Goal: Transaction & Acquisition: Purchase product/service

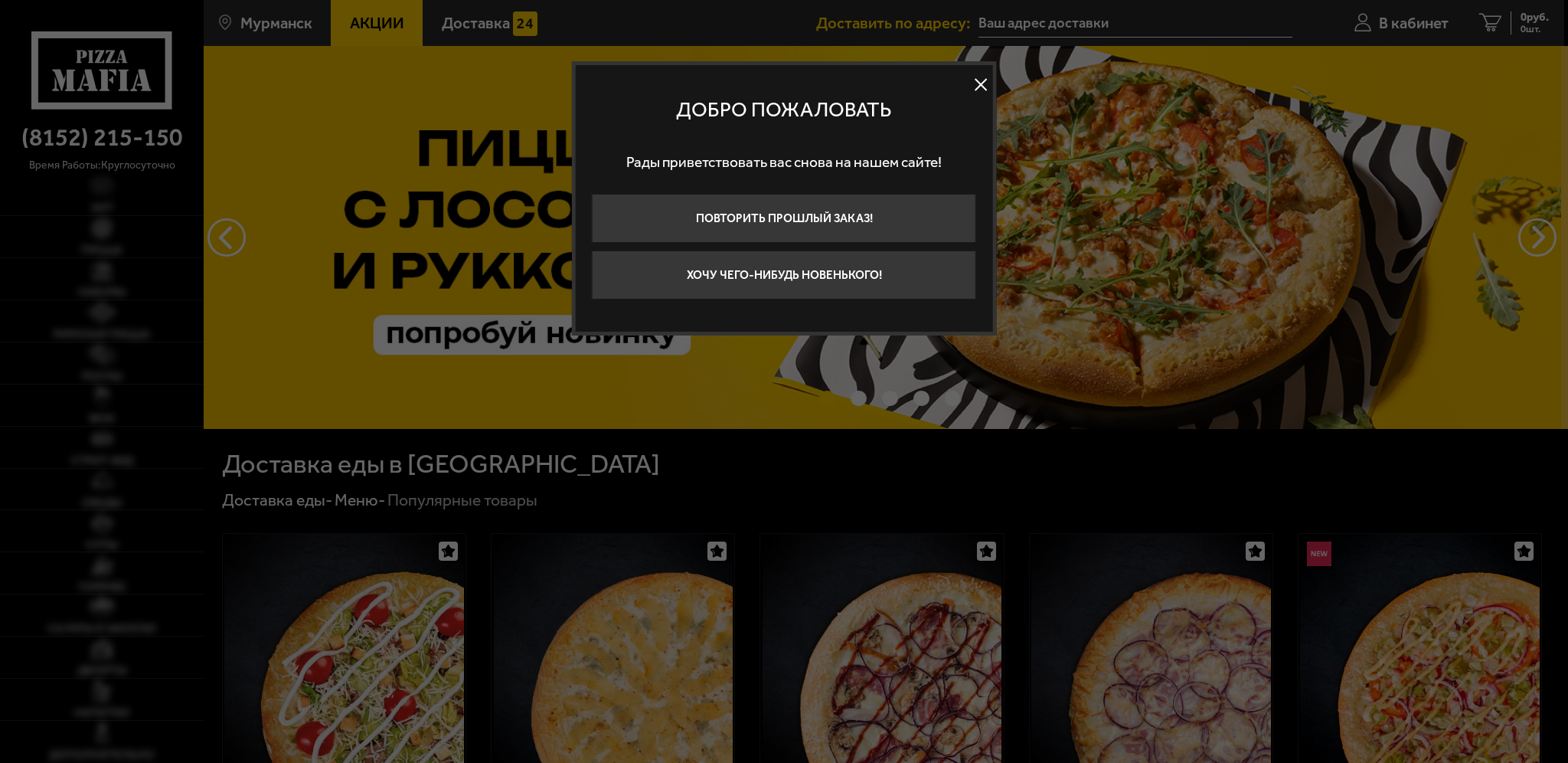
type input "[STREET_ADDRESS][PERSON_NAME]"
click at [985, 74] on button at bounding box center [980, 84] width 23 height 23
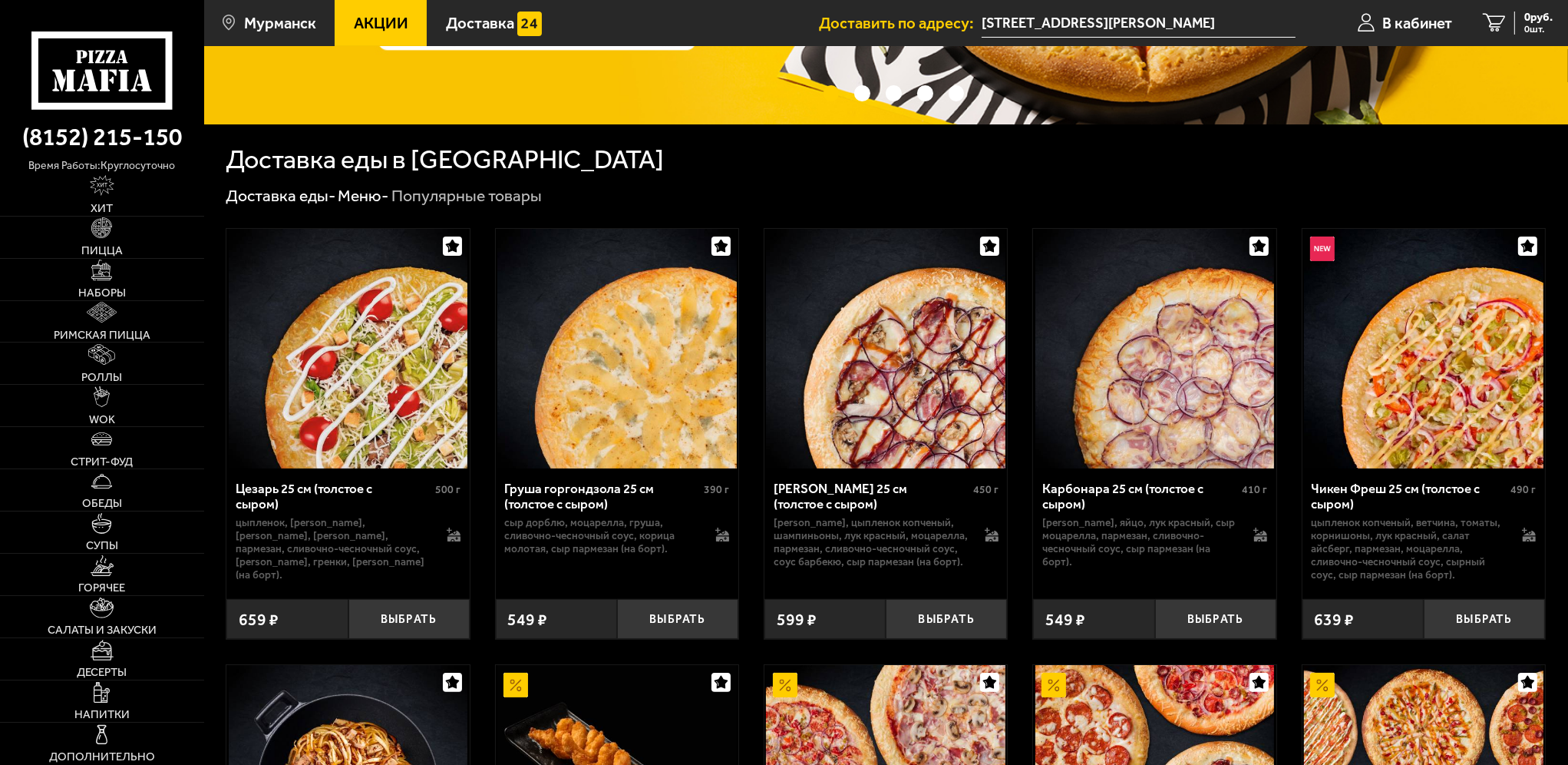
scroll to position [308, 0]
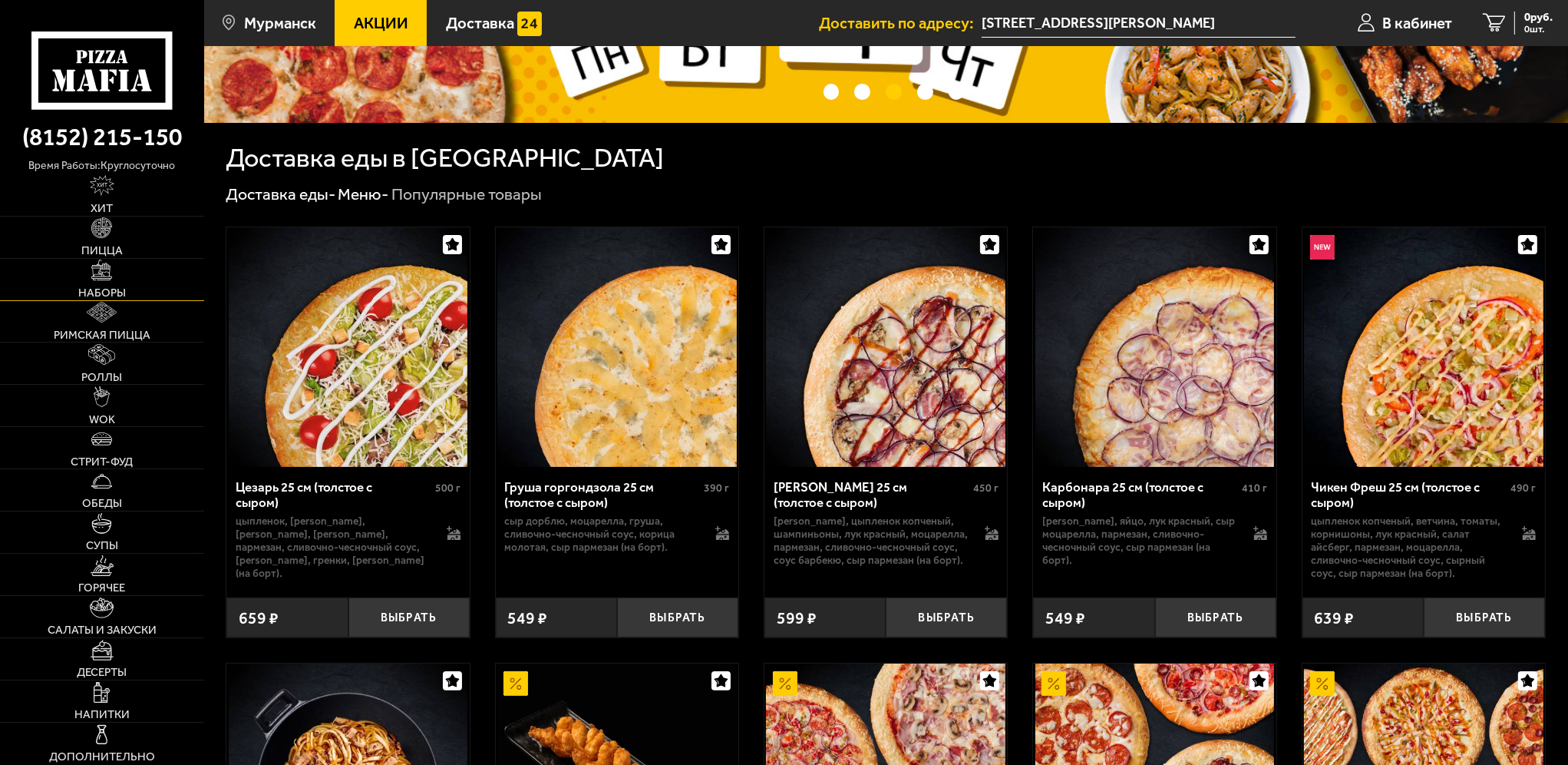
click at [122, 277] on link "Наборы" at bounding box center [102, 279] width 205 height 41
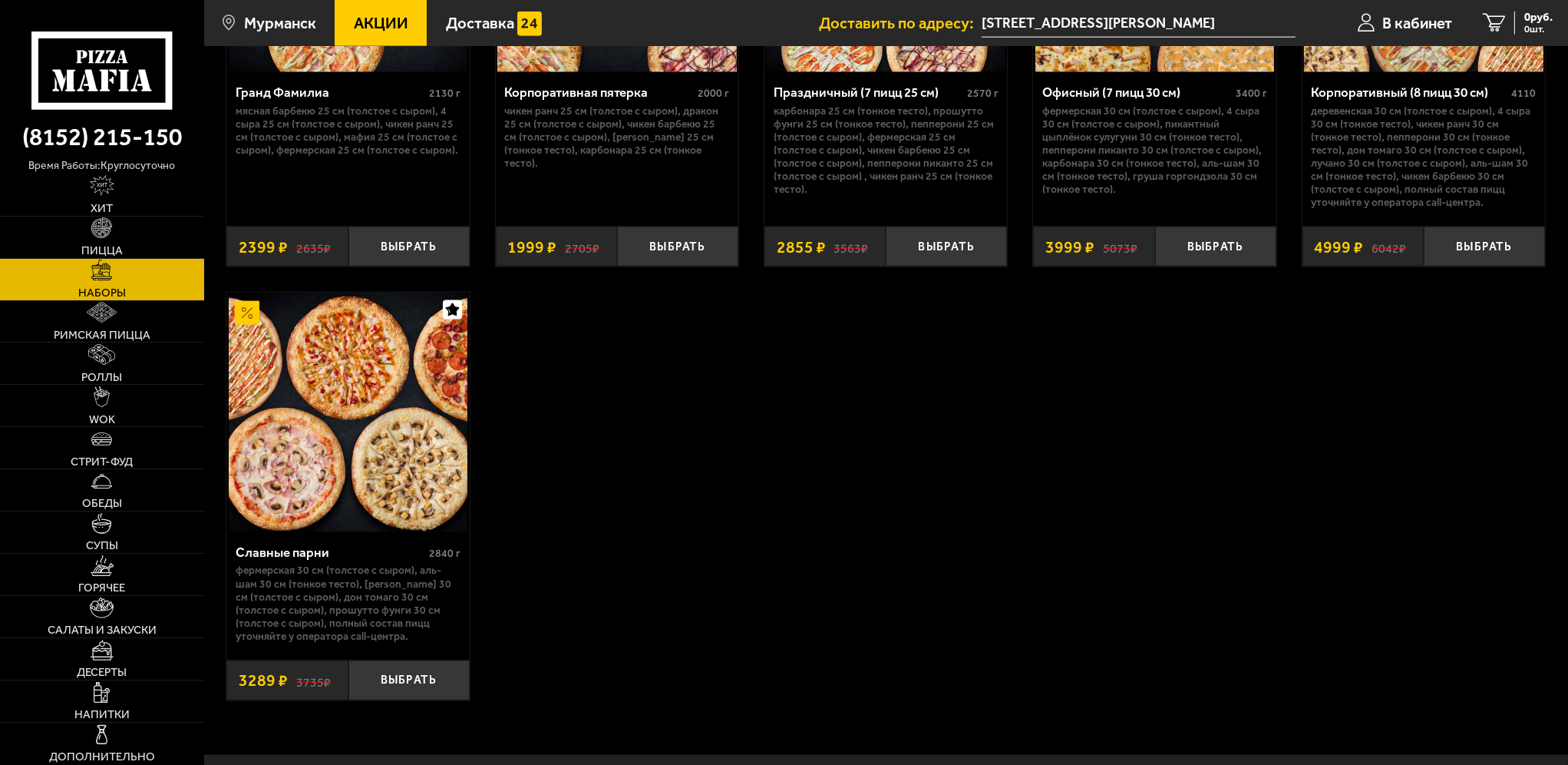
scroll to position [2905, 0]
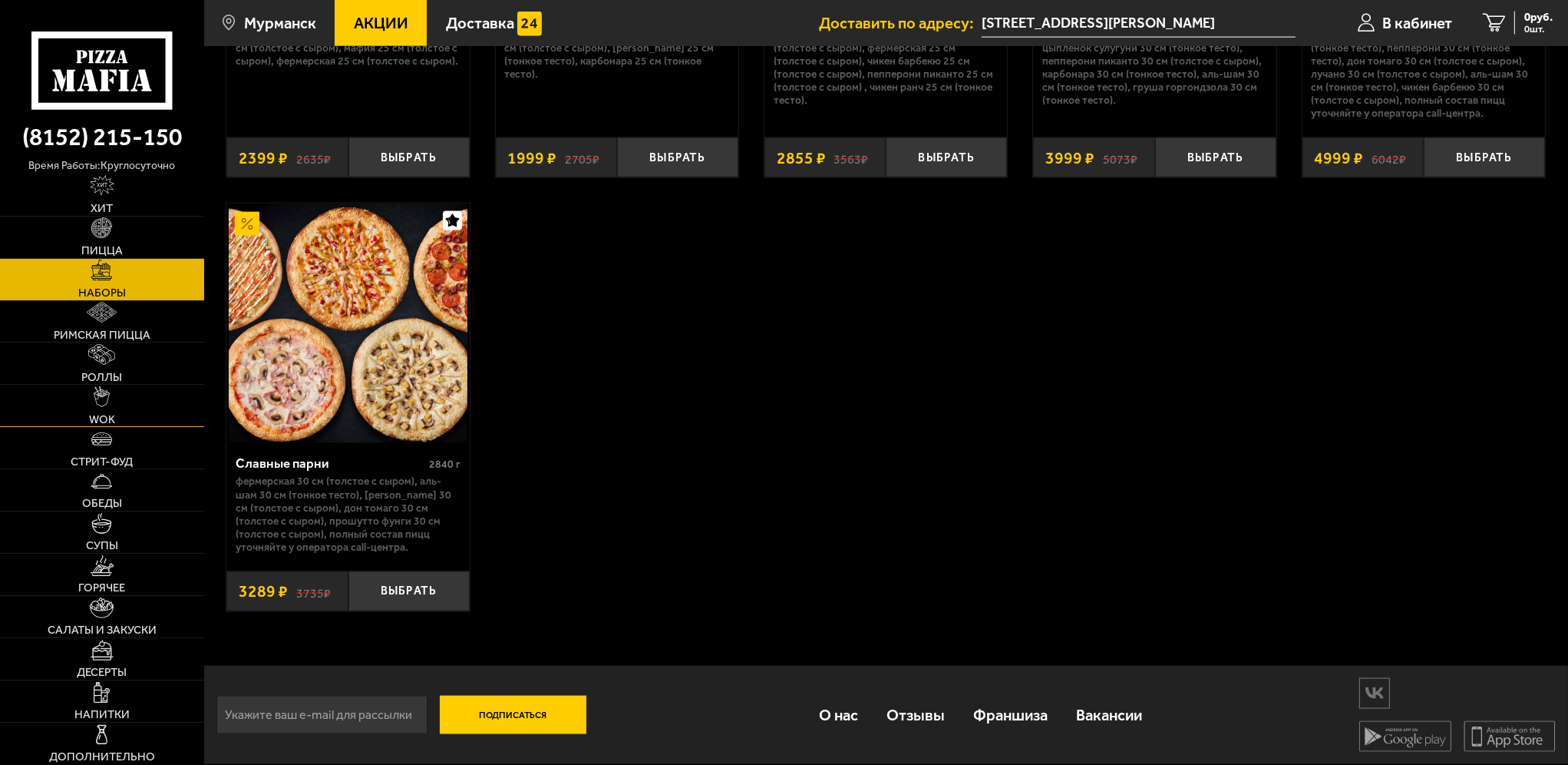
click at [125, 407] on link "WOK" at bounding box center [102, 405] width 205 height 41
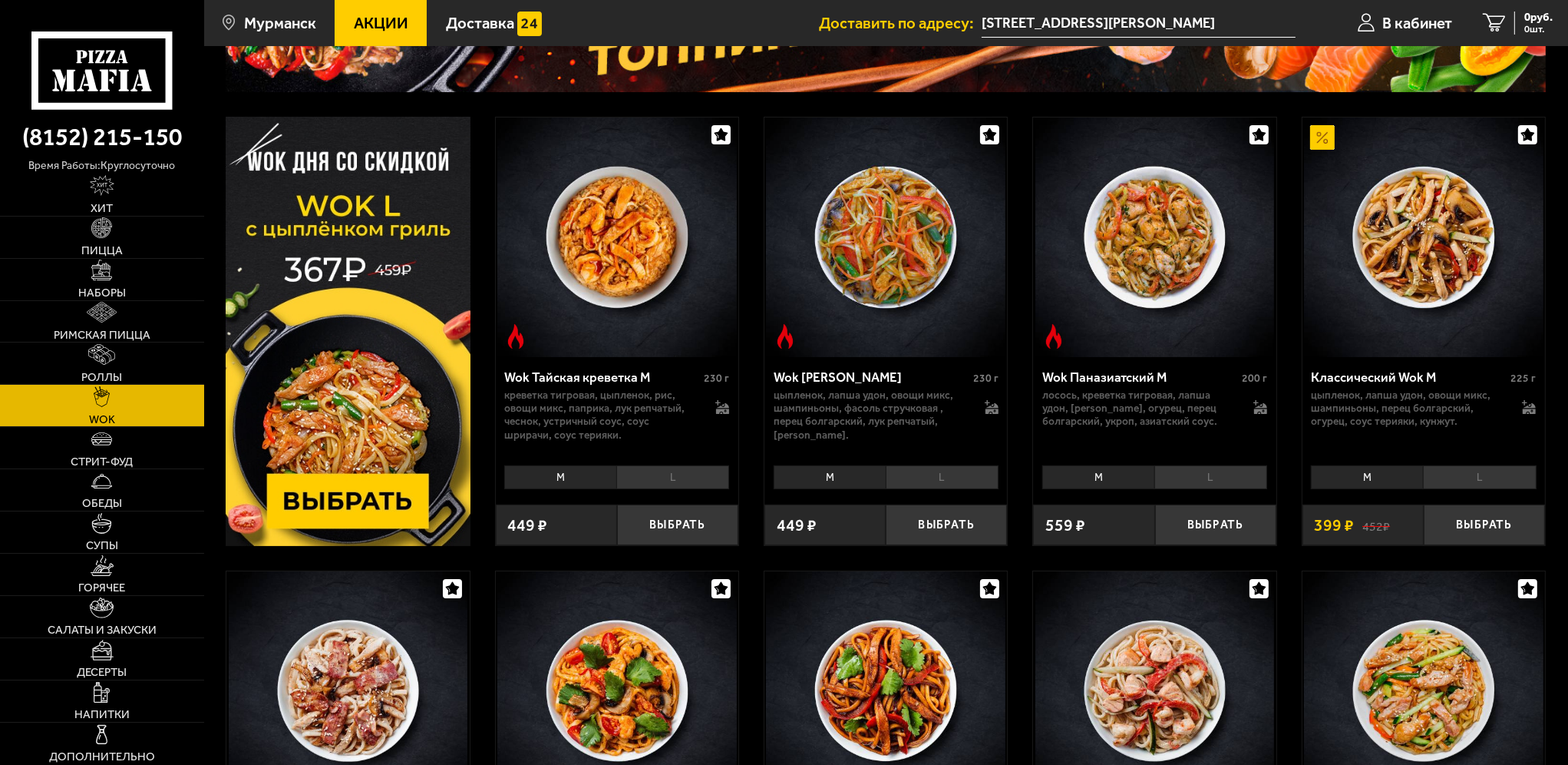
scroll to position [154, 0]
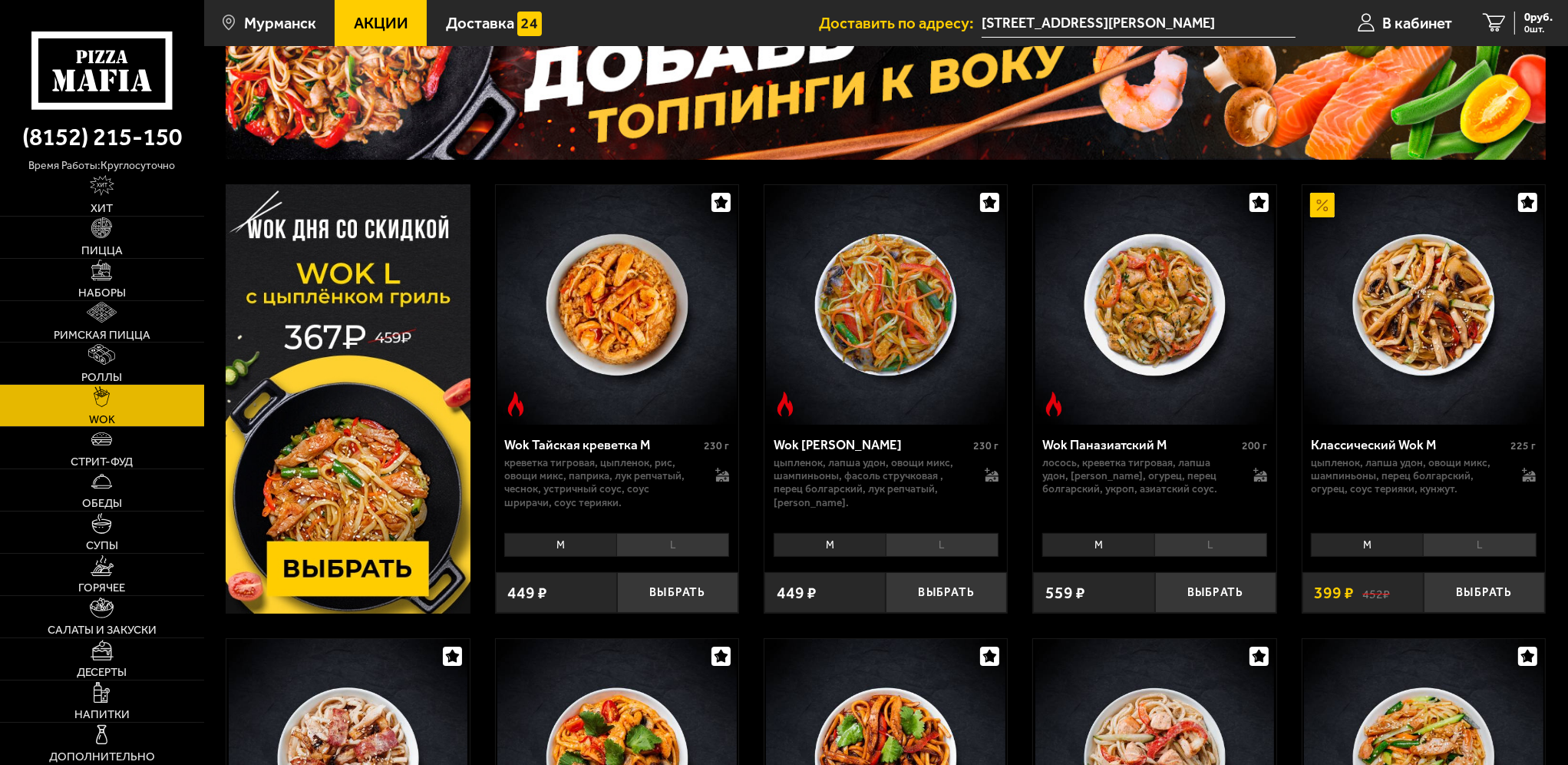
click at [1476, 550] on li "L" at bounding box center [1479, 544] width 112 height 23
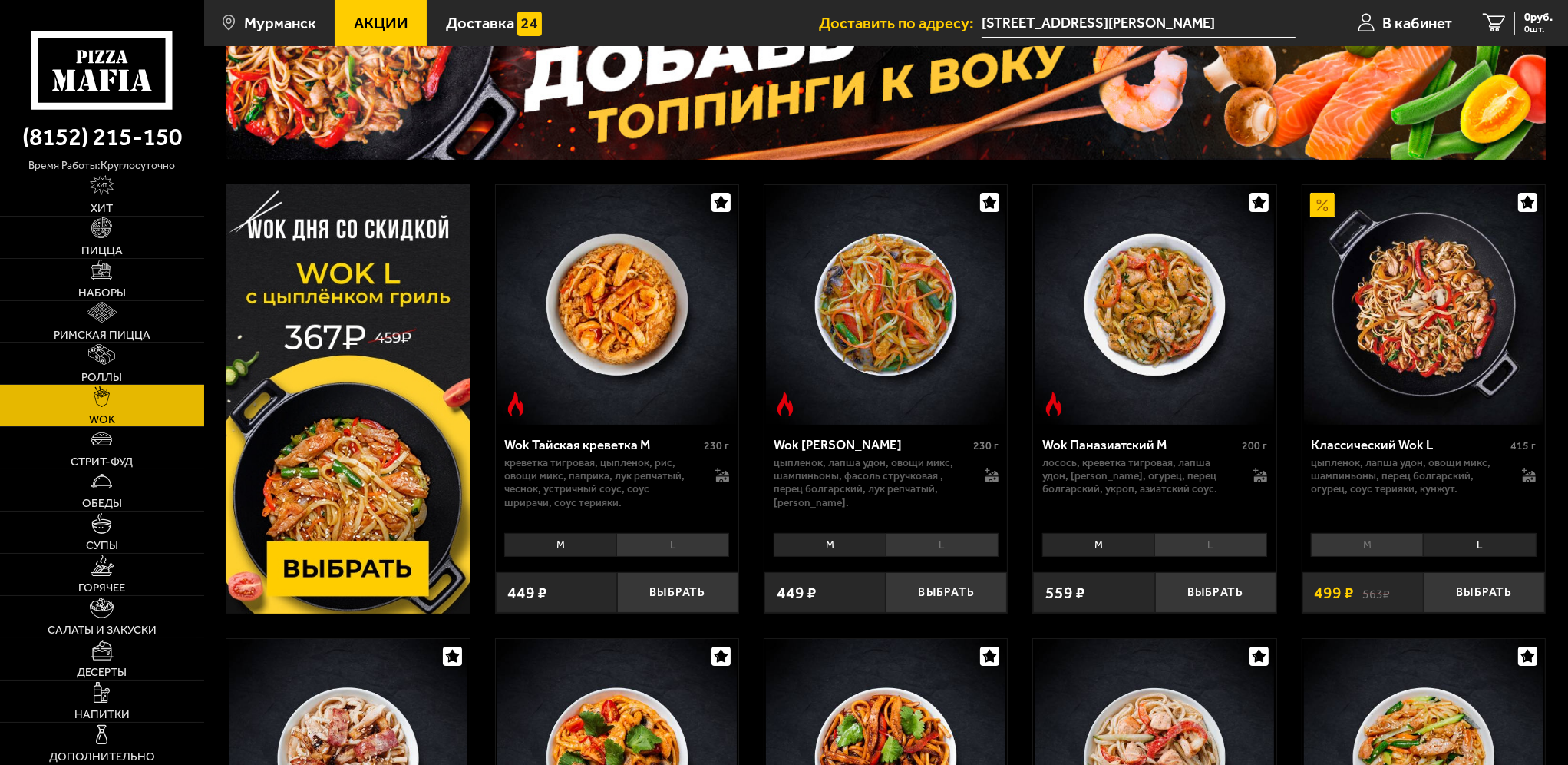
click at [1404, 552] on li "M" at bounding box center [1367, 544] width 112 height 23
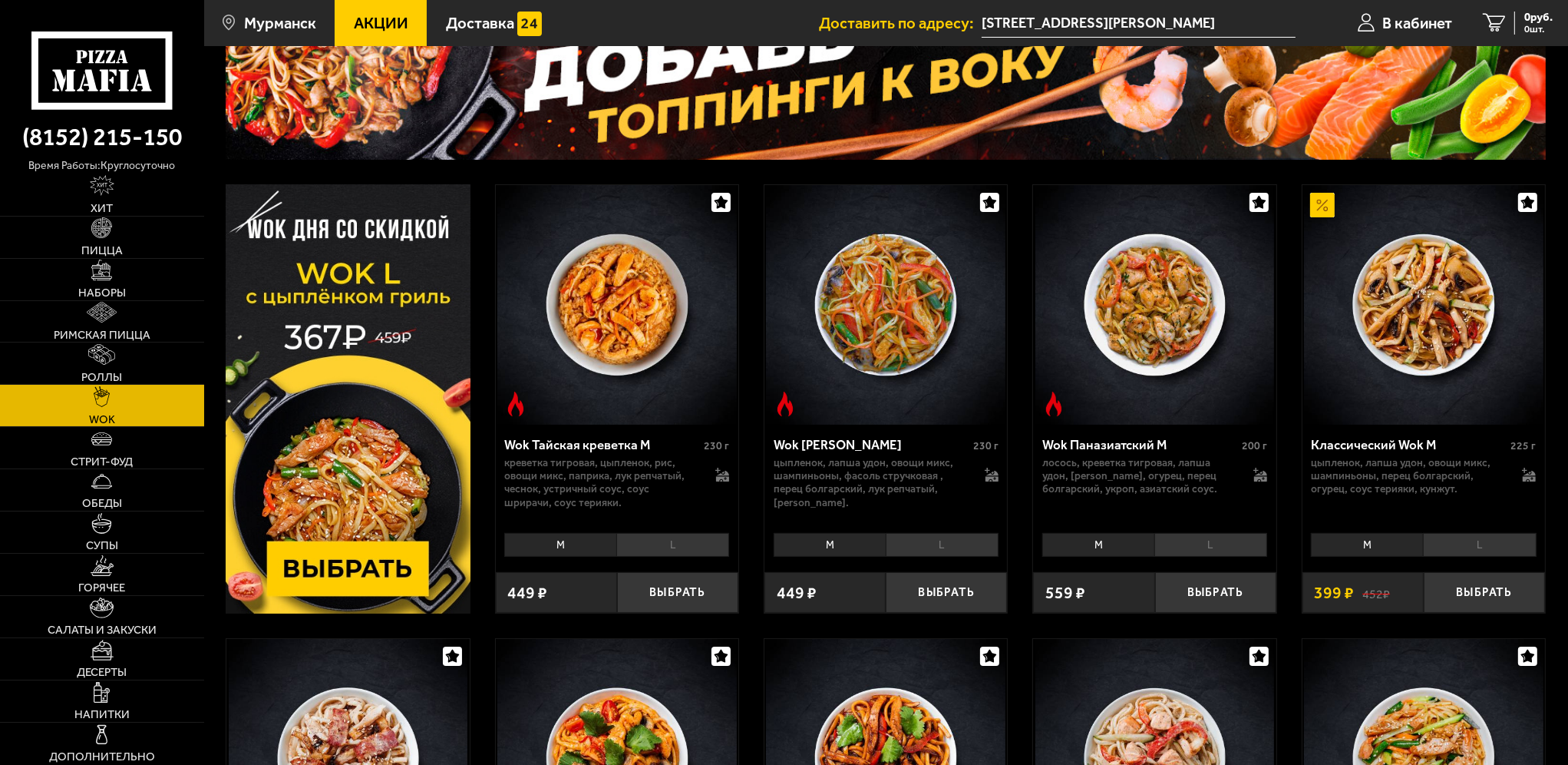
click at [1458, 541] on li "L" at bounding box center [1479, 544] width 112 height 23
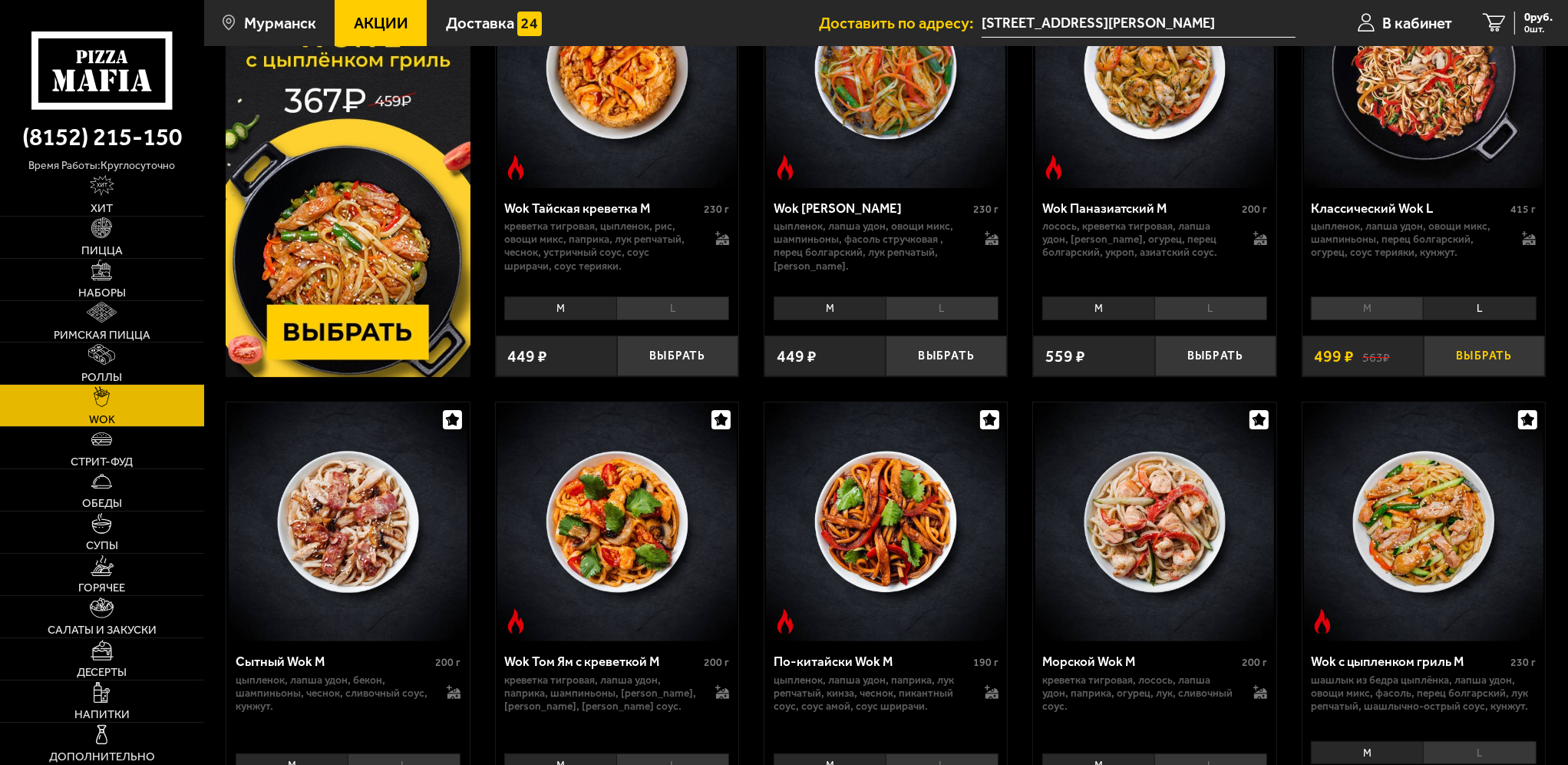
scroll to position [460, 0]
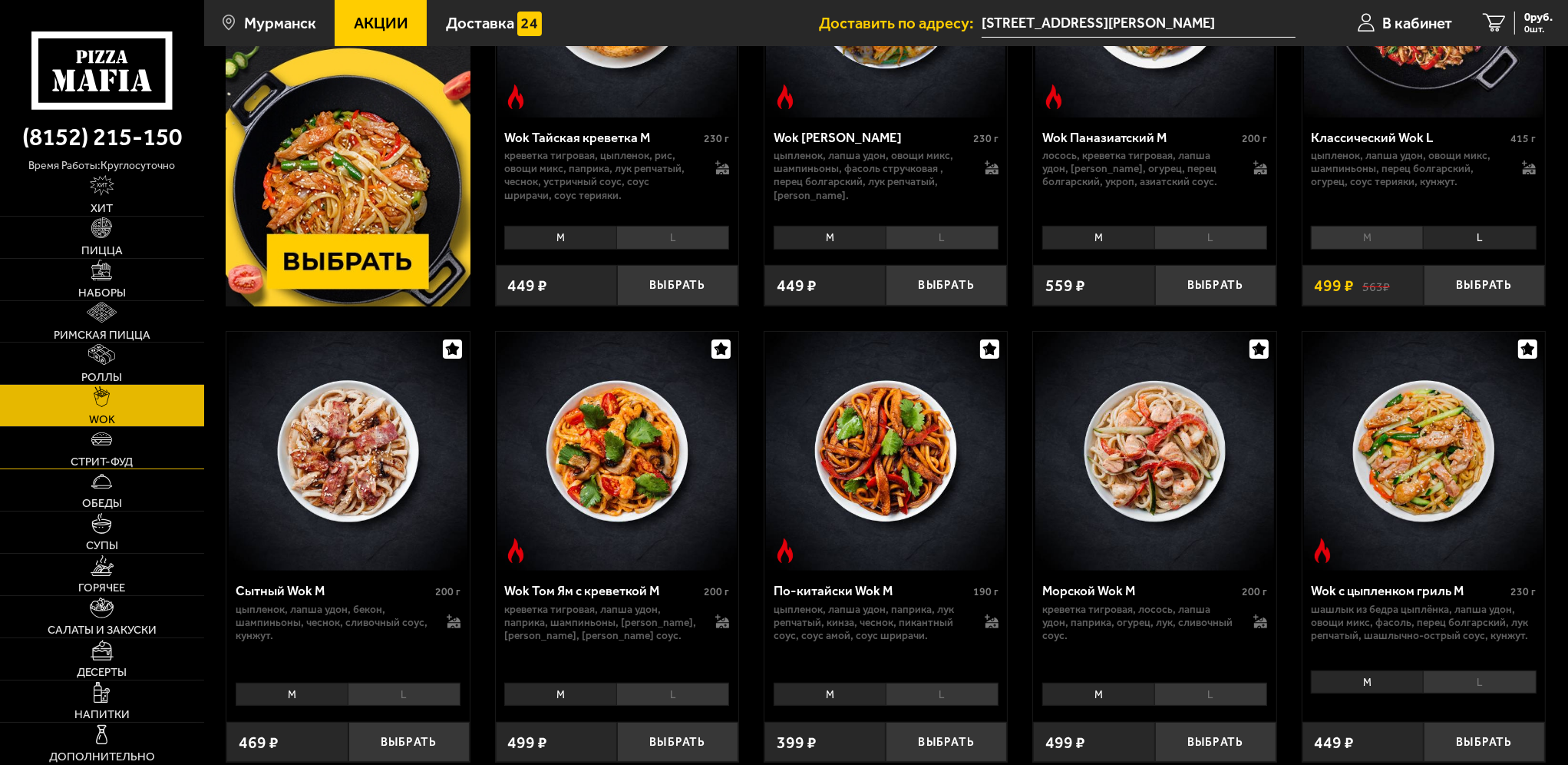
click at [91, 457] on span "Стрит-фуд" at bounding box center [102, 462] width 62 height 12
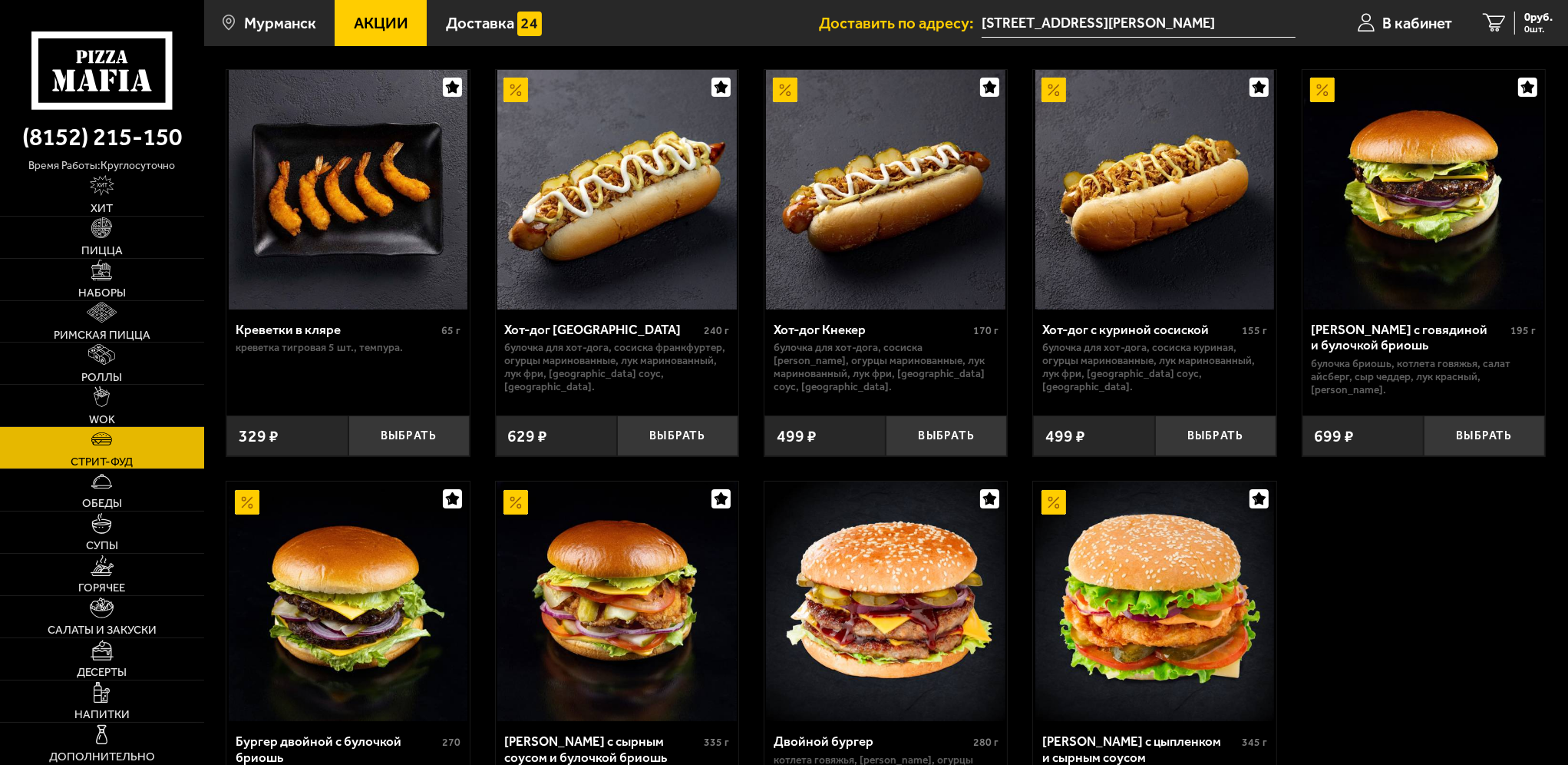
scroll to position [154, 0]
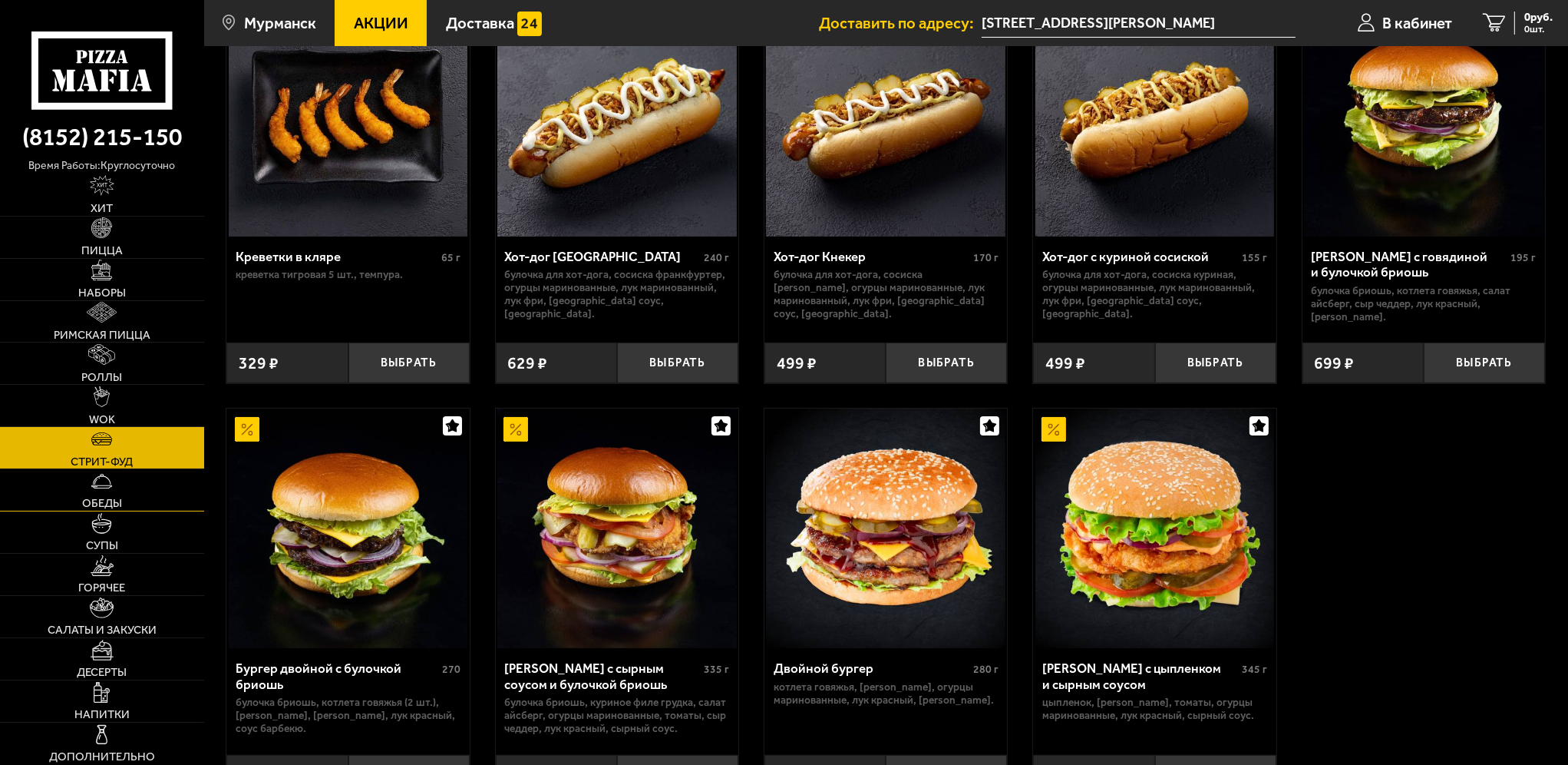
click at [171, 487] on link "Обеды" at bounding box center [102, 489] width 205 height 41
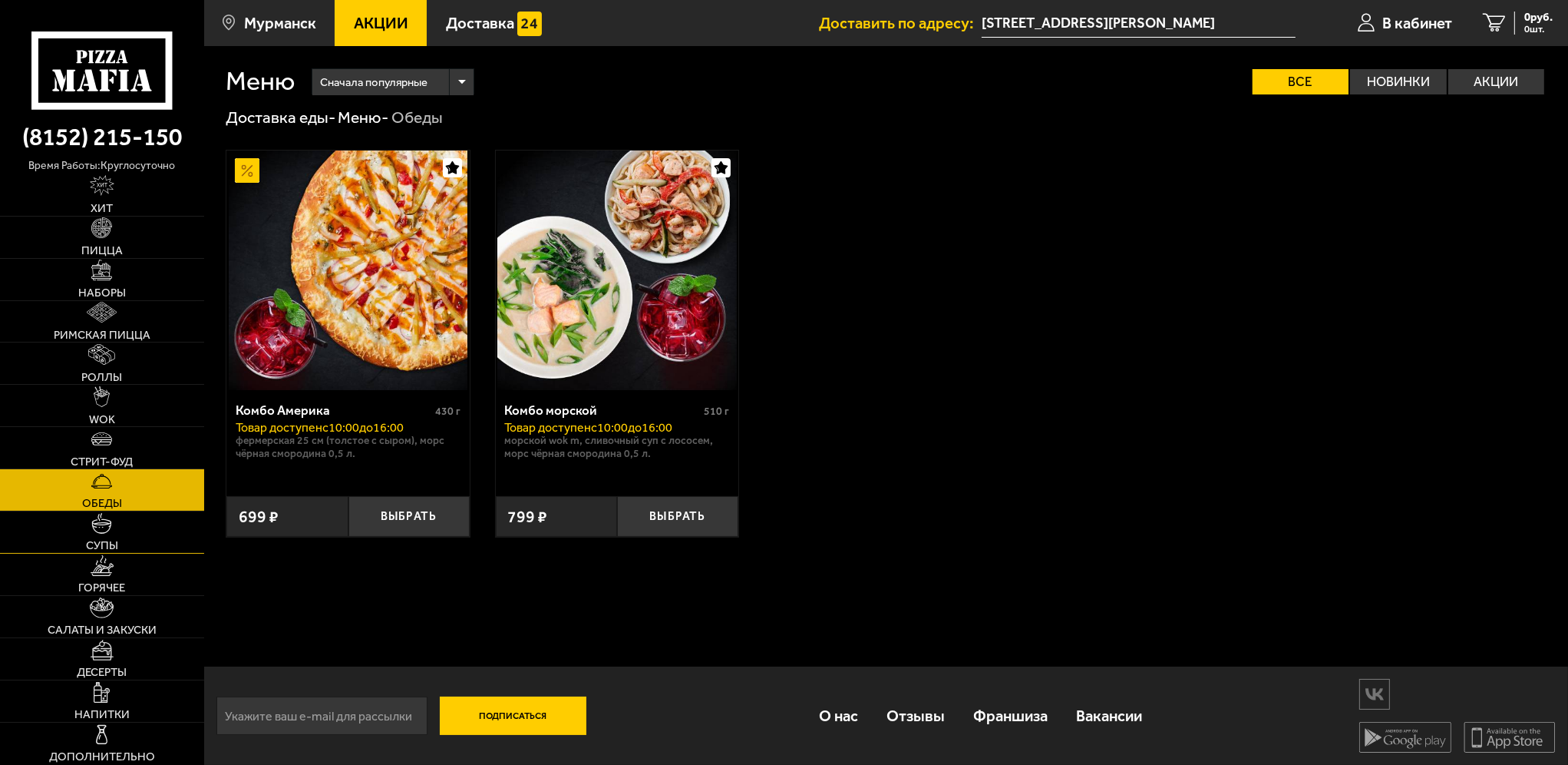
click at [151, 550] on link "Супы" at bounding box center [102, 531] width 205 height 41
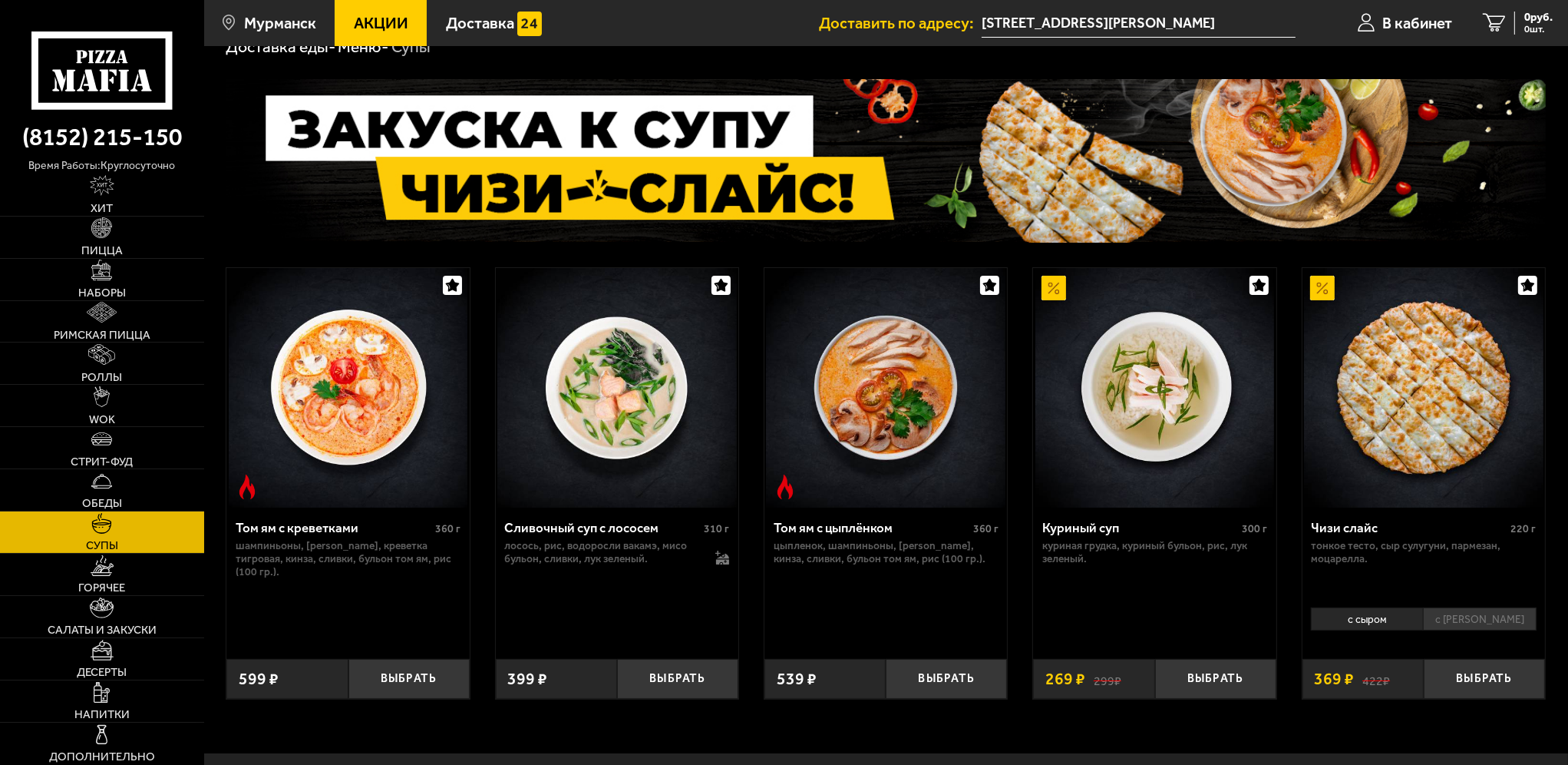
scroll to position [77, 0]
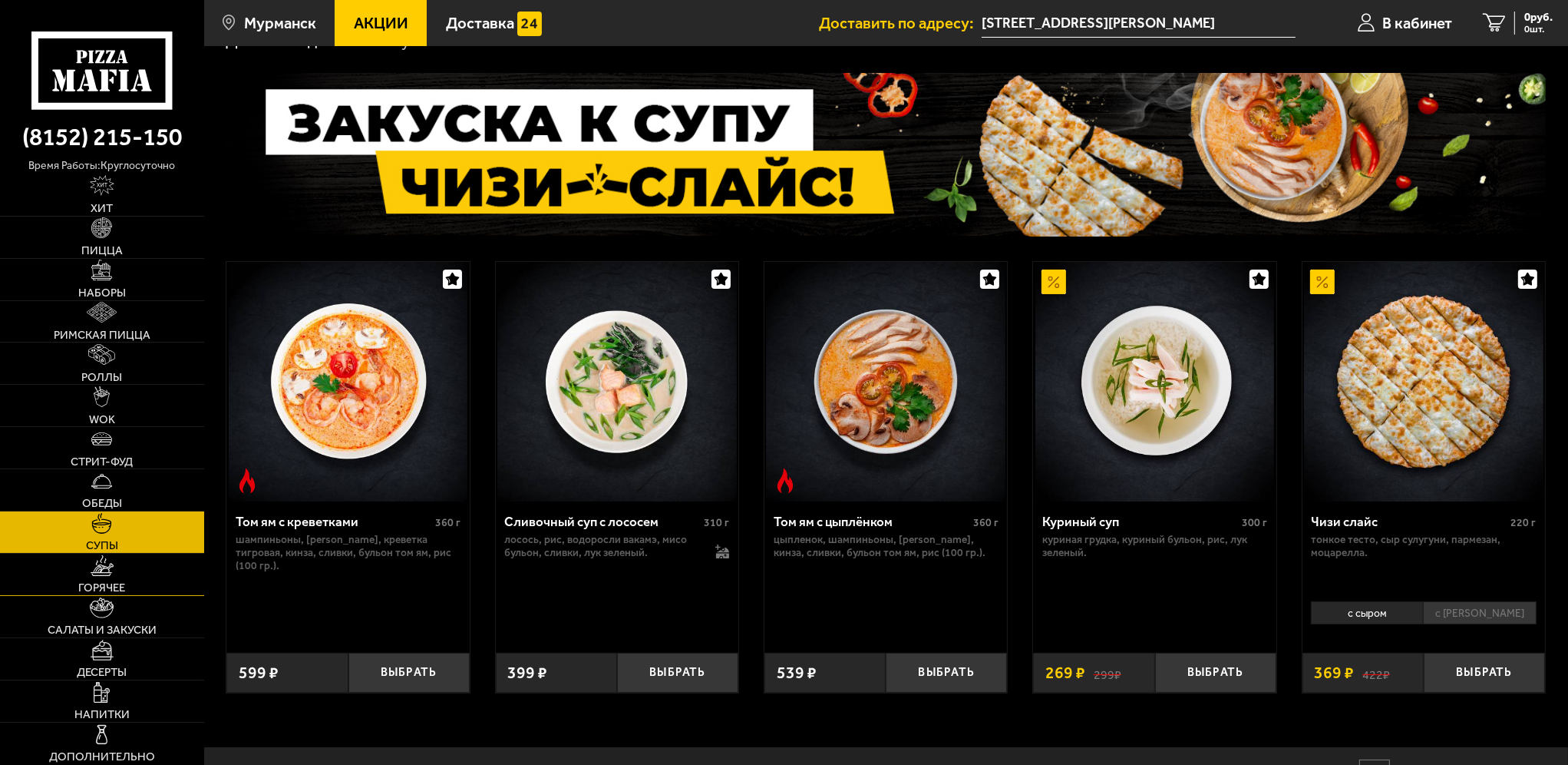
click at [120, 573] on link "Горячее" at bounding box center [102, 574] width 205 height 41
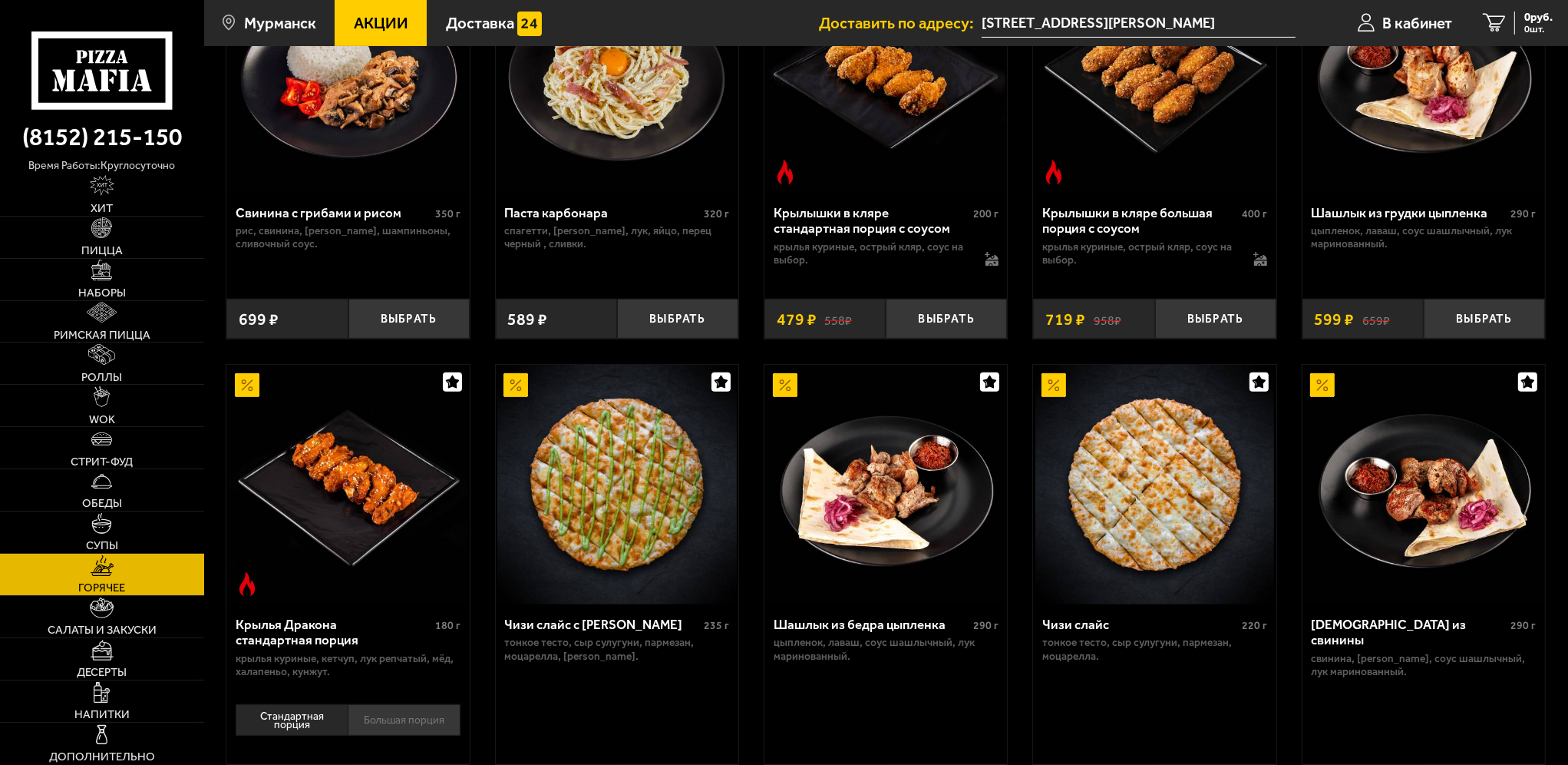
scroll to position [691, 0]
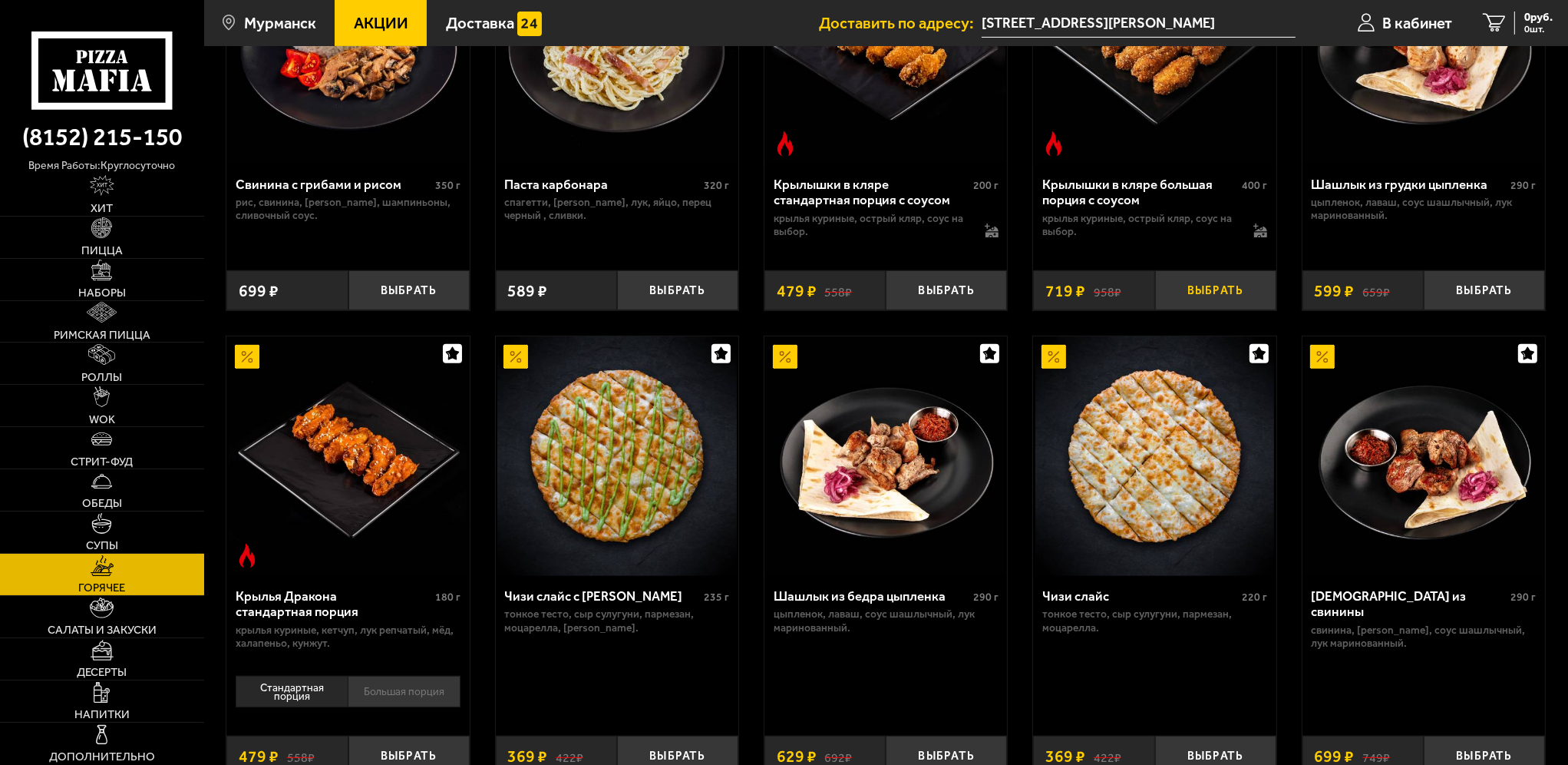
click at [1209, 277] on button "Выбрать" at bounding box center [1215, 290] width 121 height 40
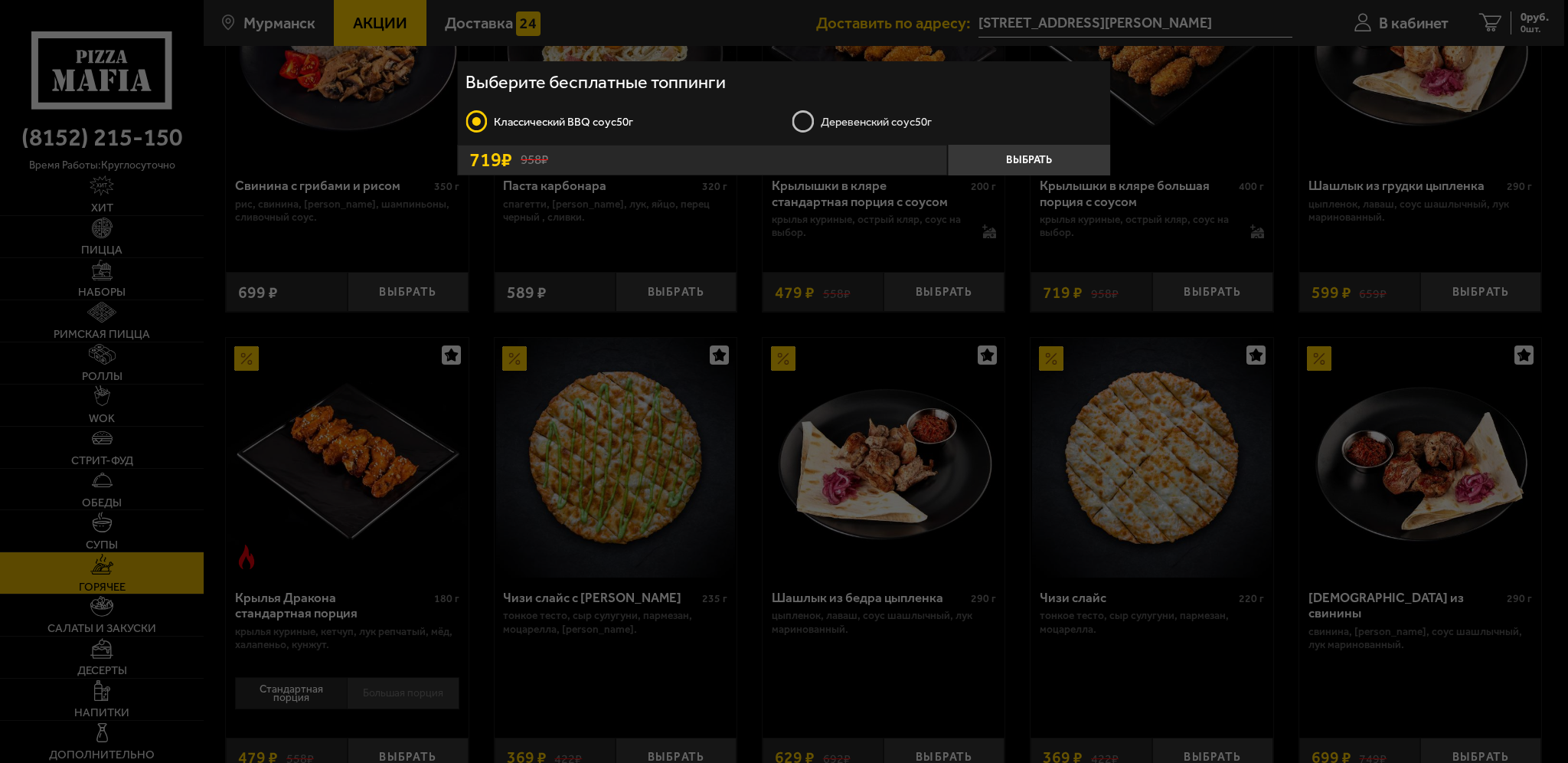
click at [1064, 208] on div "Выберите бесплатные топпинги Класcический BBQ соус 50г Деревенский соус 50г 958…" at bounding box center [783, 138] width 653 height 154
click at [1065, 166] on button "Выбрать" at bounding box center [1028, 160] width 163 height 32
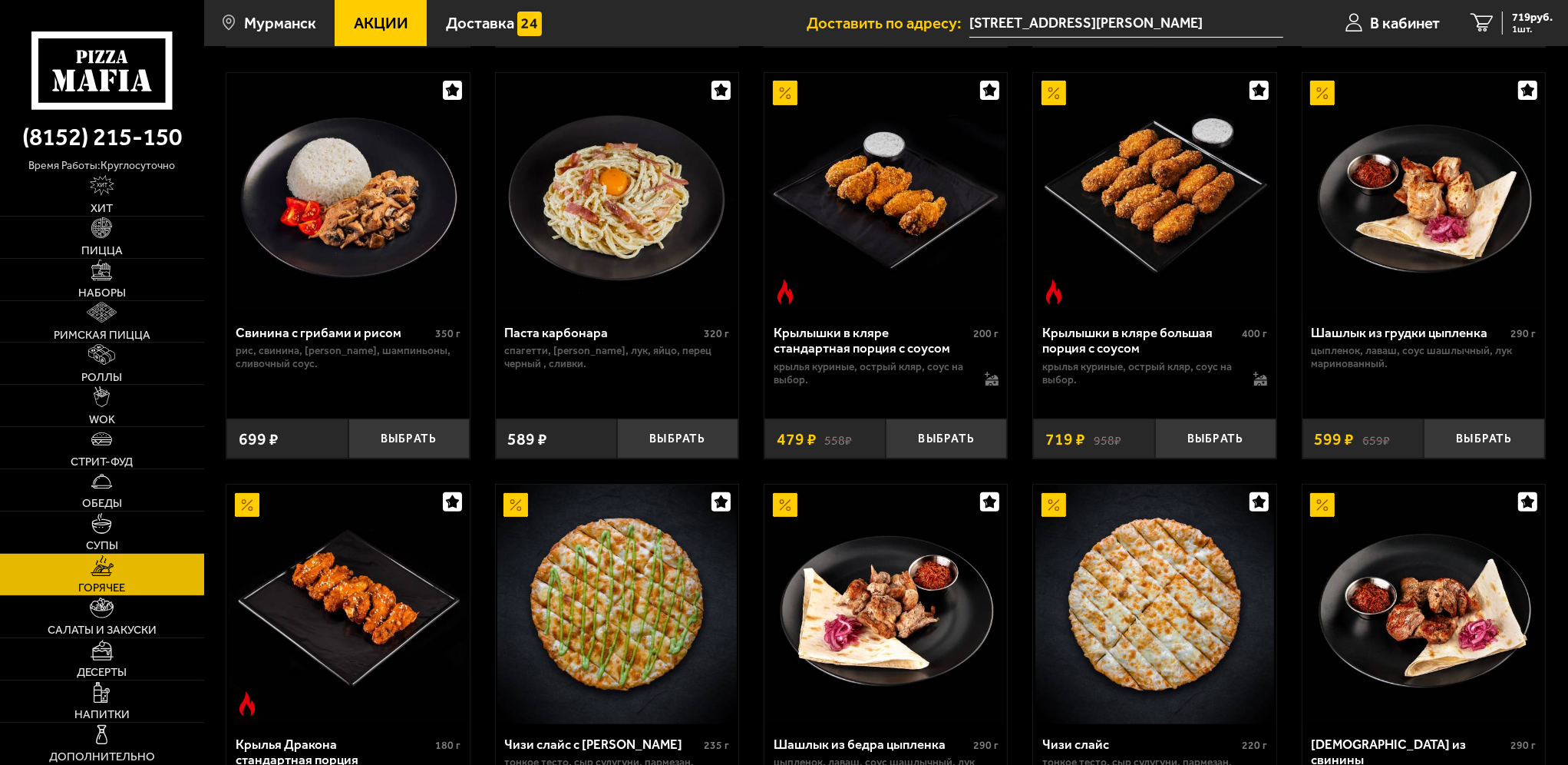
scroll to position [537, 0]
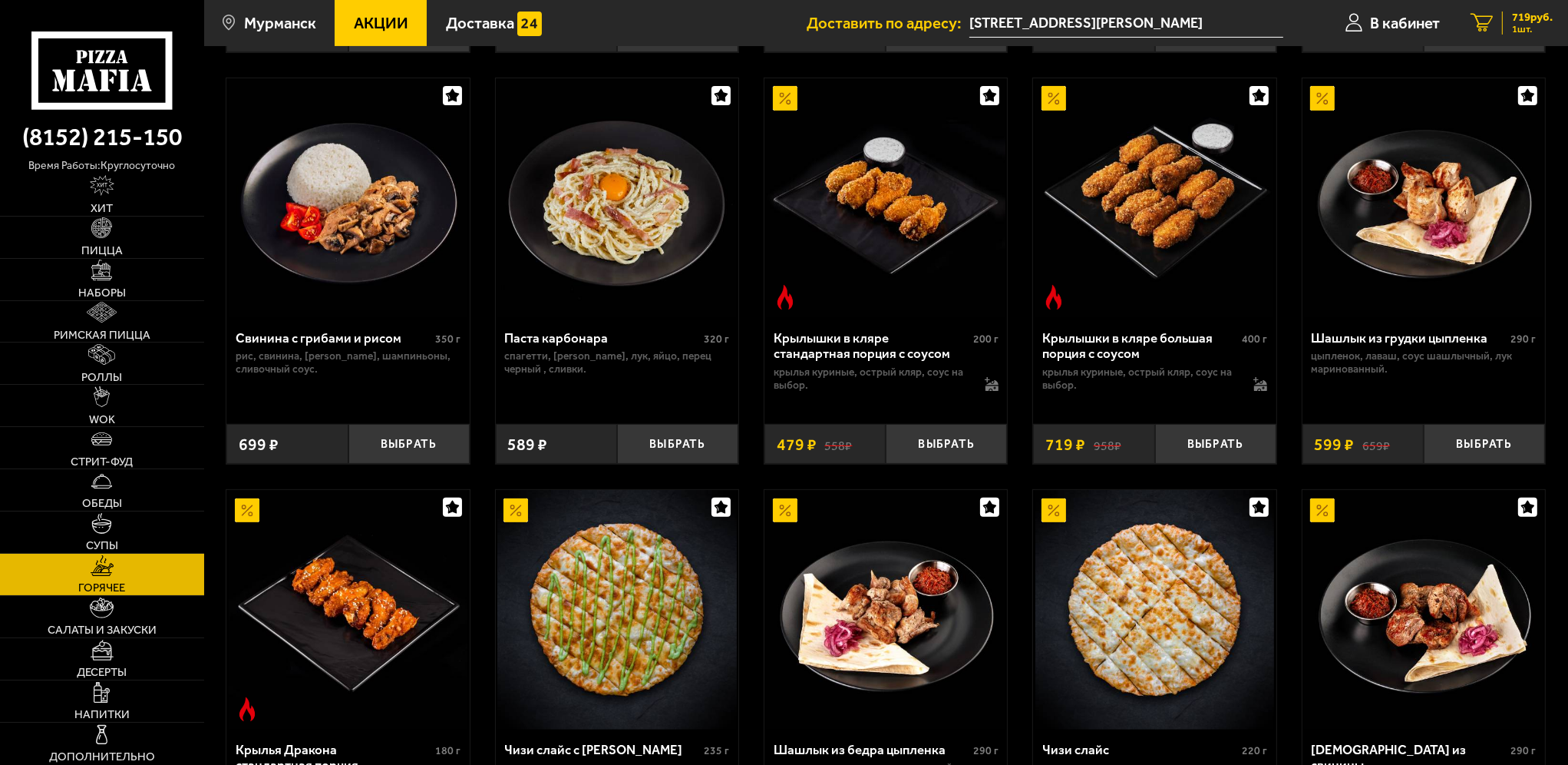
click at [1542, 19] on span "719 руб." at bounding box center [1532, 17] width 40 height 12
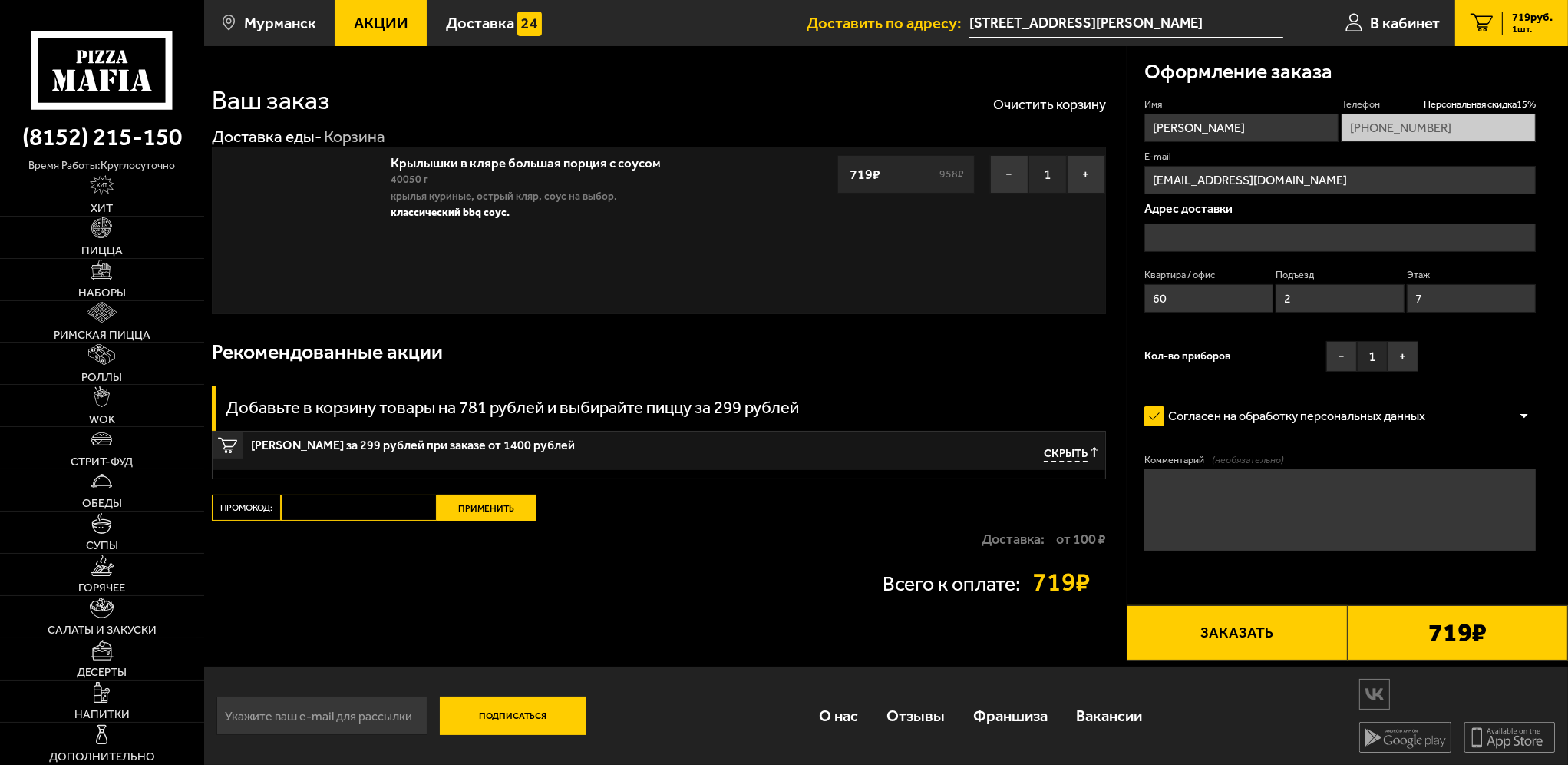
type input "[STREET_ADDRESS][PERSON_NAME]"
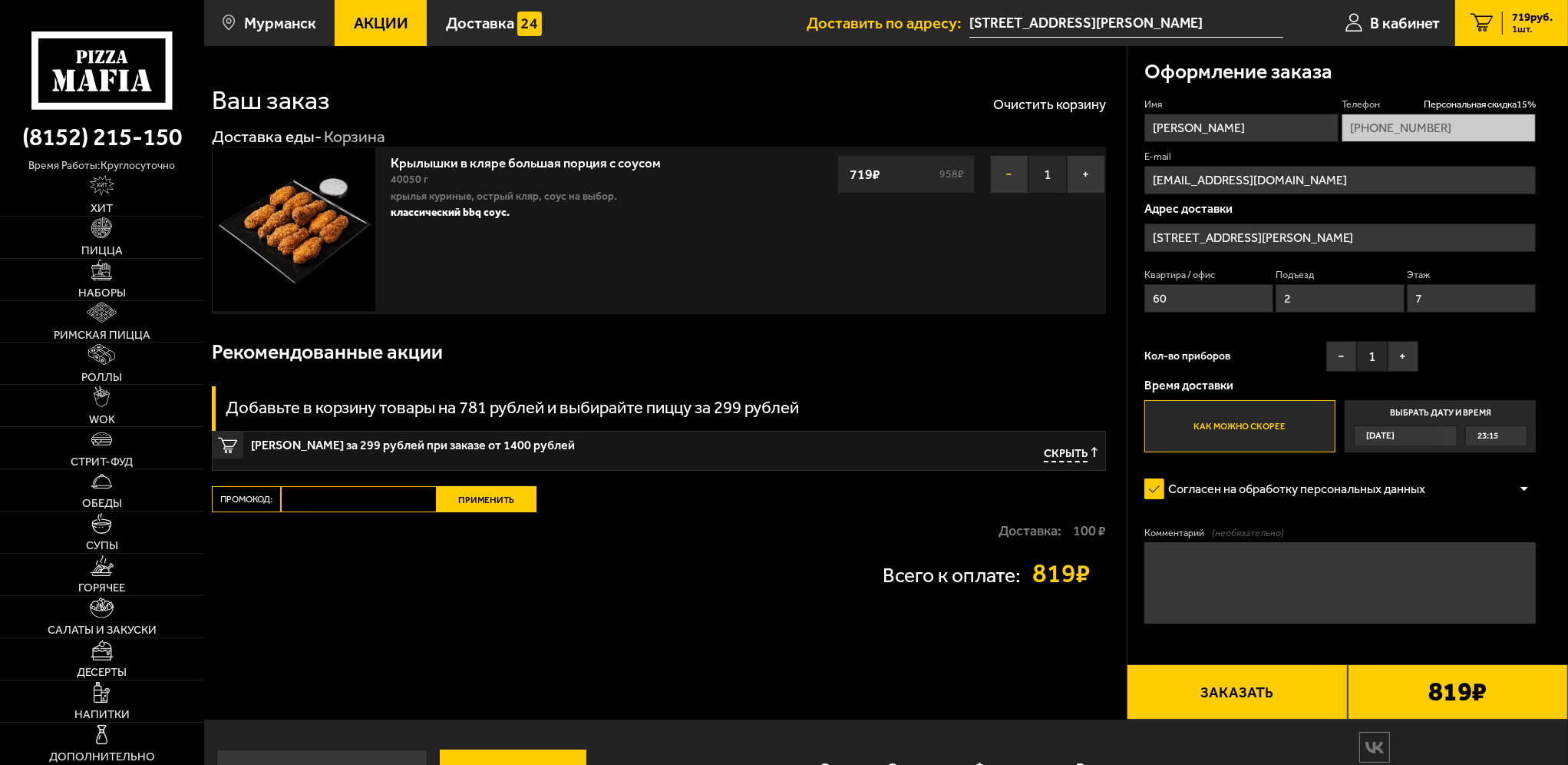
click at [1017, 177] on button "−" at bounding box center [1010, 174] width 38 height 38
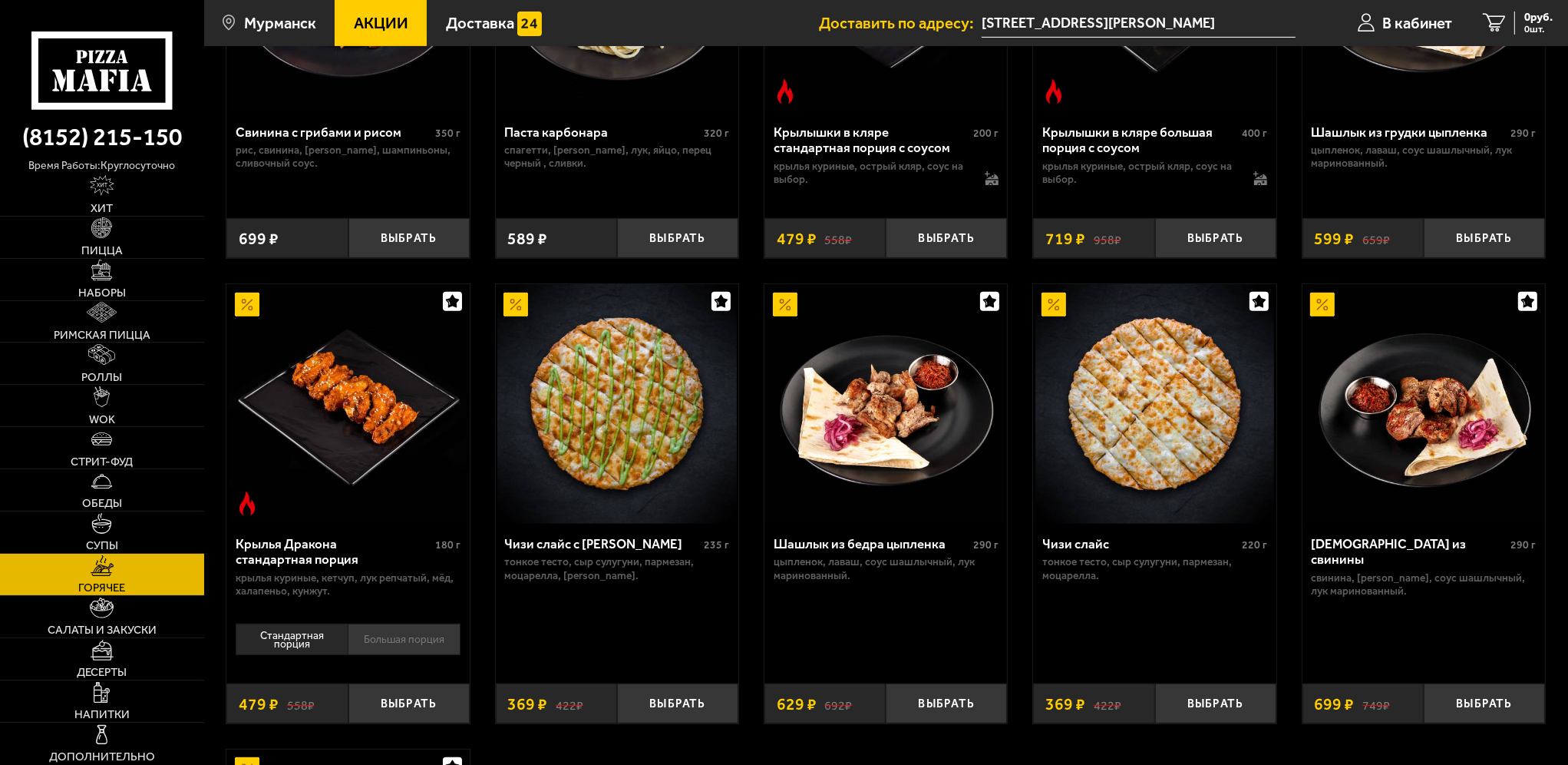
scroll to position [768, 0]
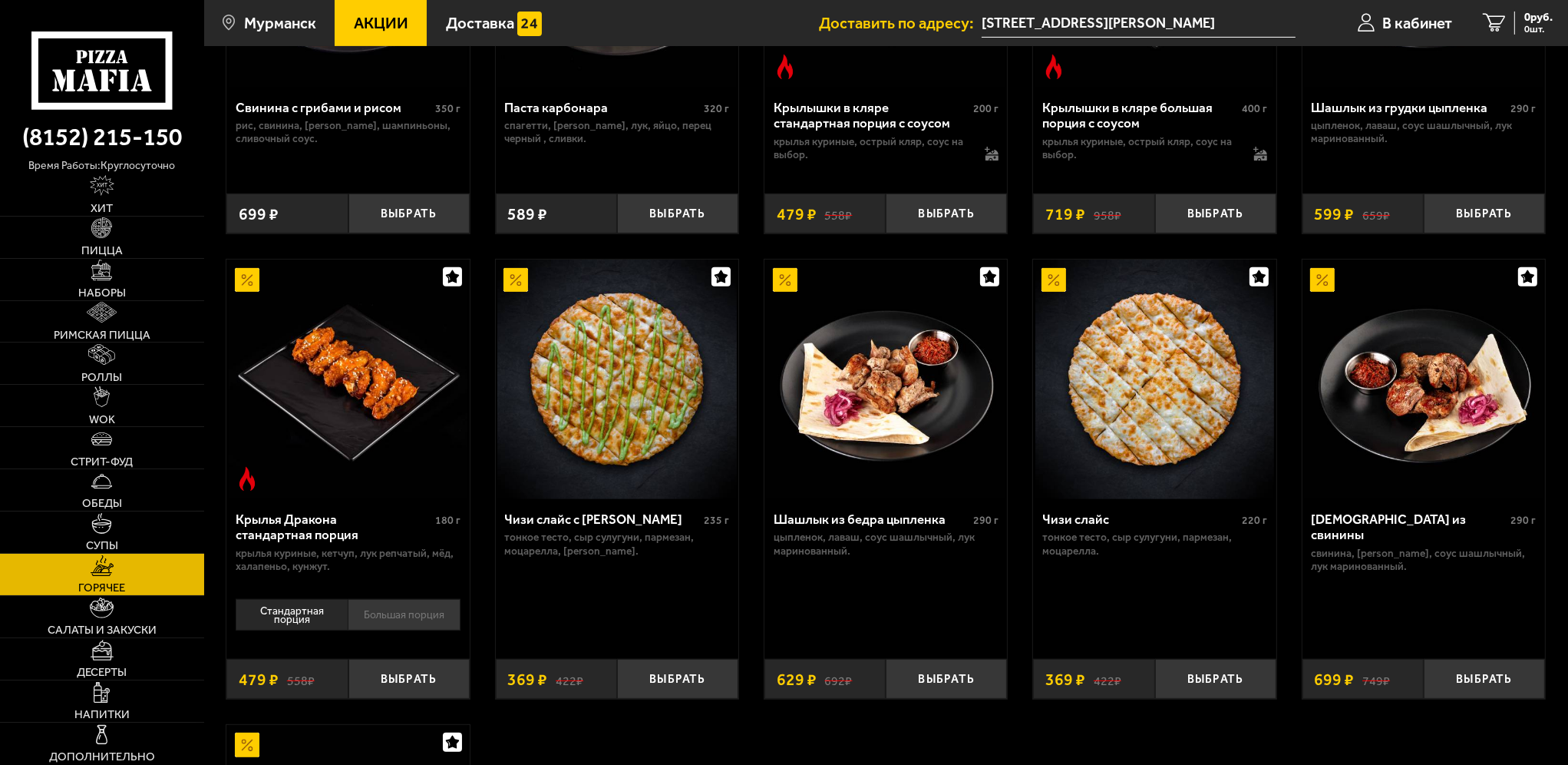
click at [385, 622] on li "Большая порция" at bounding box center [404, 614] width 112 height 32
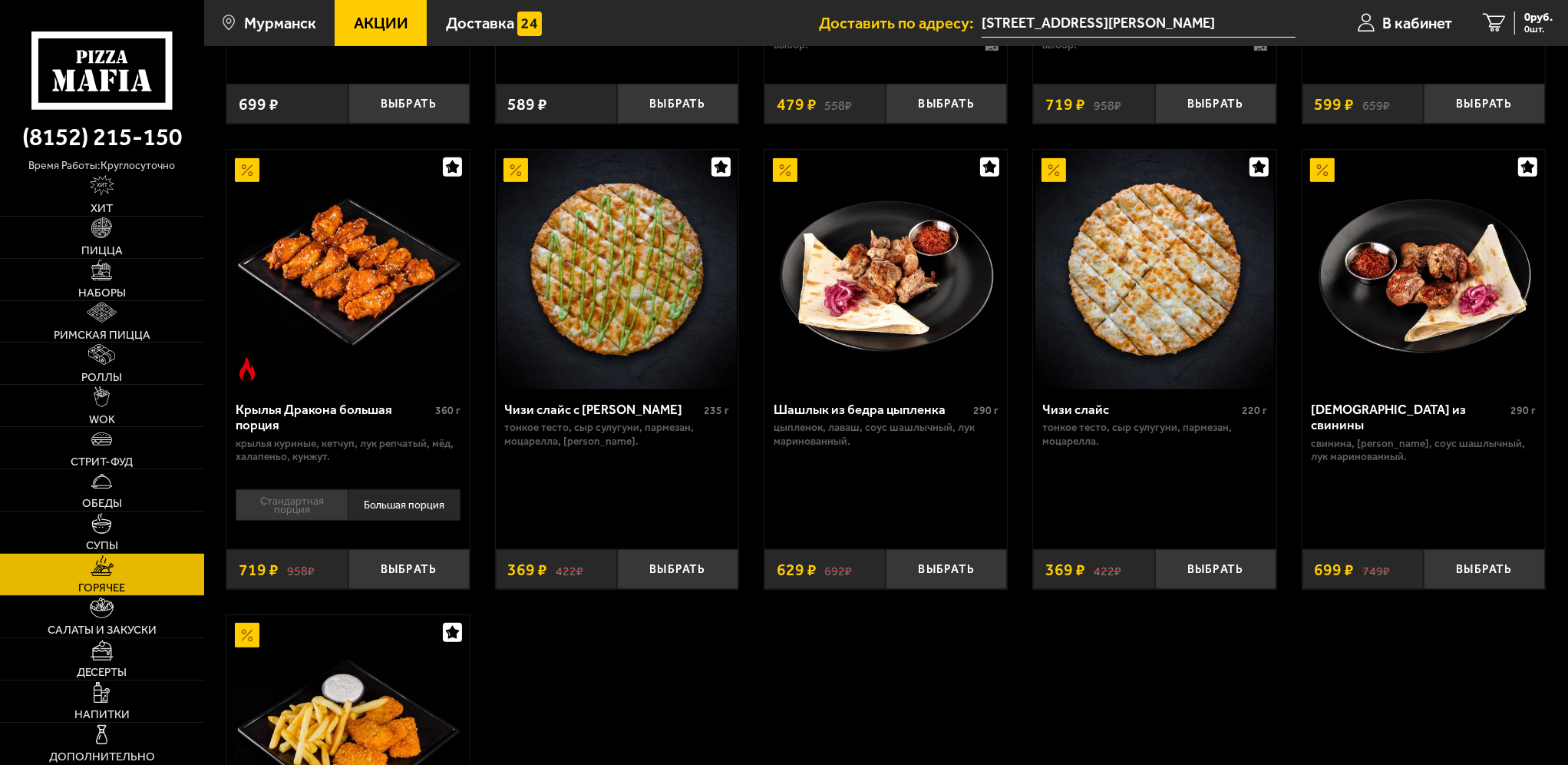
scroll to position [845, 0]
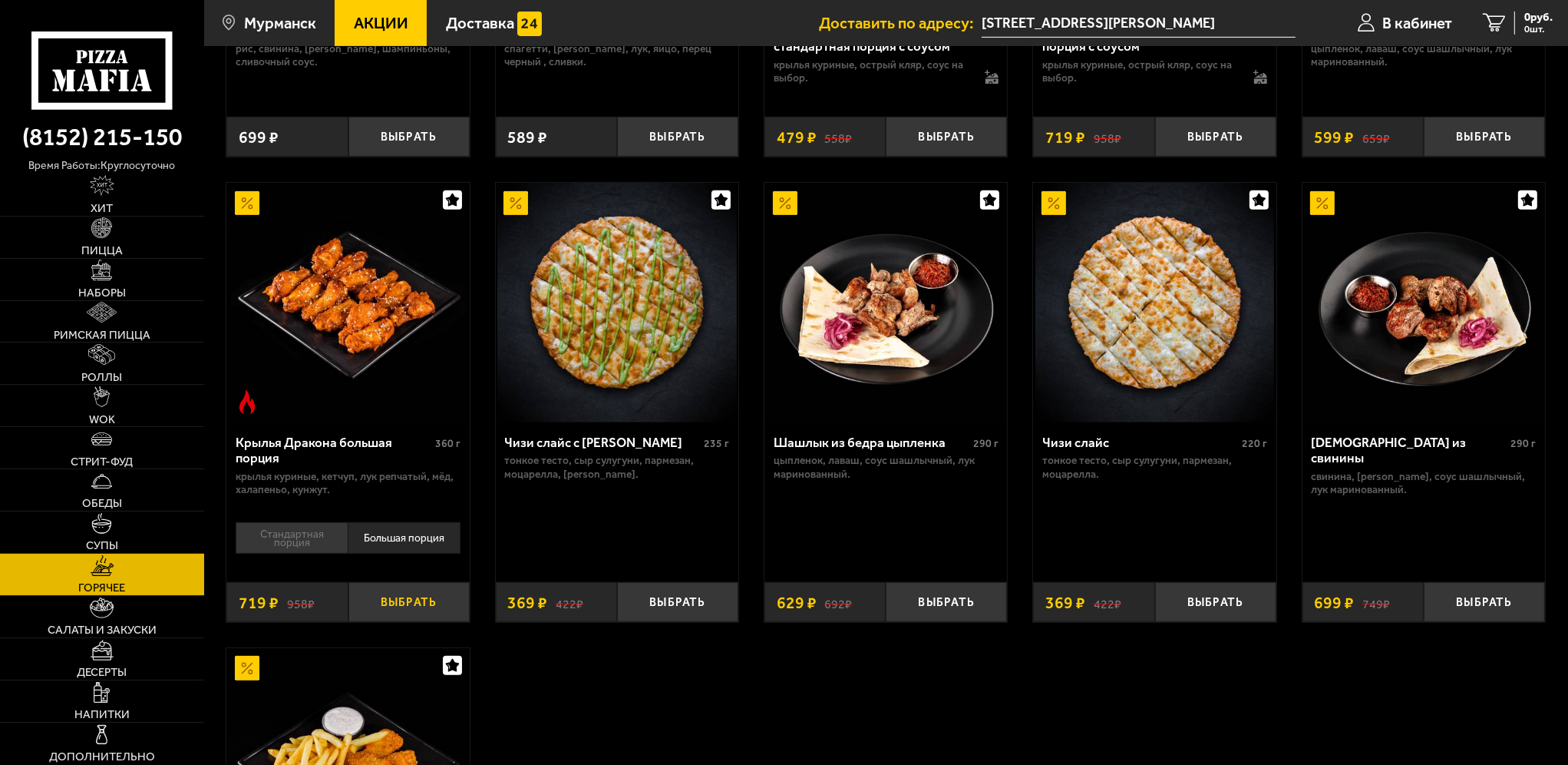
click at [403, 600] on button "Выбрать" at bounding box center [409, 603] width 121 height 40
click at [137, 390] on link "WOK" at bounding box center [102, 405] width 205 height 41
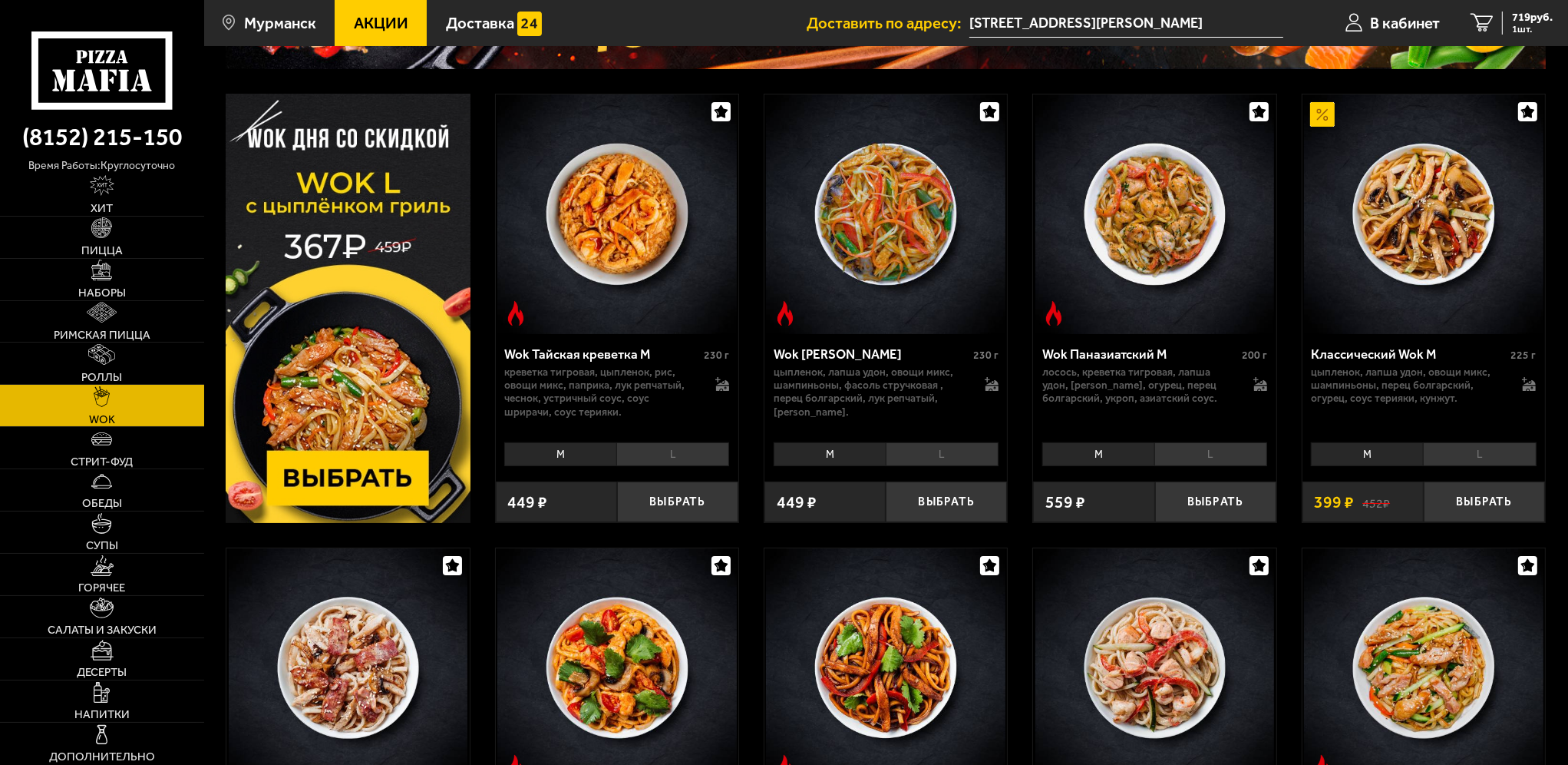
scroll to position [231, 0]
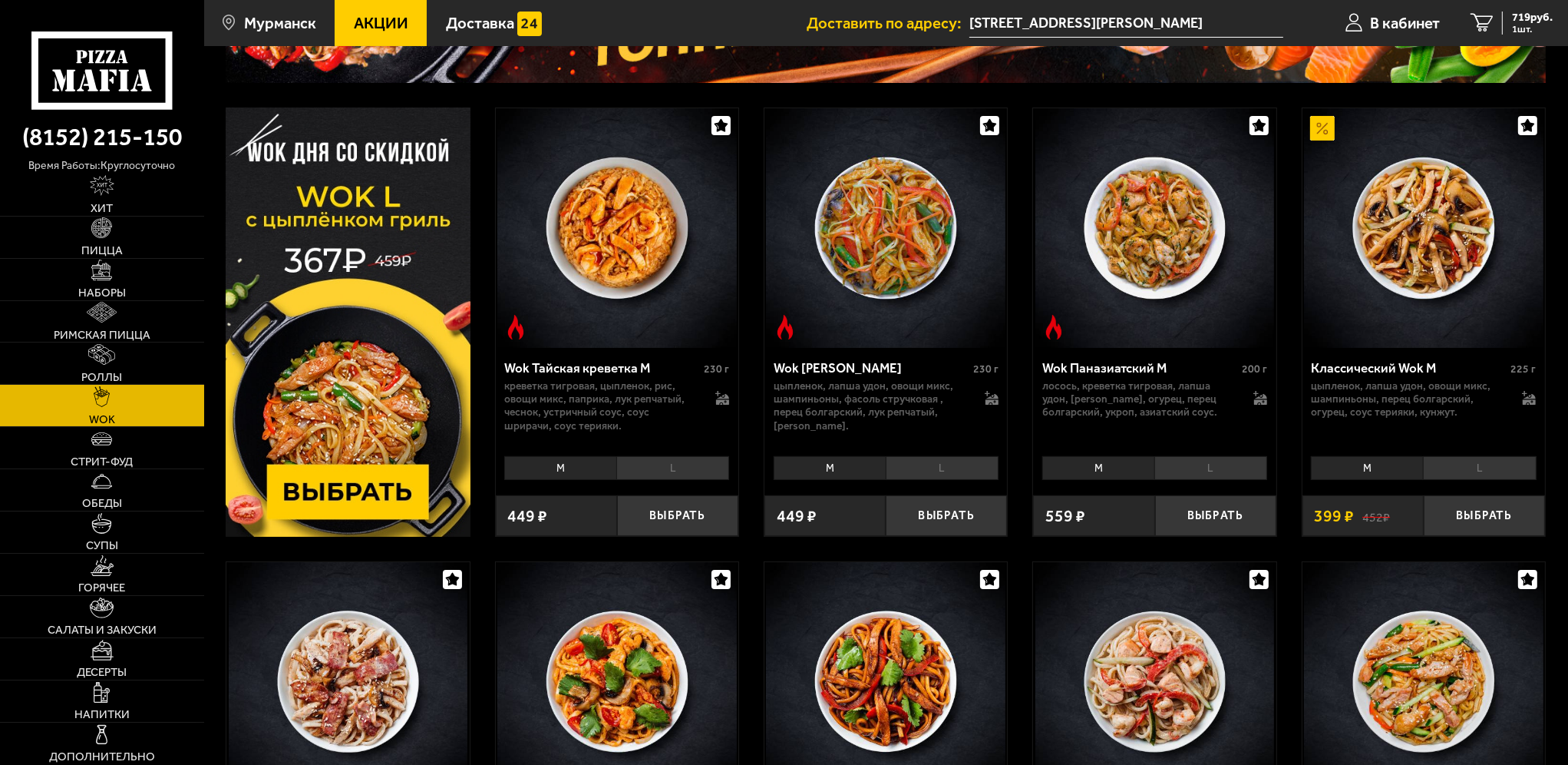
click at [1483, 470] on li "L" at bounding box center [1479, 468] width 112 height 23
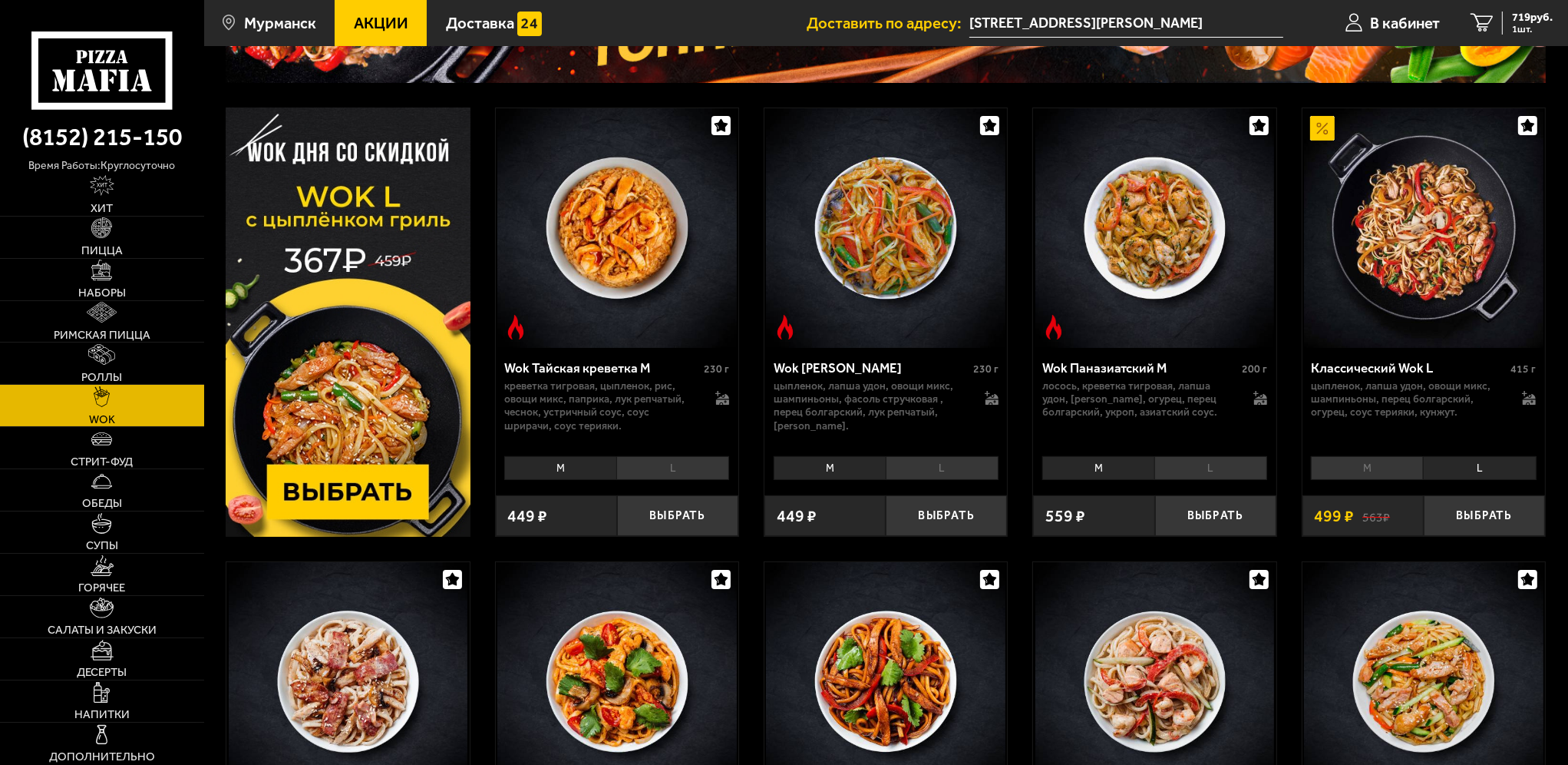
click at [1399, 466] on li "M" at bounding box center [1367, 468] width 112 height 23
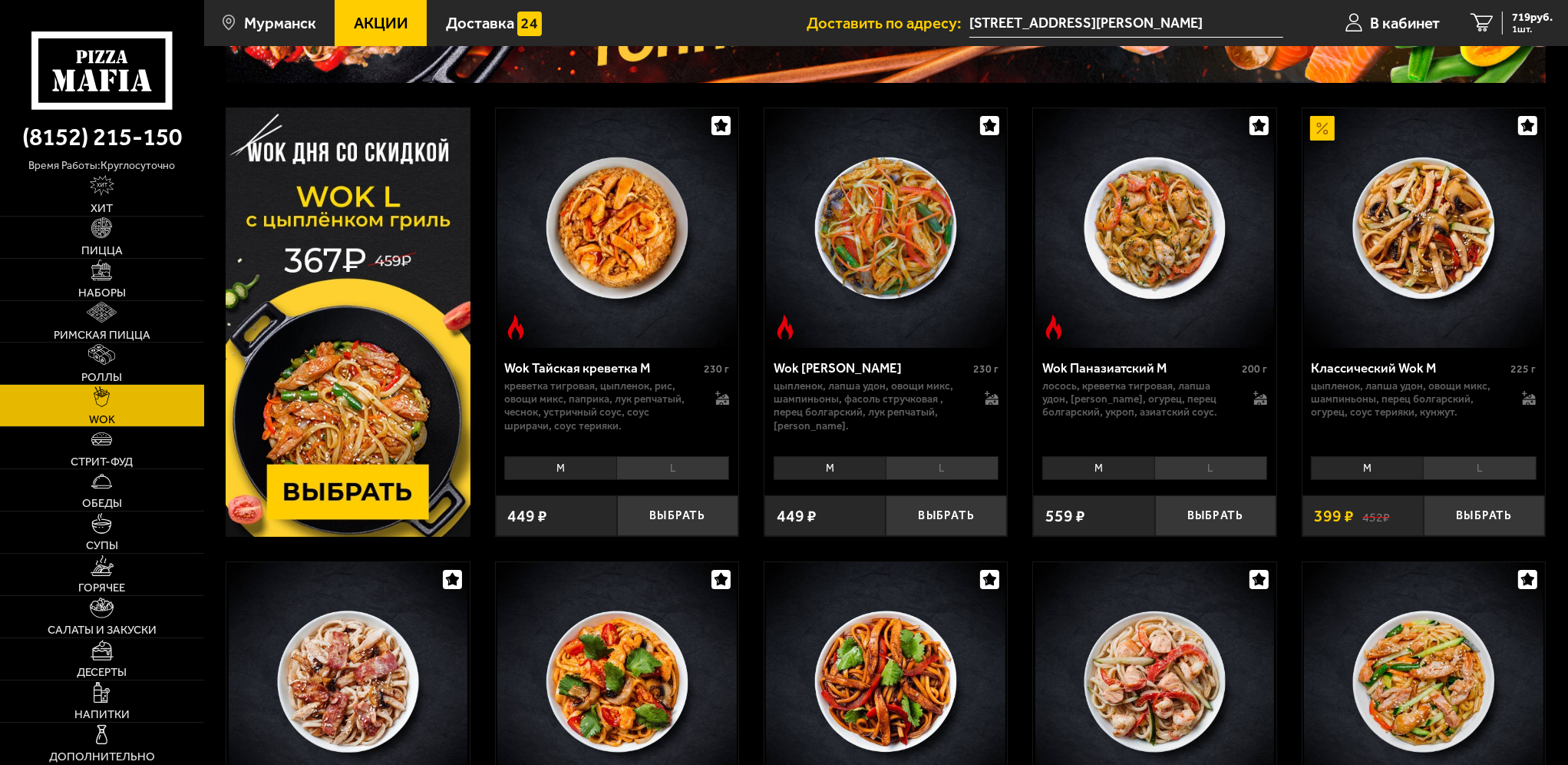
click at [1466, 474] on li "L" at bounding box center [1479, 468] width 112 height 23
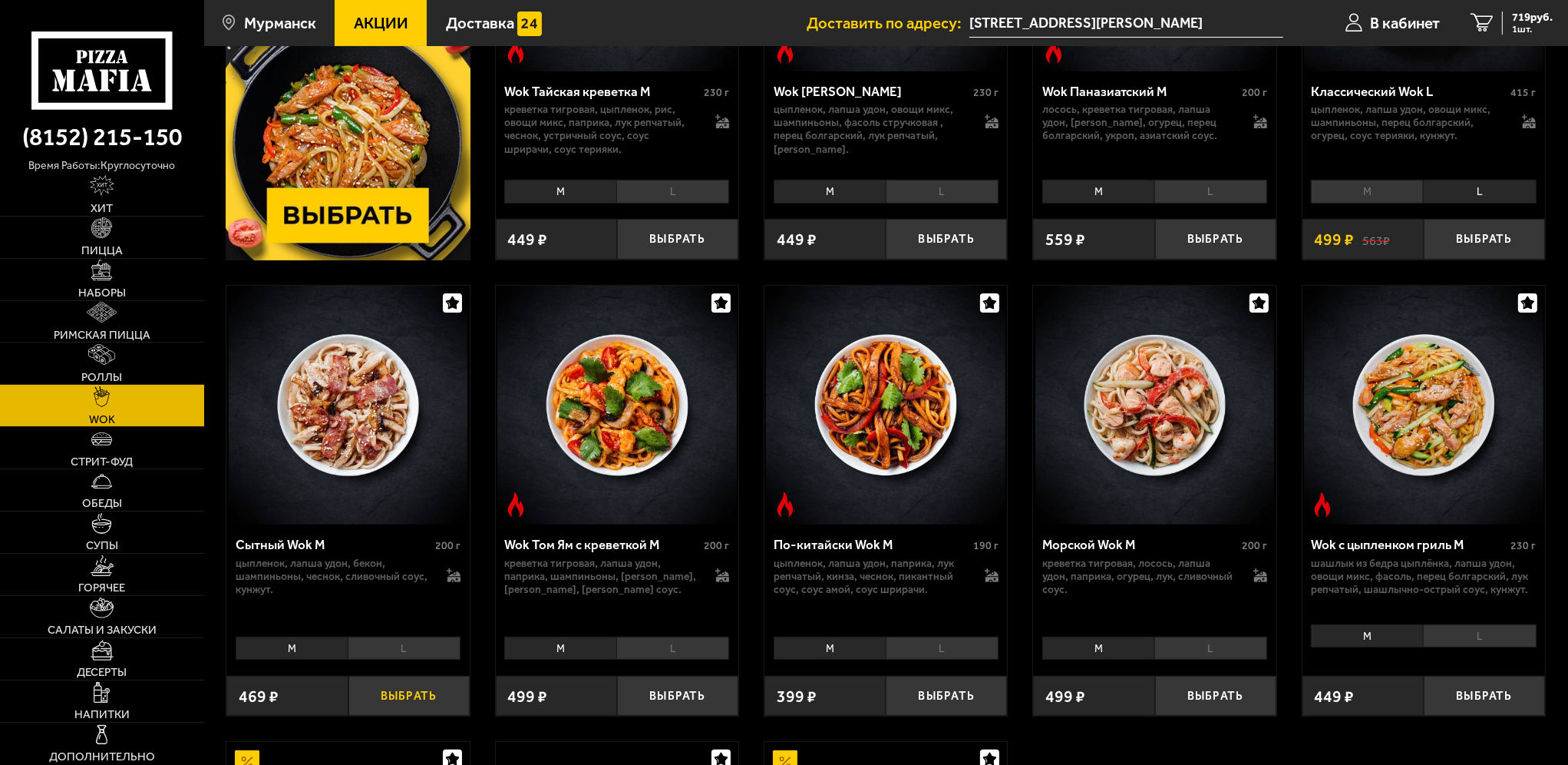
scroll to position [537, 0]
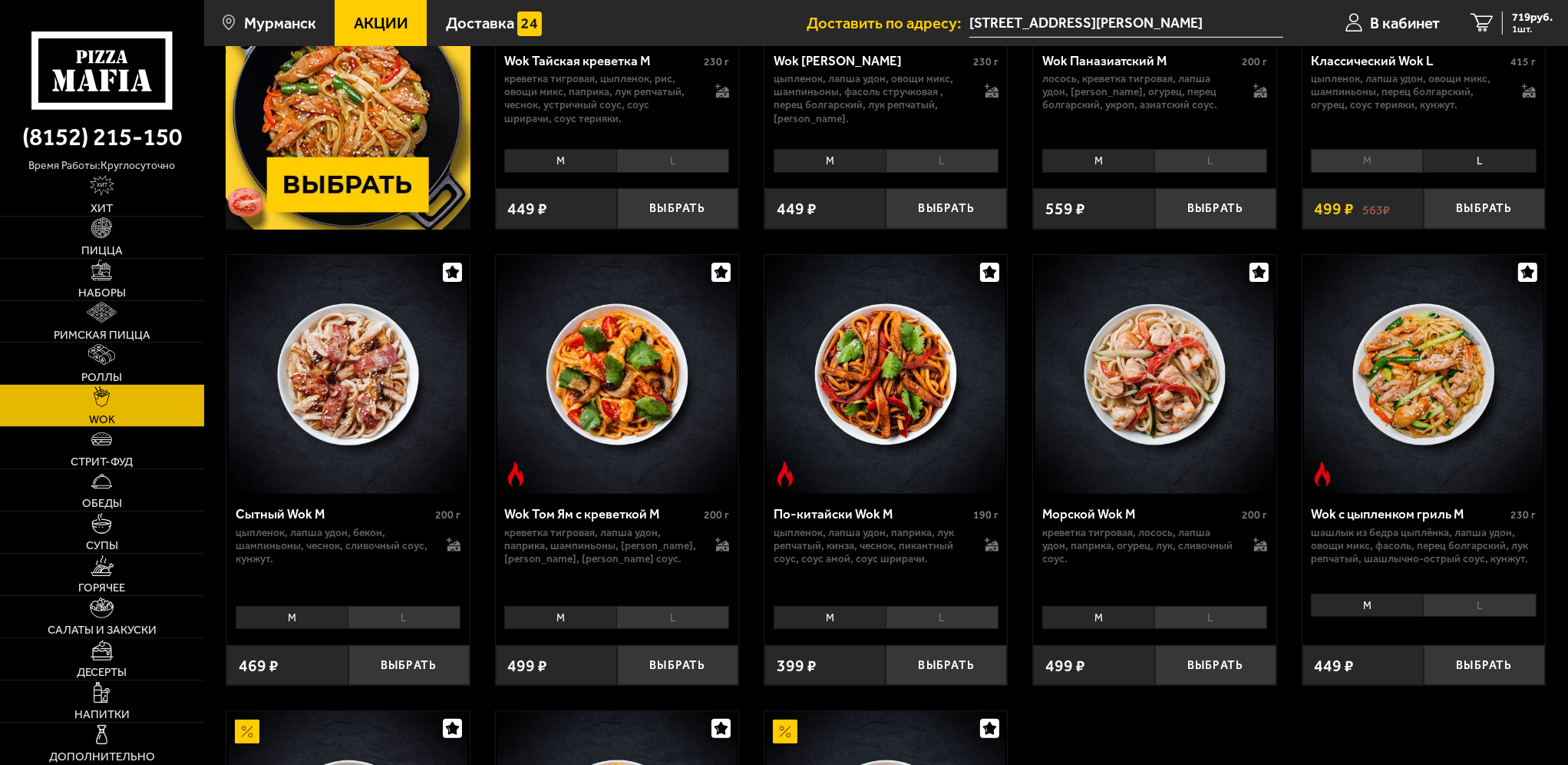
click at [405, 615] on li "L" at bounding box center [404, 617] width 112 height 23
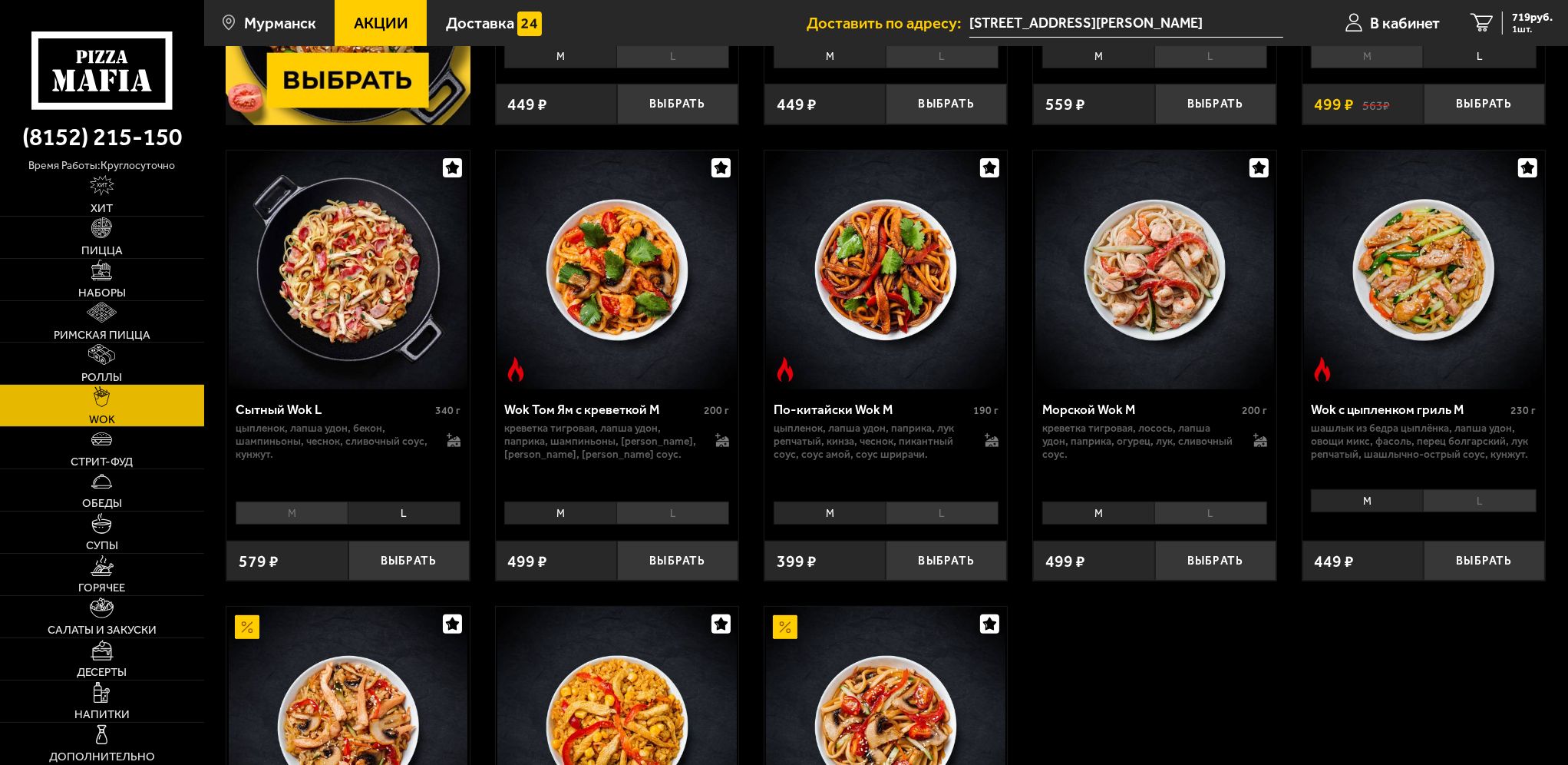
scroll to position [614, 0]
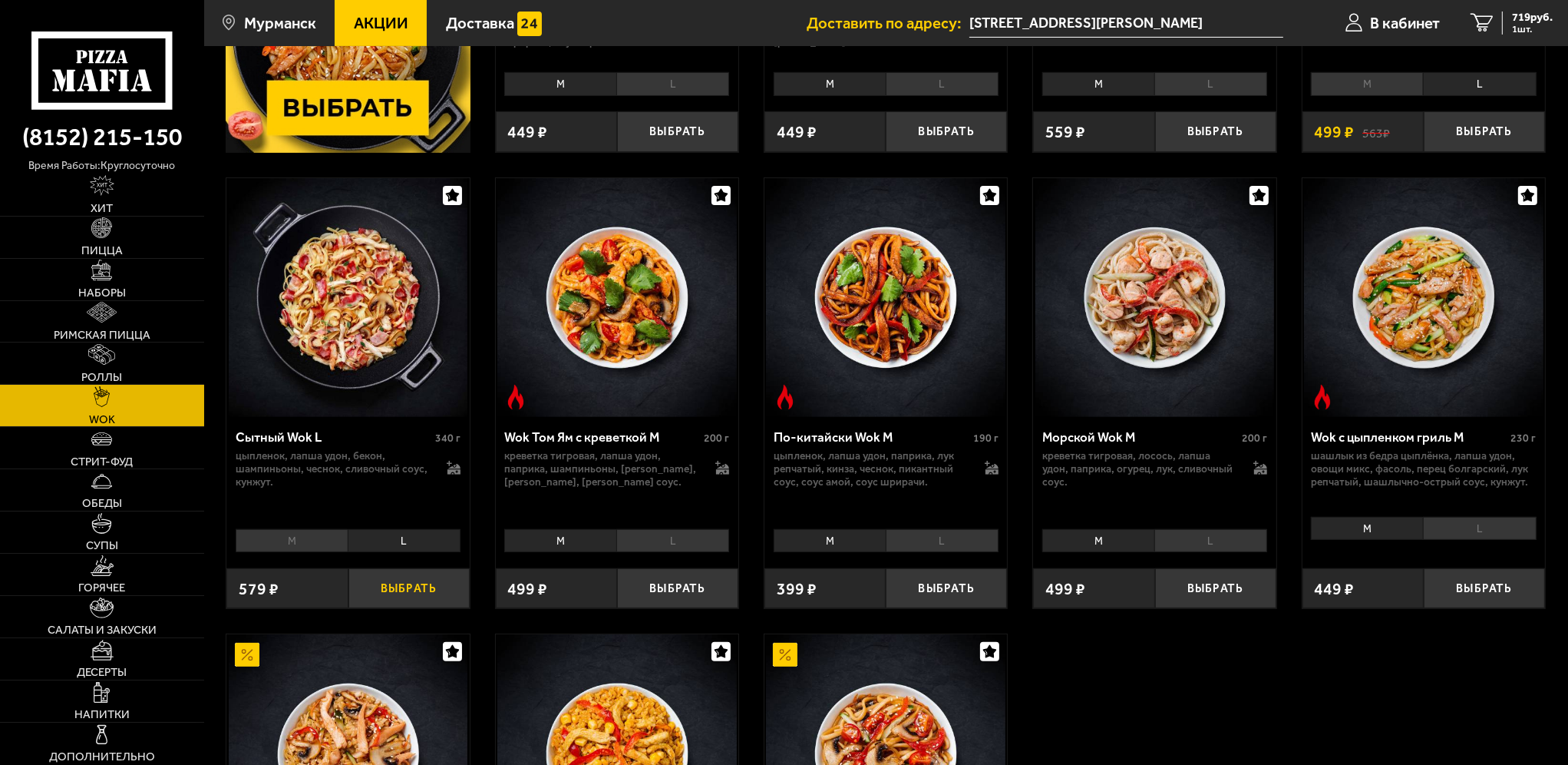
click at [412, 592] on button "Выбрать" at bounding box center [409, 588] width 121 height 40
click at [439, 593] on button "+" at bounding box center [450, 588] width 40 height 40
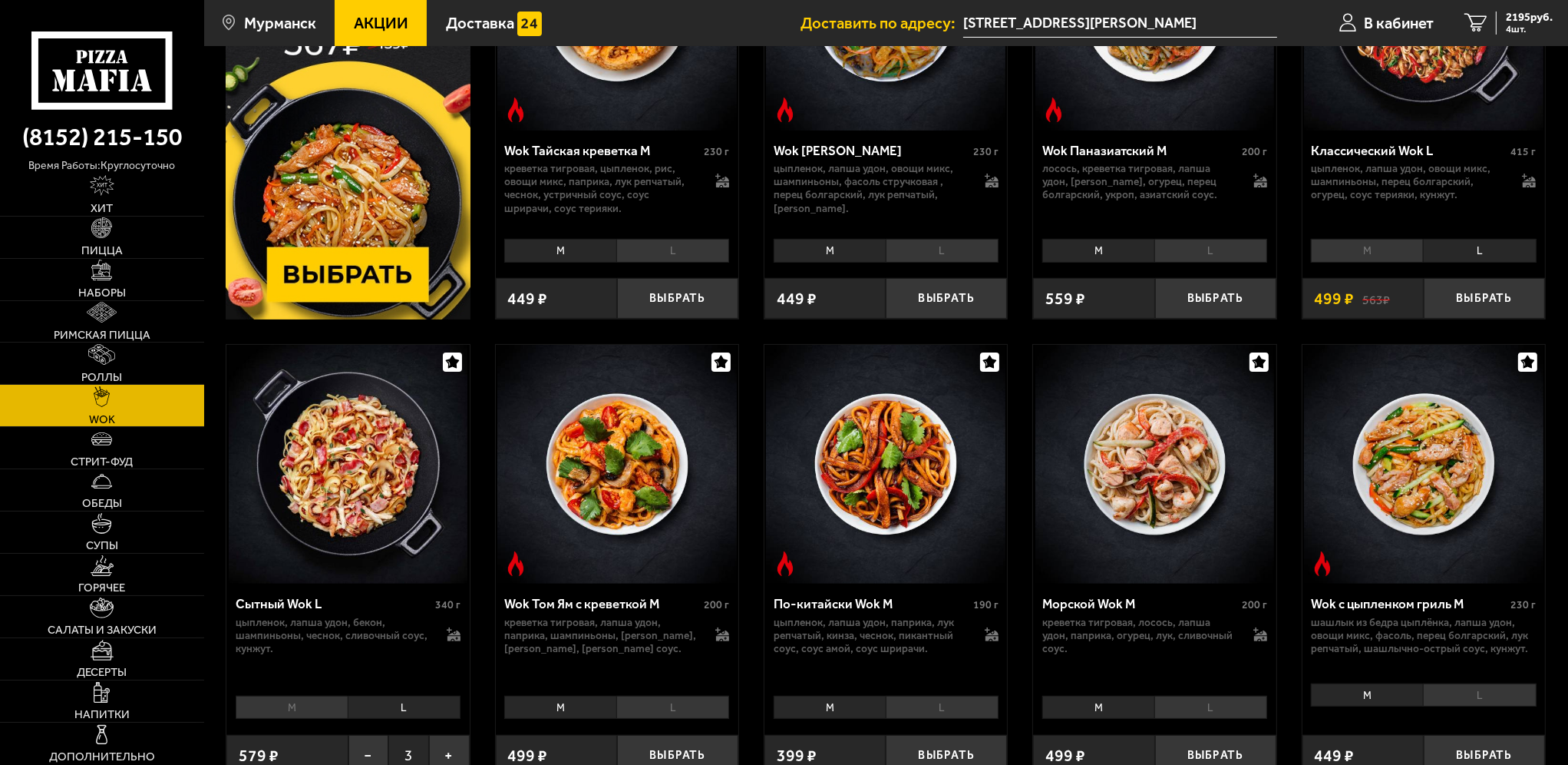
scroll to position [383, 0]
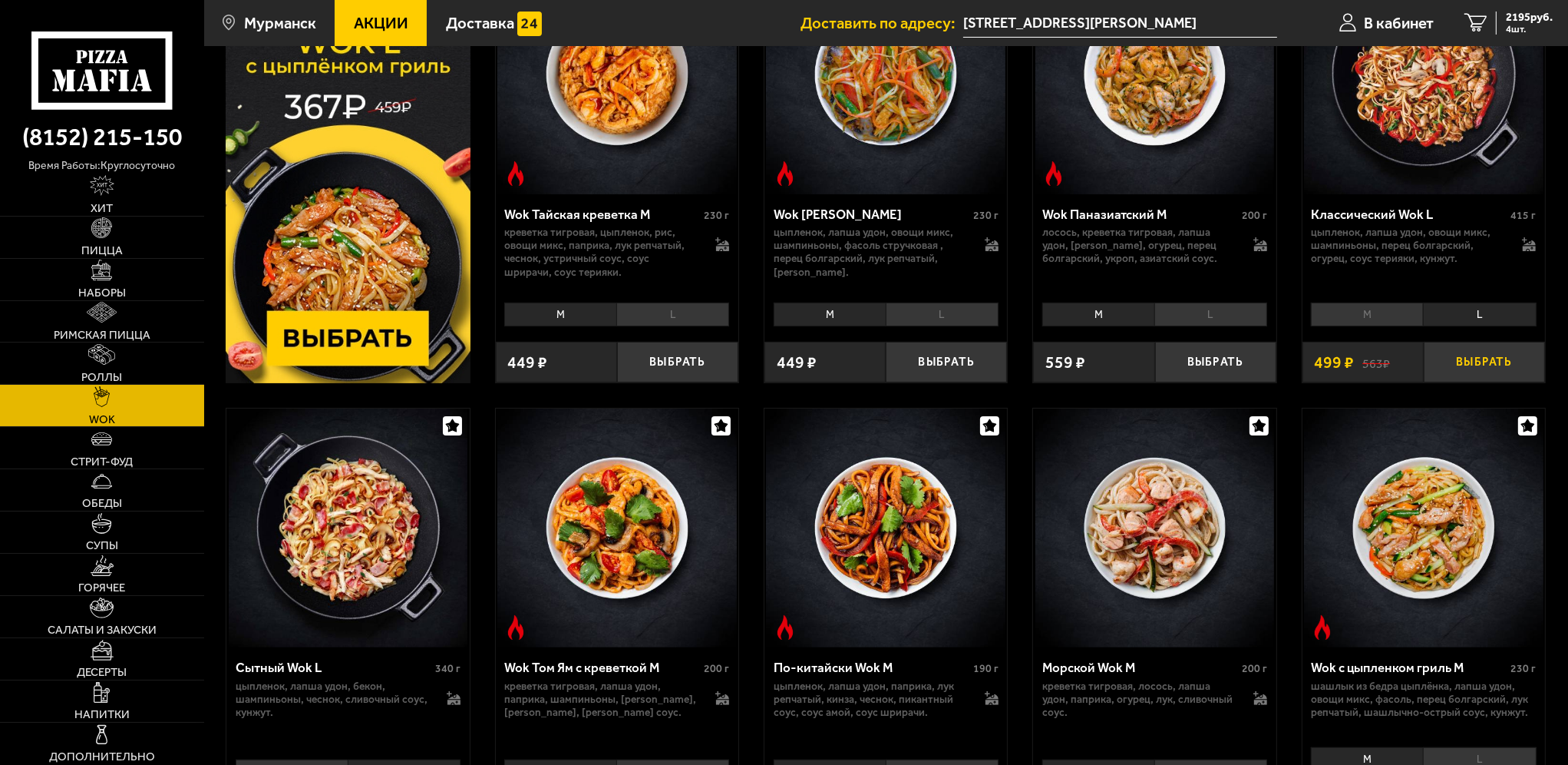
click at [1470, 358] on button "Выбрать" at bounding box center [1484, 362] width 121 height 40
click at [1518, 356] on button "+" at bounding box center [1525, 362] width 40 height 40
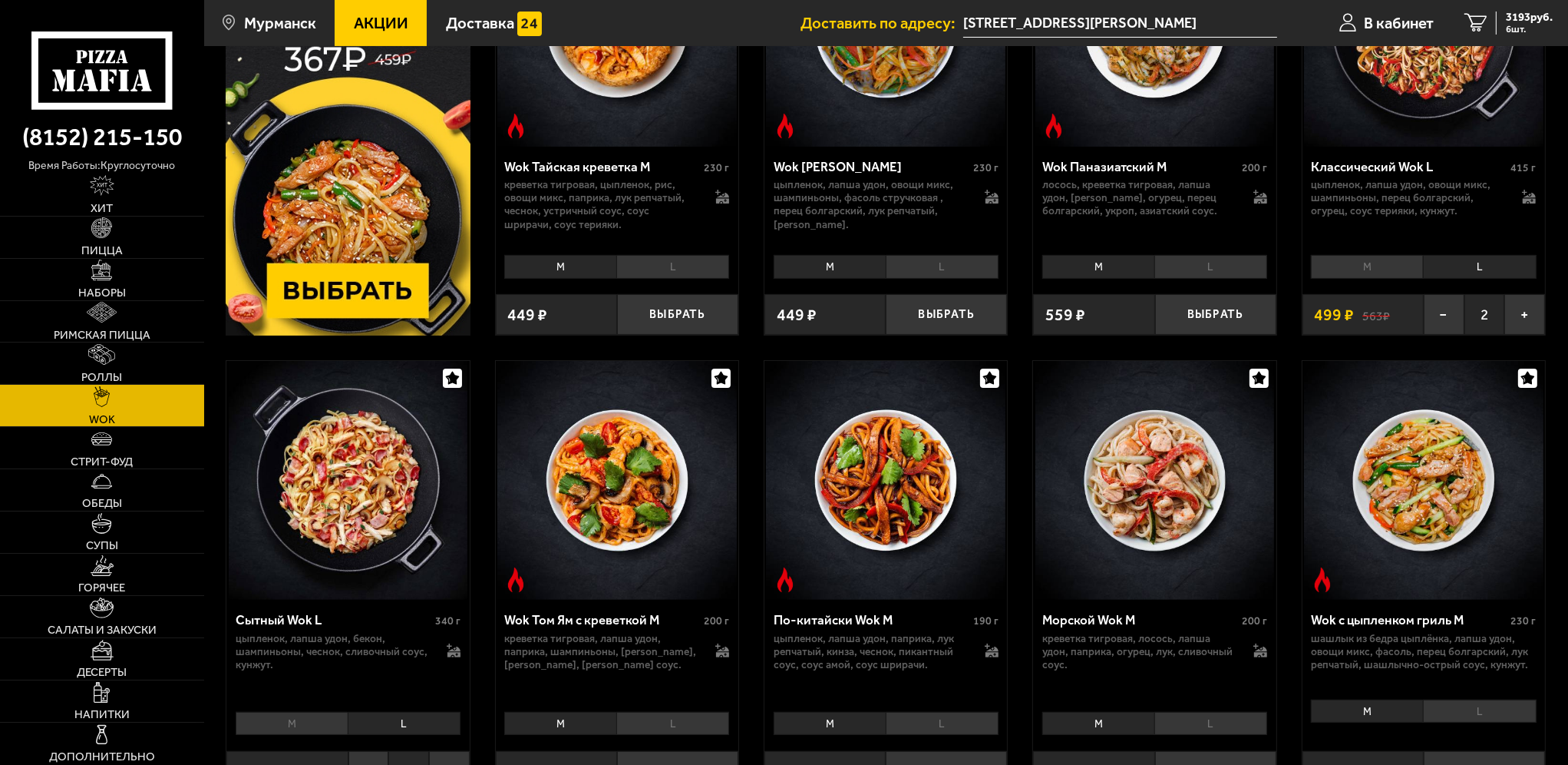
scroll to position [537, 0]
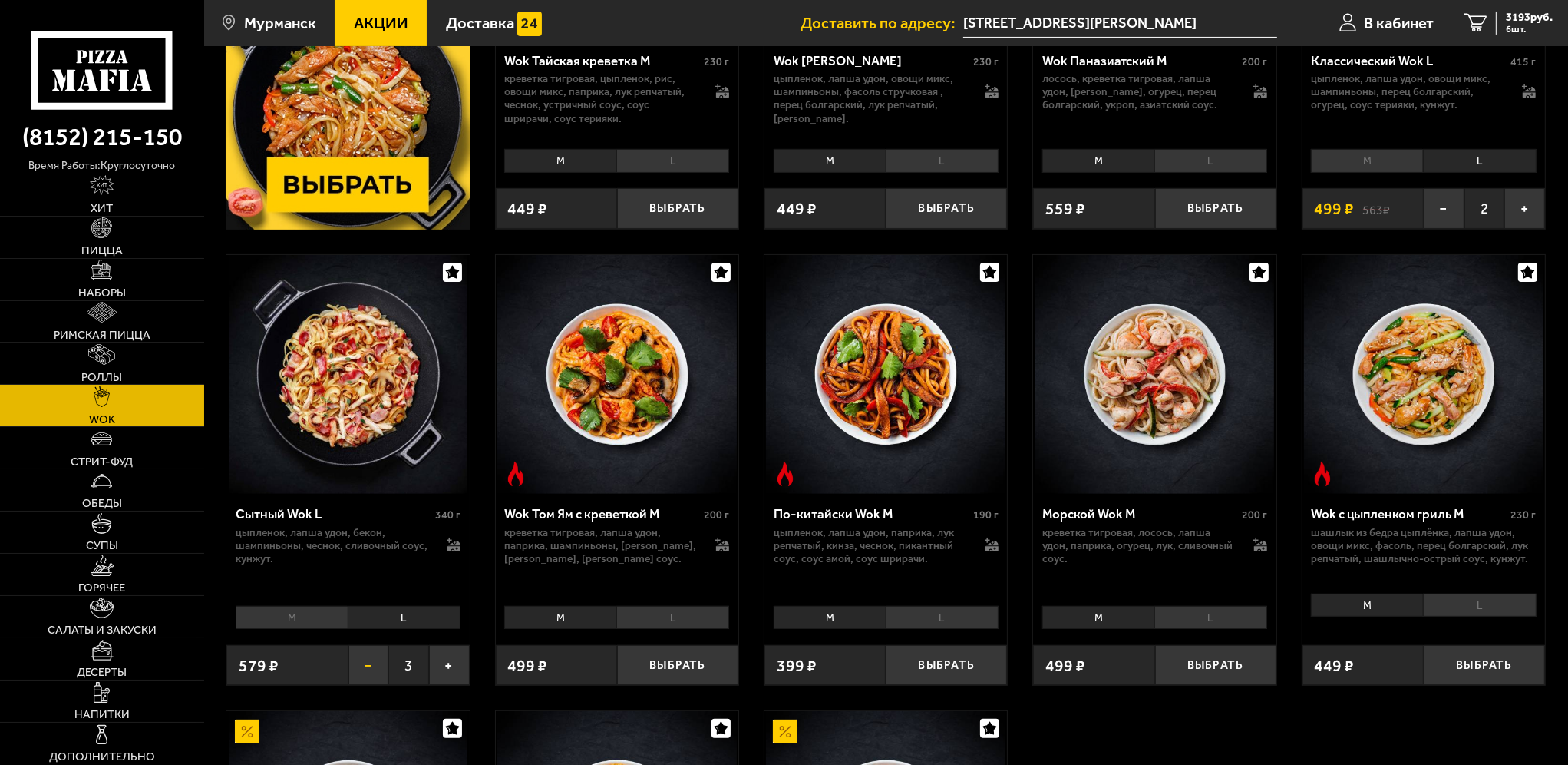
click at [359, 663] on button "−" at bounding box center [369, 665] width 40 height 40
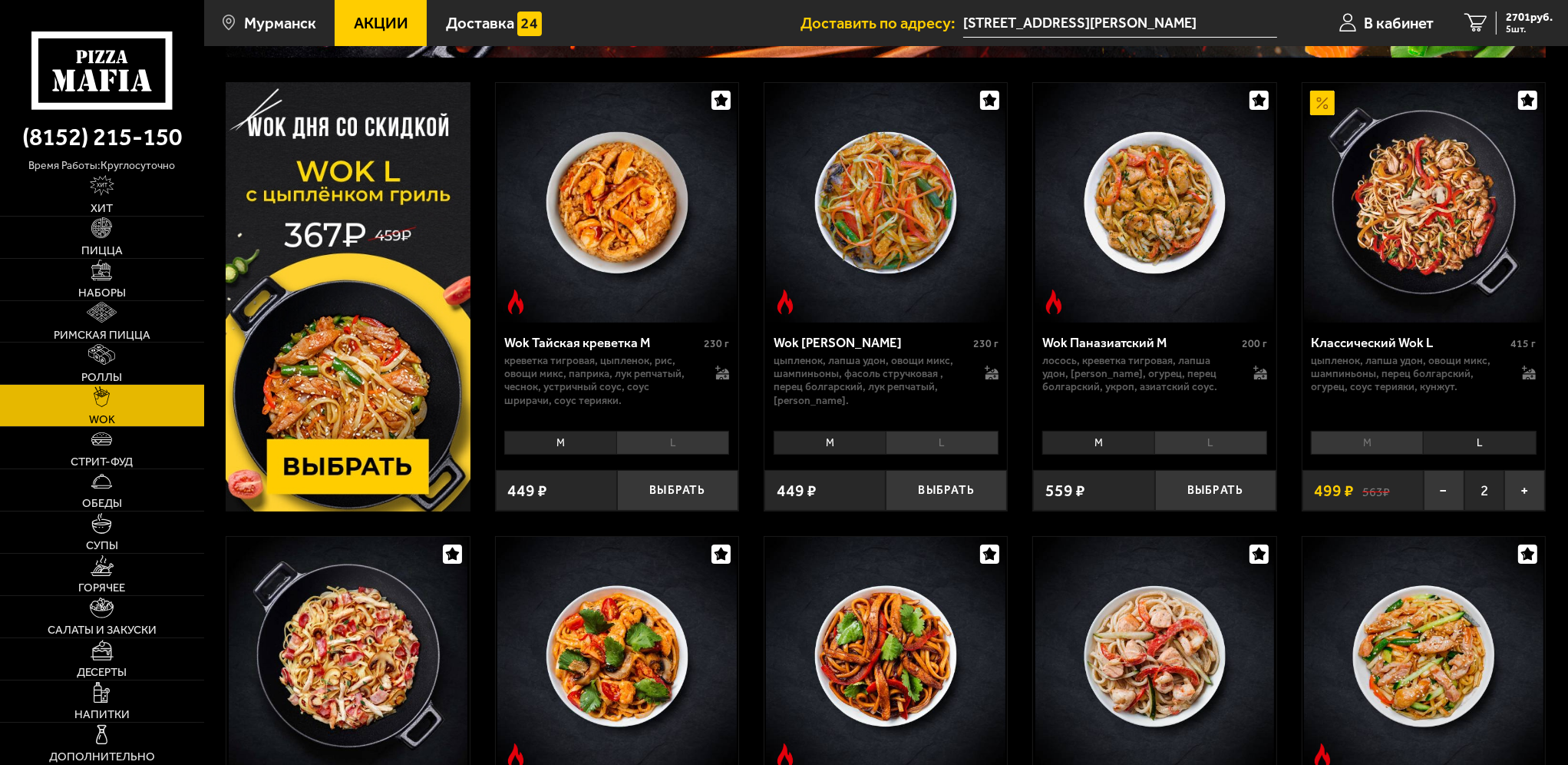
scroll to position [231, 0]
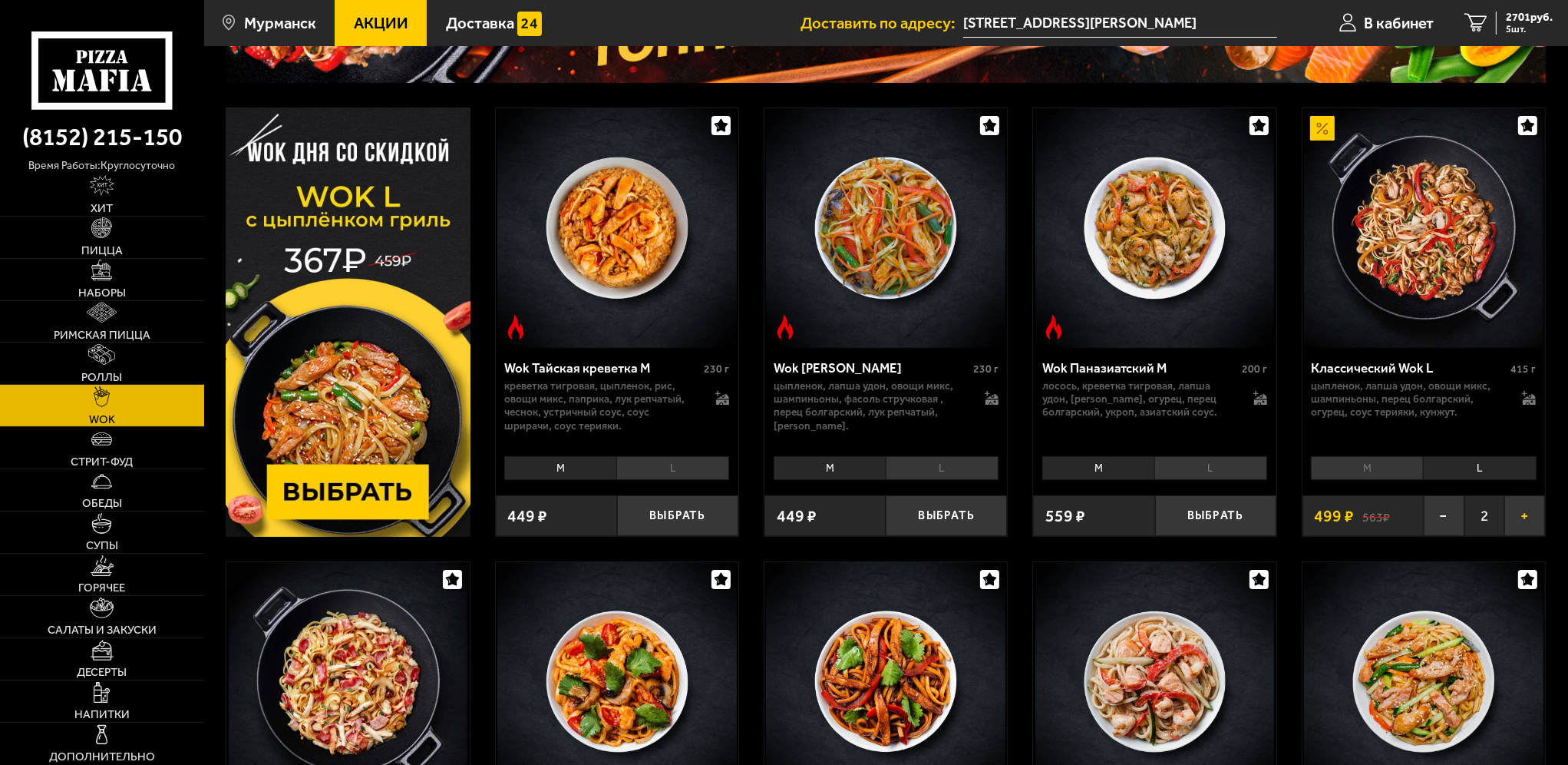
click at [1525, 506] on button "+" at bounding box center [1525, 515] width 40 height 40
click at [1524, 21] on span "3200 руб." at bounding box center [1530, 17] width 47 height 12
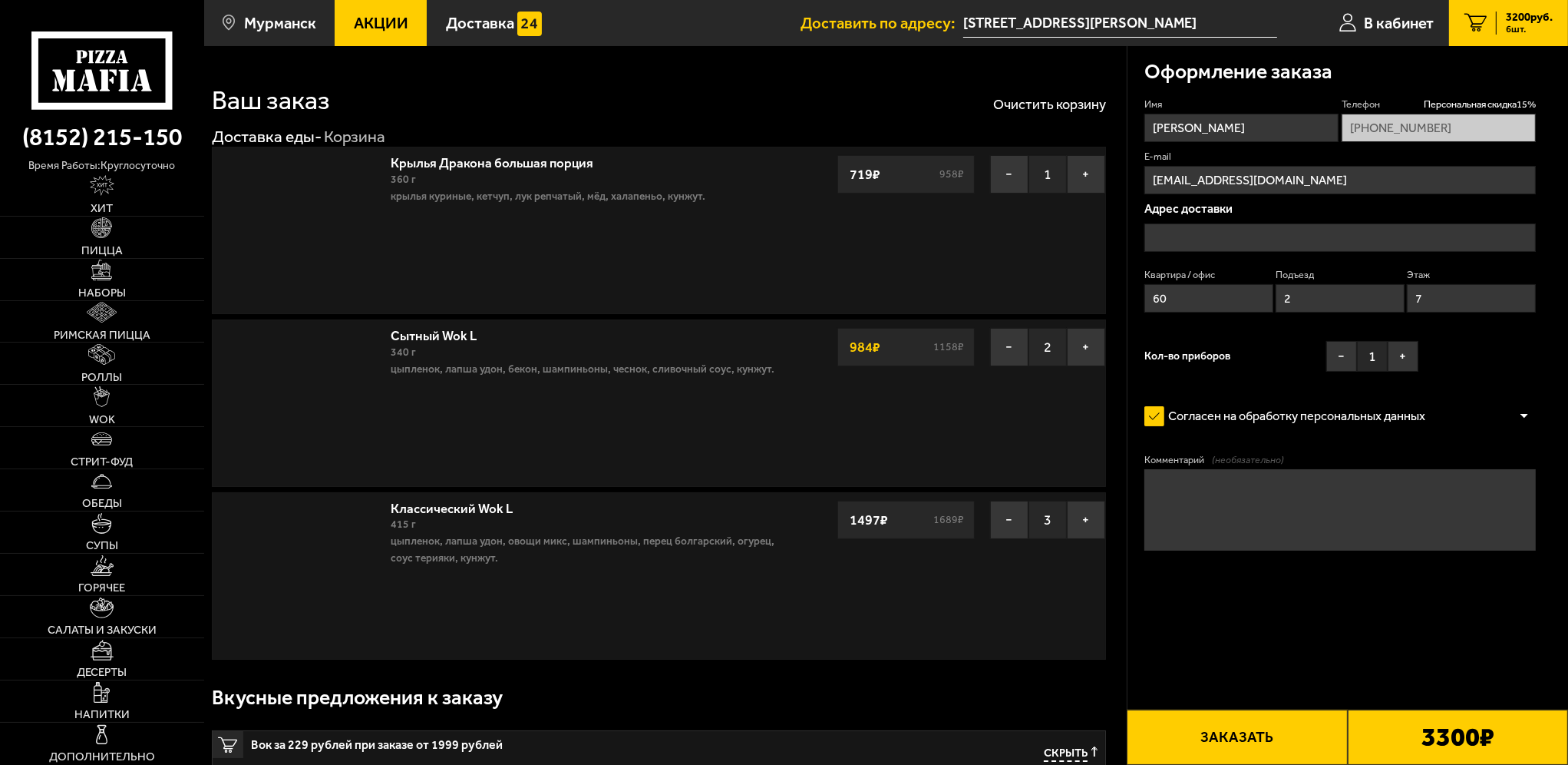
type input "[STREET_ADDRESS][PERSON_NAME]"
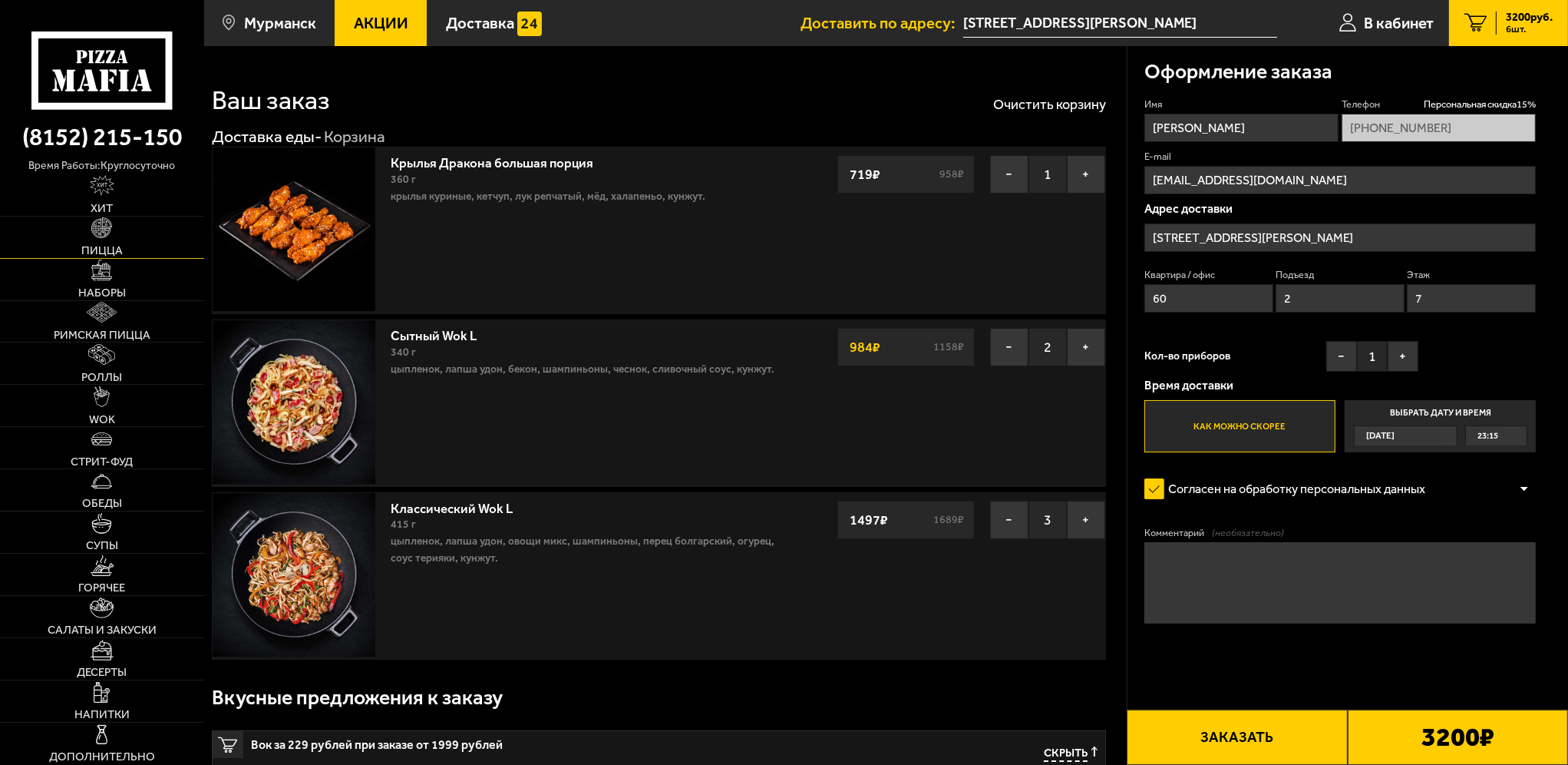
click at [163, 236] on link "Пицца" at bounding box center [102, 236] width 205 height 41
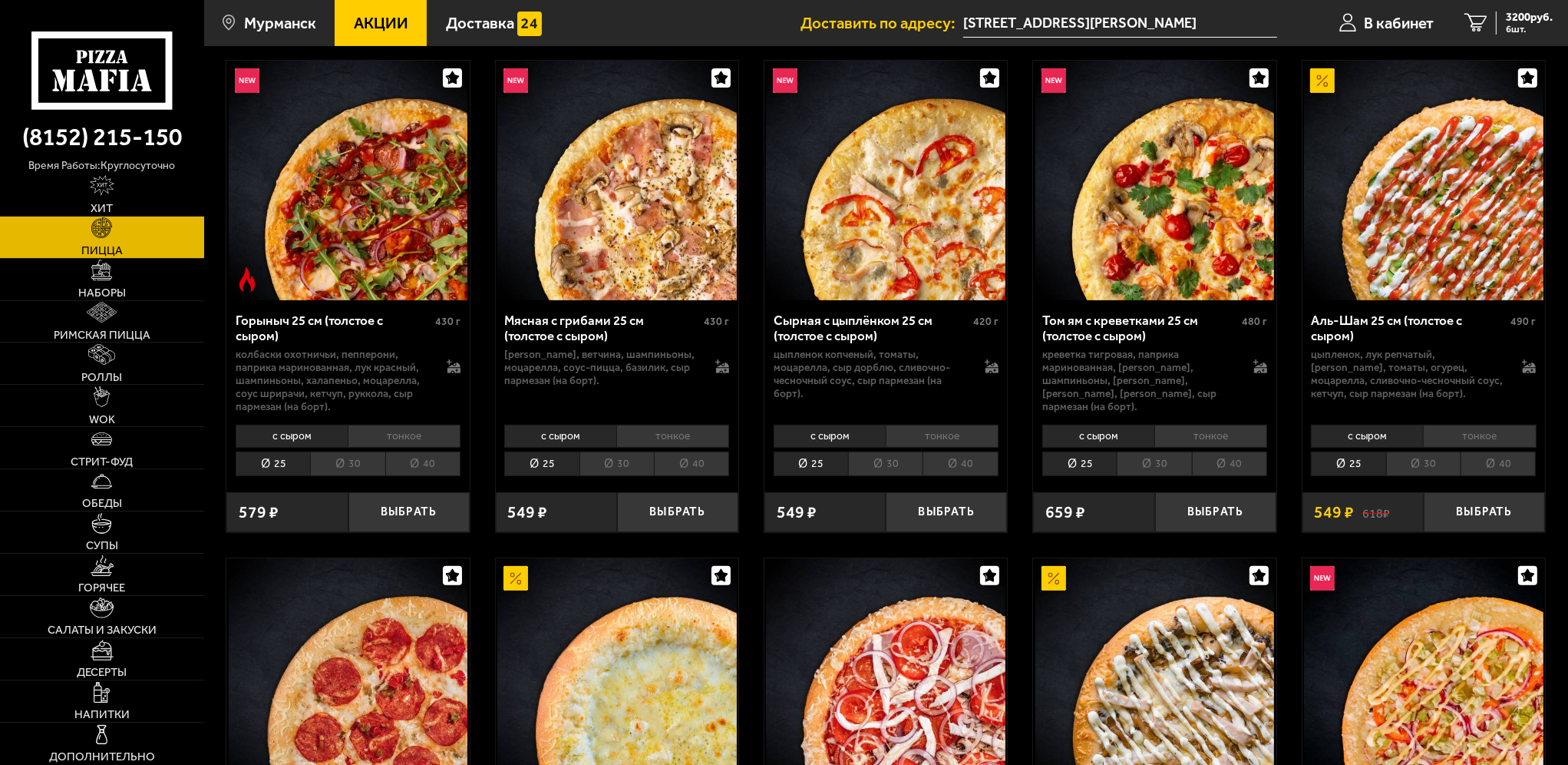
scroll to position [614, 0]
click at [1231, 467] on li "40" at bounding box center [1230, 463] width 75 height 25
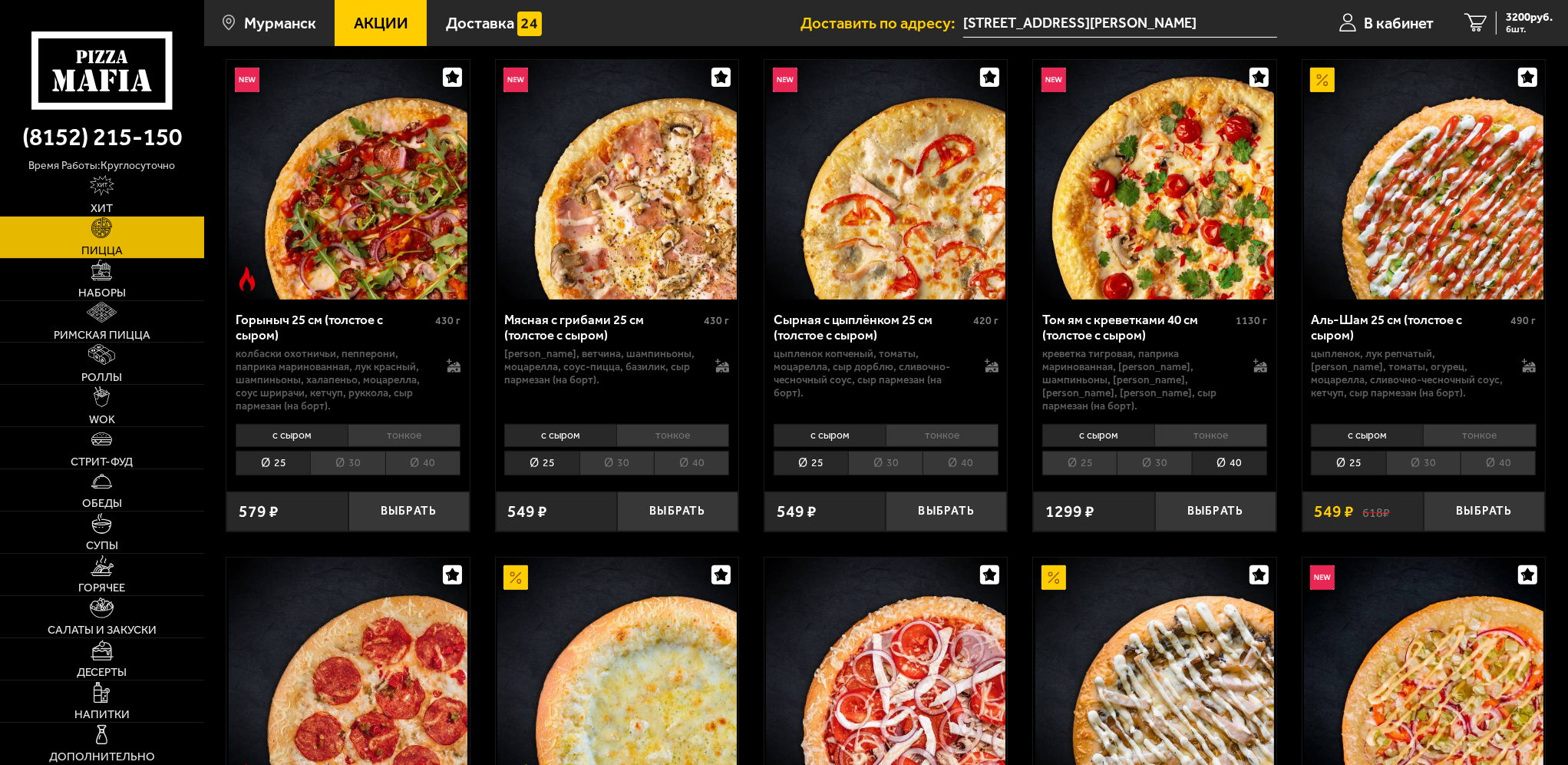
click at [1209, 440] on li "тонкое" at bounding box center [1211, 435] width 112 height 23
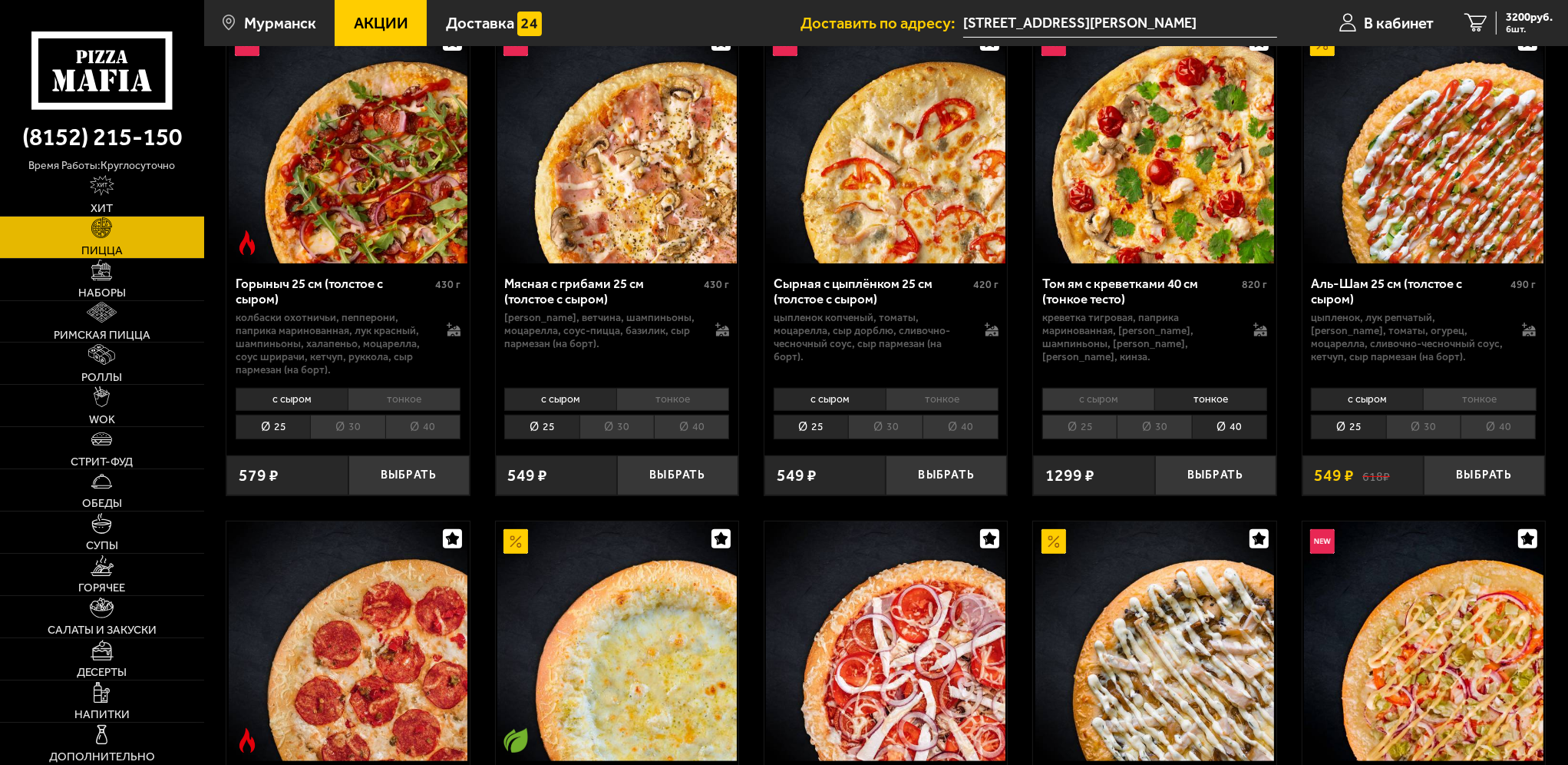
scroll to position [537, 0]
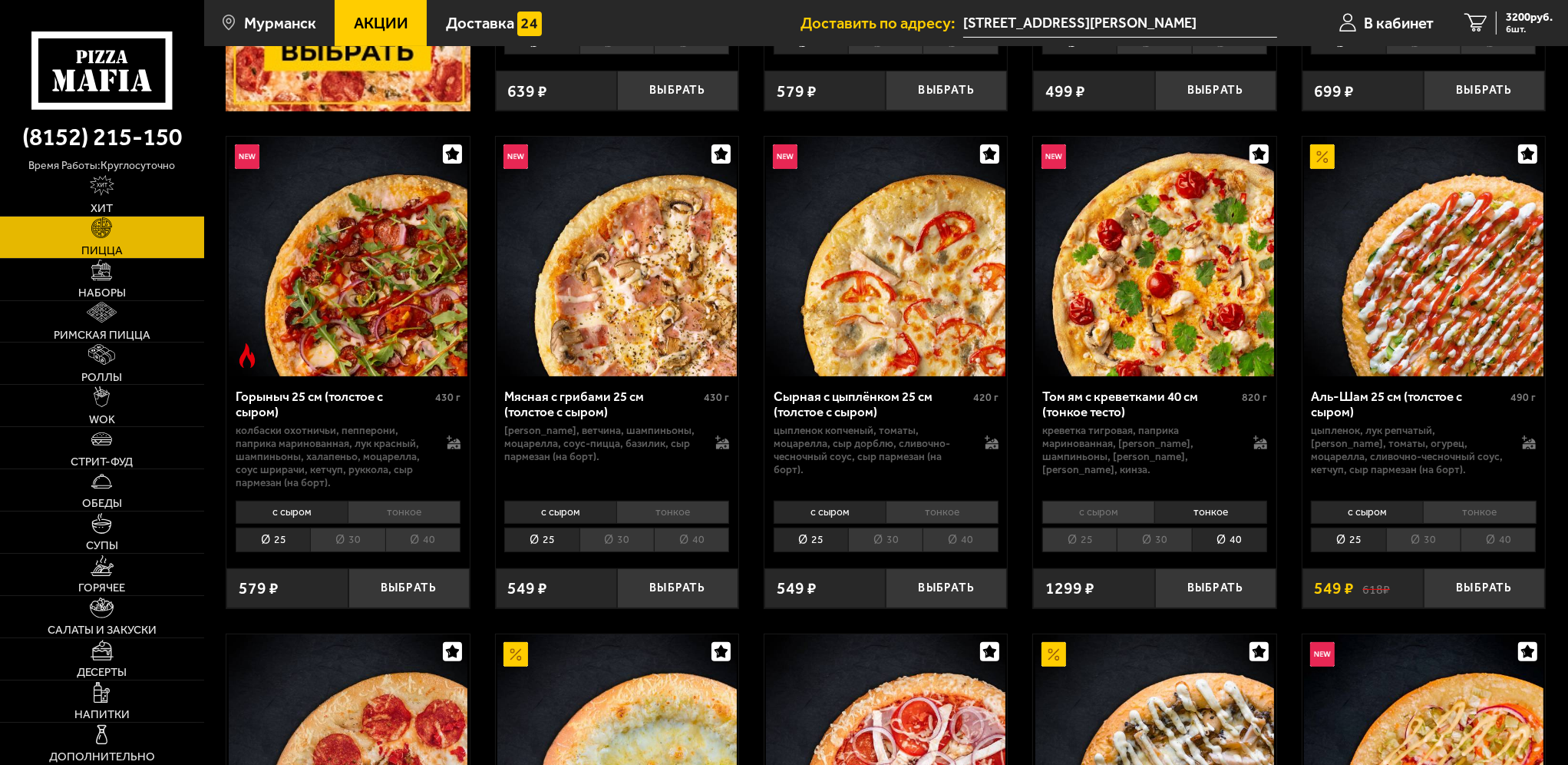
click at [1449, 508] on li "тонкое" at bounding box center [1479, 512] width 112 height 23
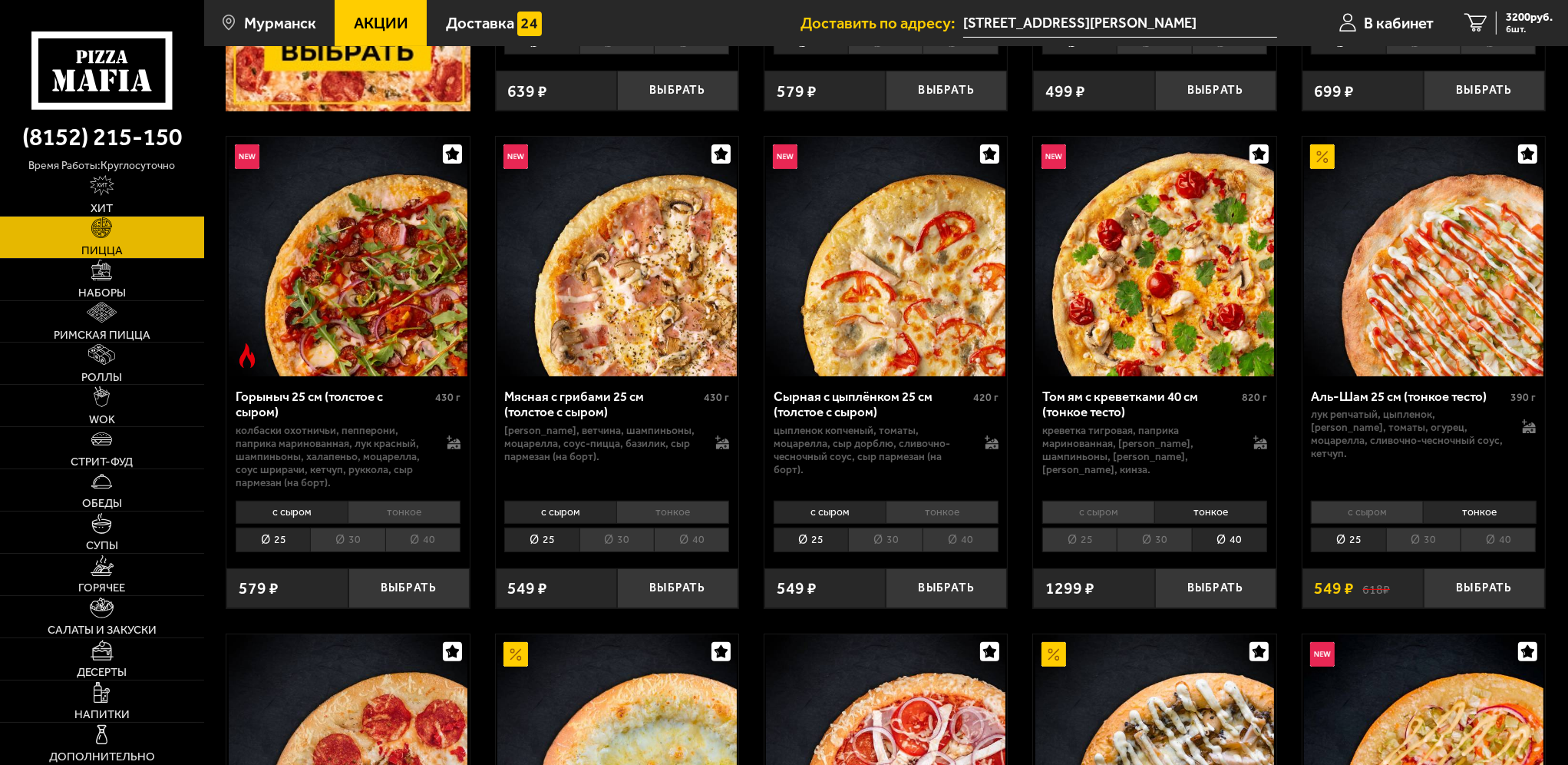
click at [1397, 544] on li "30" at bounding box center [1423, 540] width 74 height 25
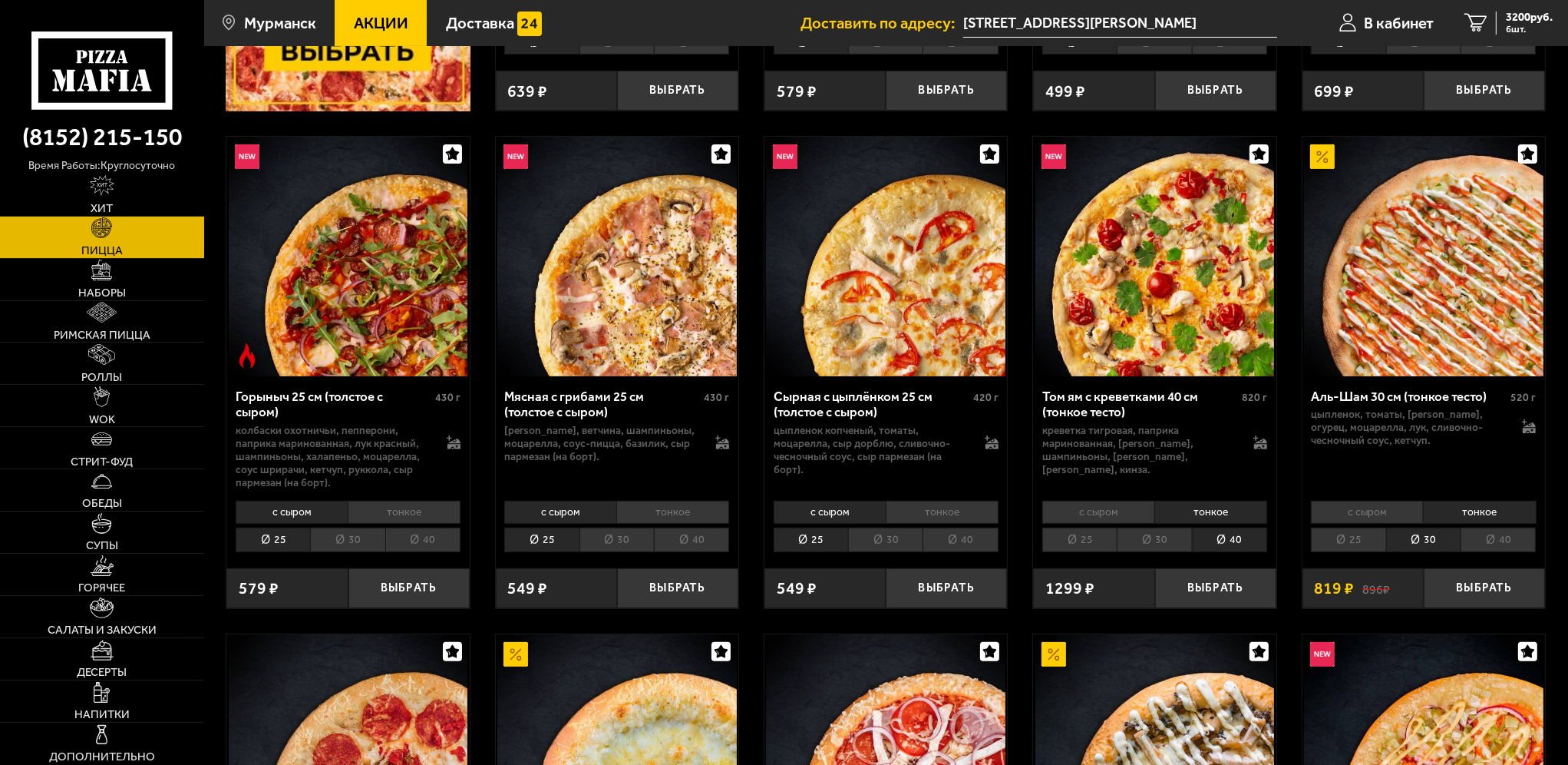
click at [1335, 529] on li "25" at bounding box center [1348, 540] width 74 height 25
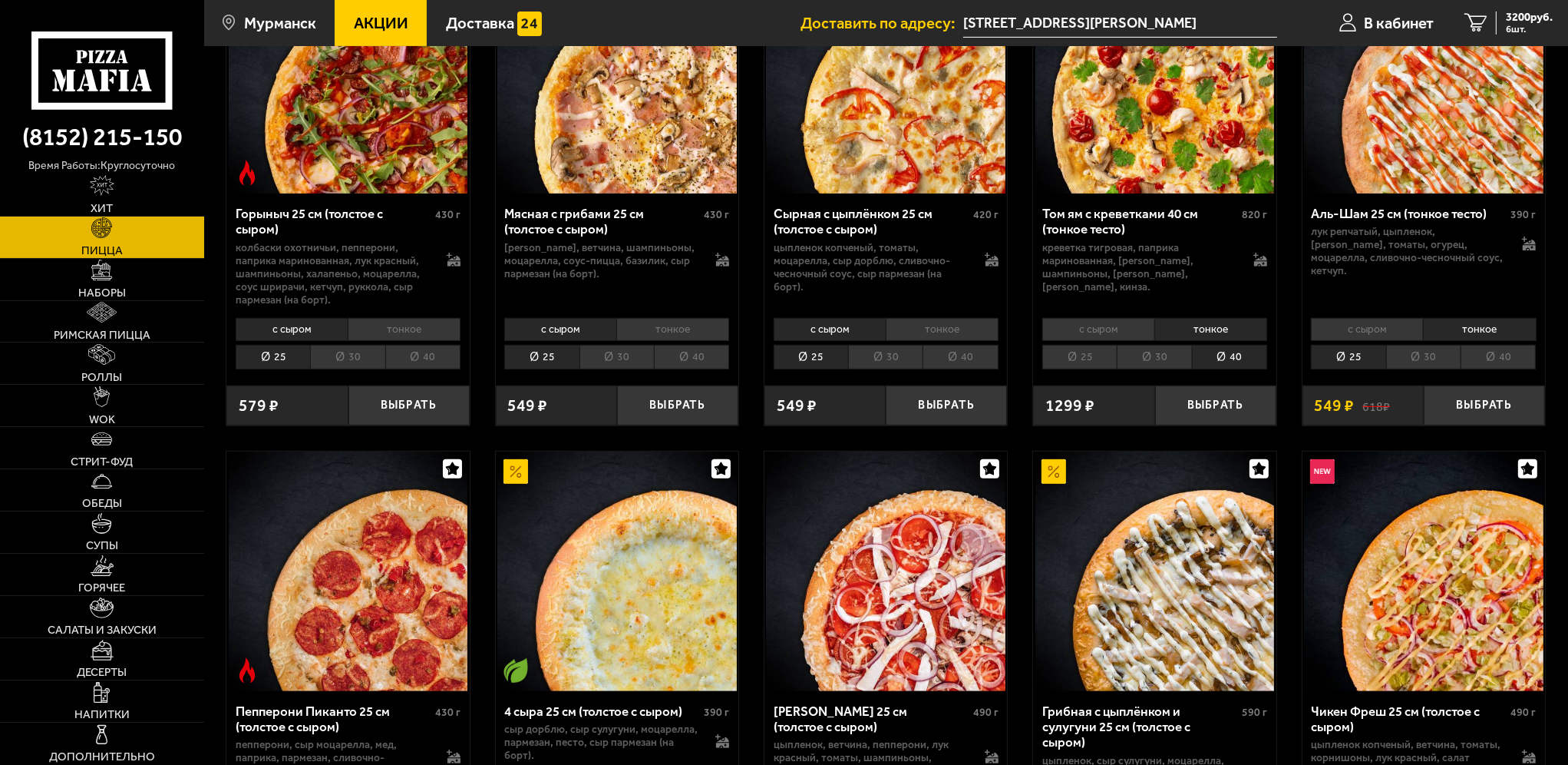
scroll to position [768, 0]
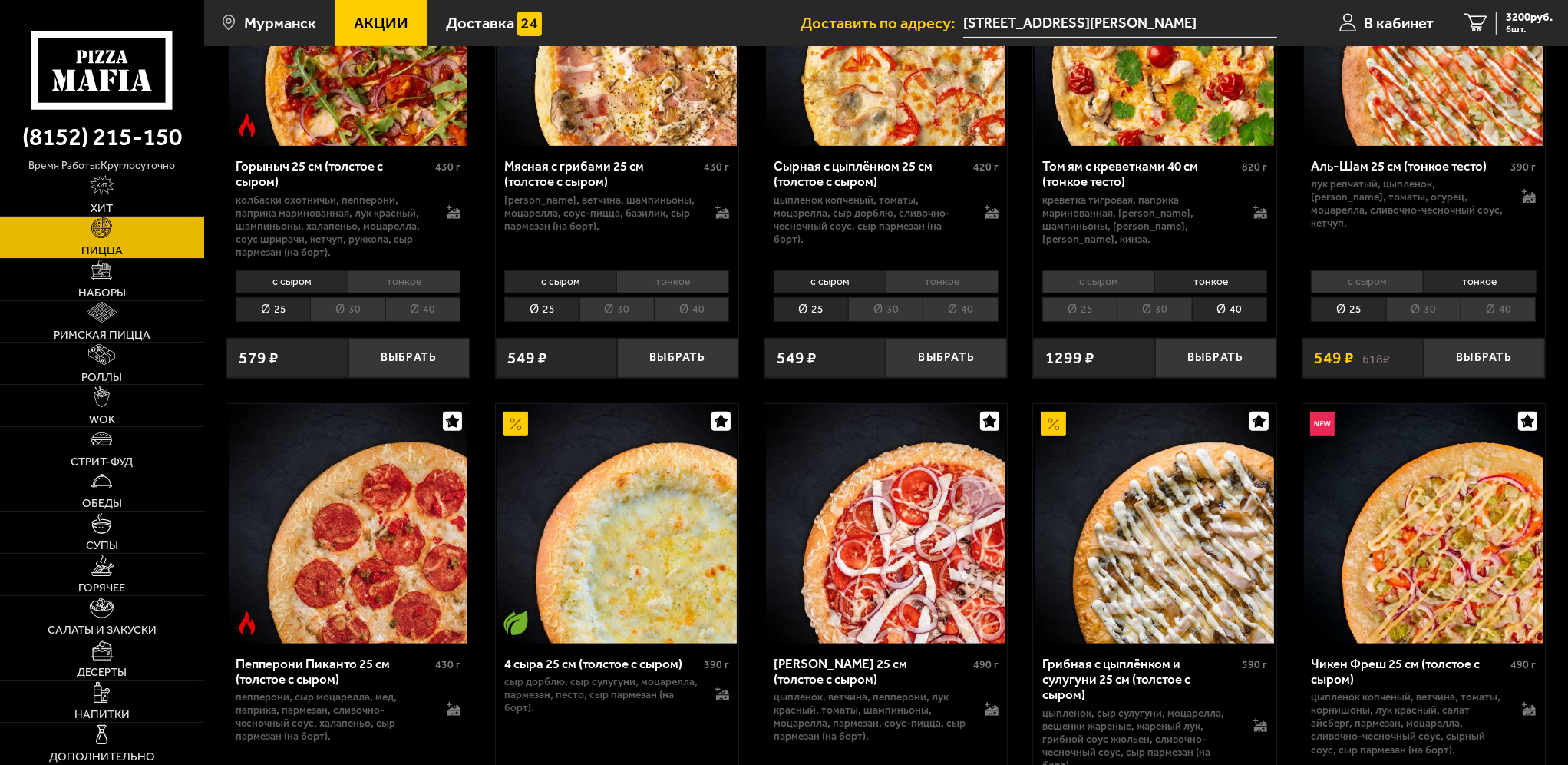
click at [1413, 319] on li "30" at bounding box center [1423, 309] width 74 height 25
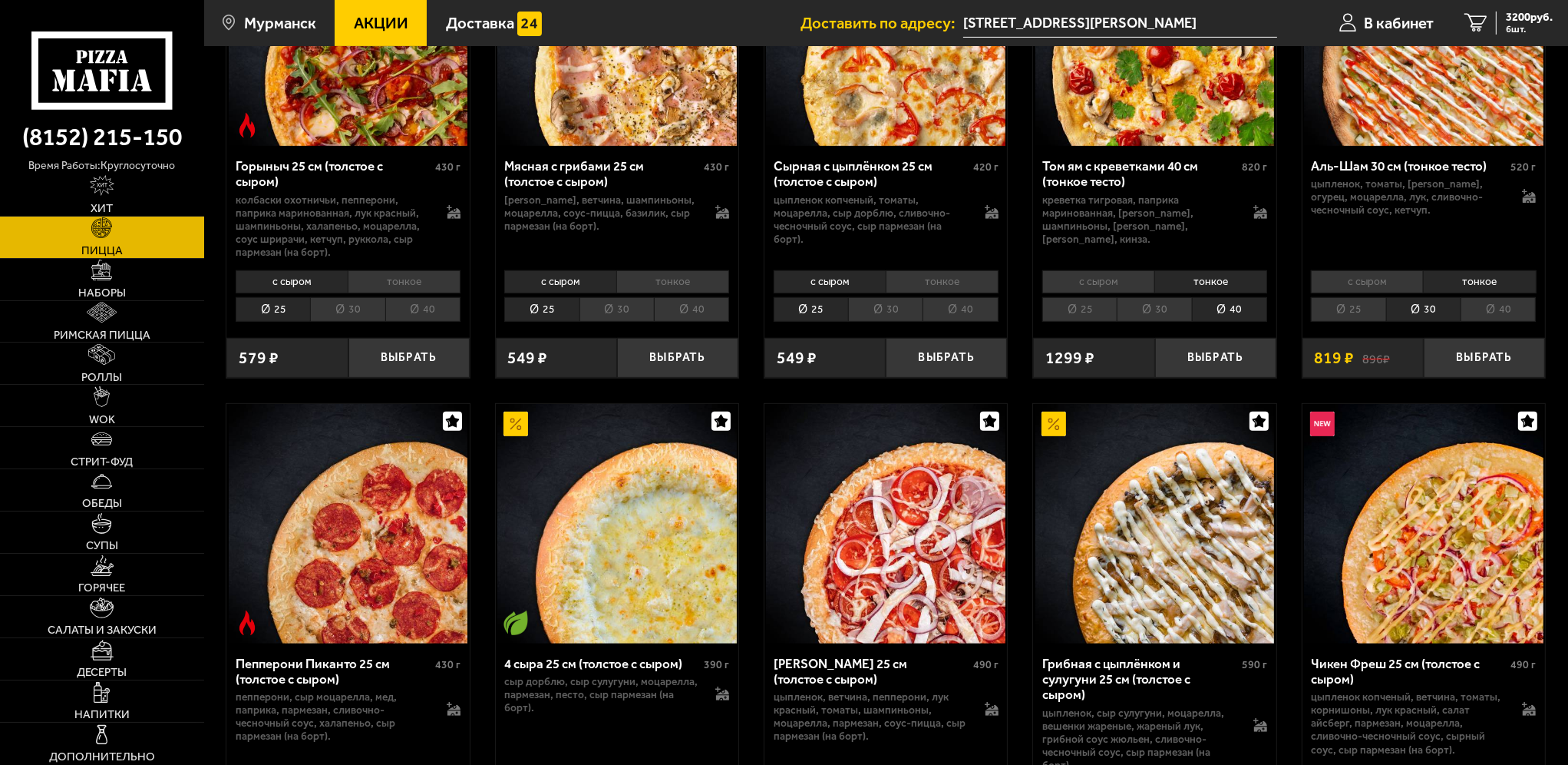
click at [1372, 314] on li "25" at bounding box center [1348, 309] width 74 height 25
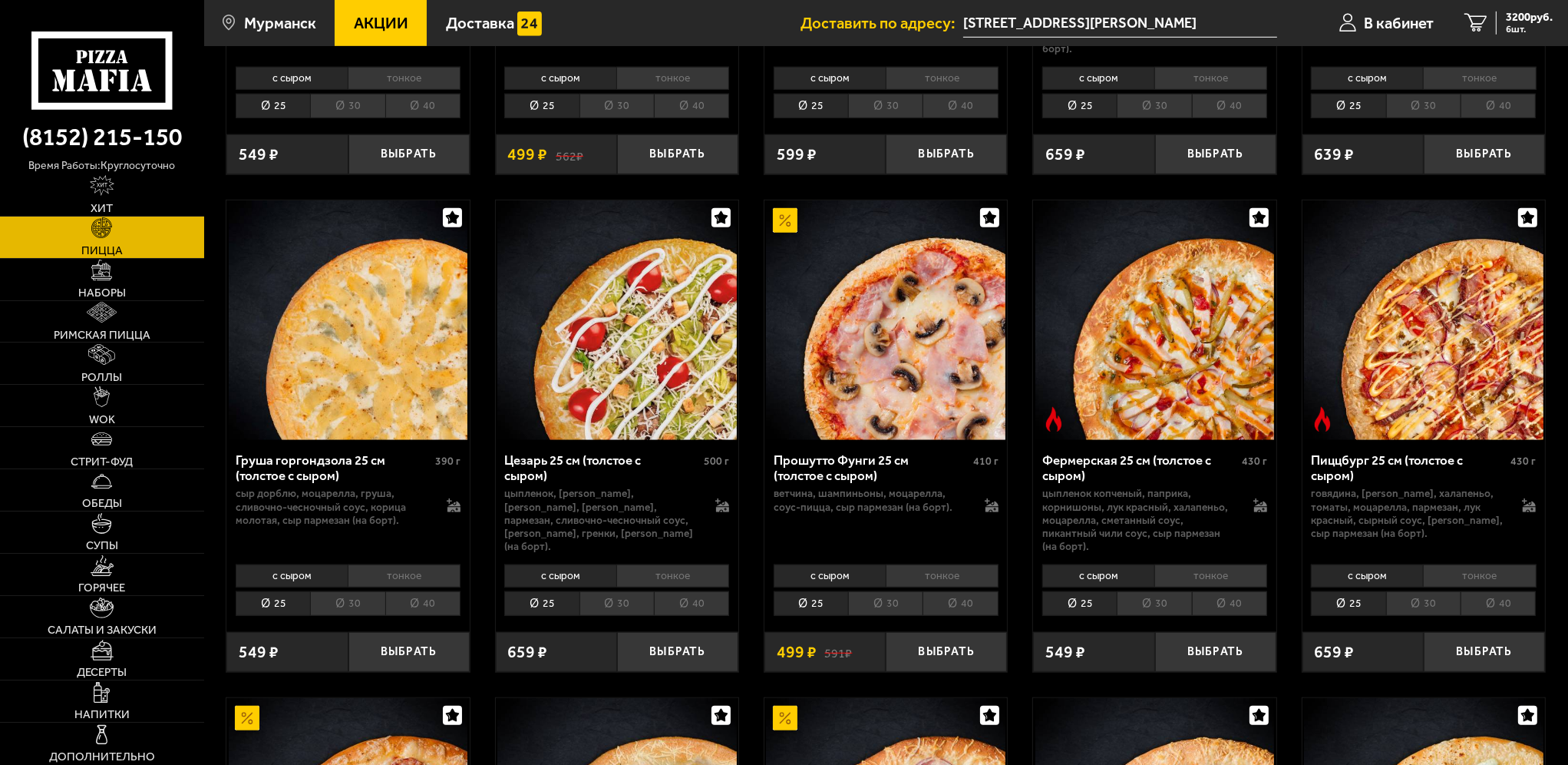
scroll to position [1536, 0]
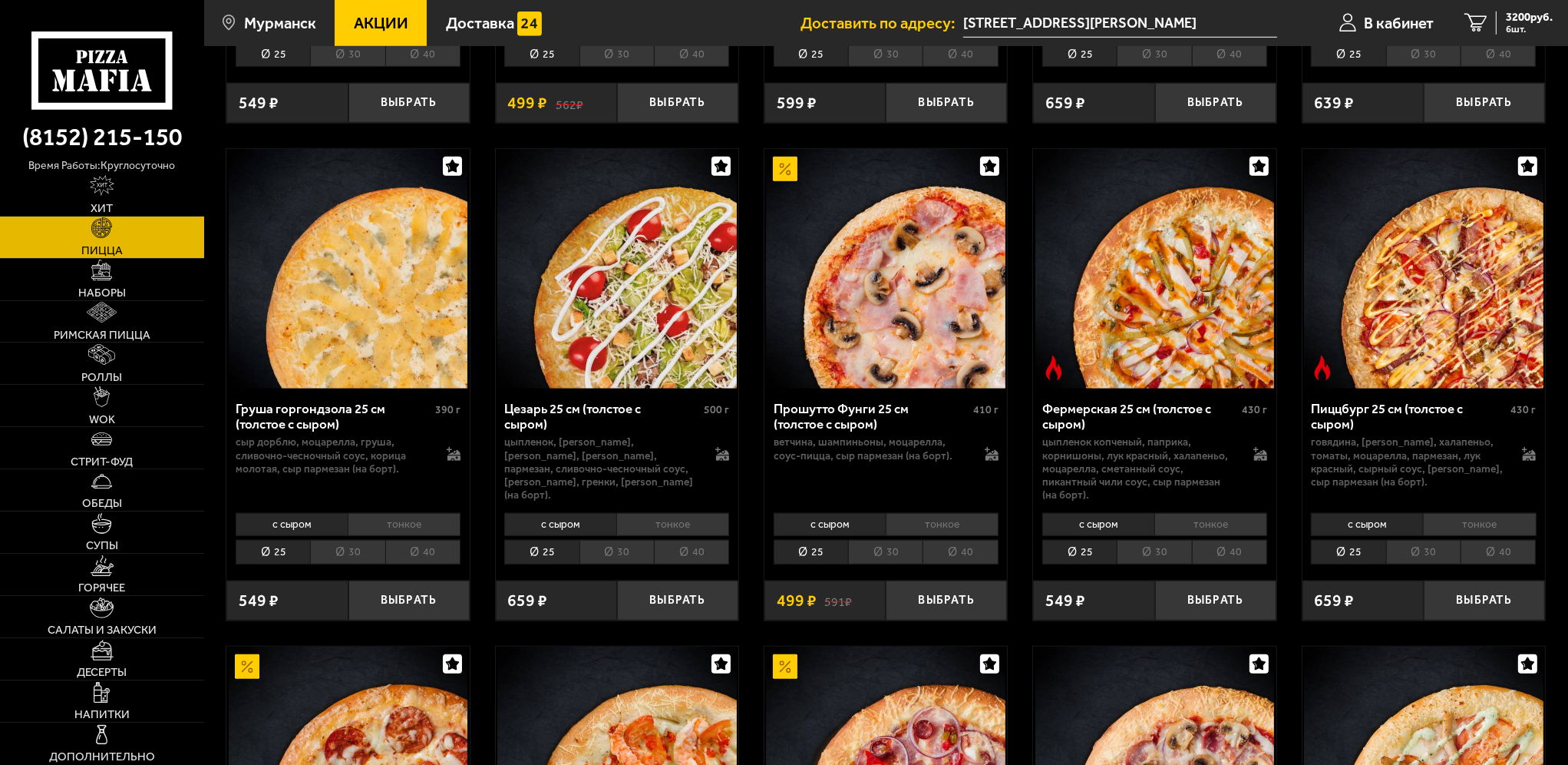
click at [611, 541] on li "30" at bounding box center [616, 553] width 74 height 25
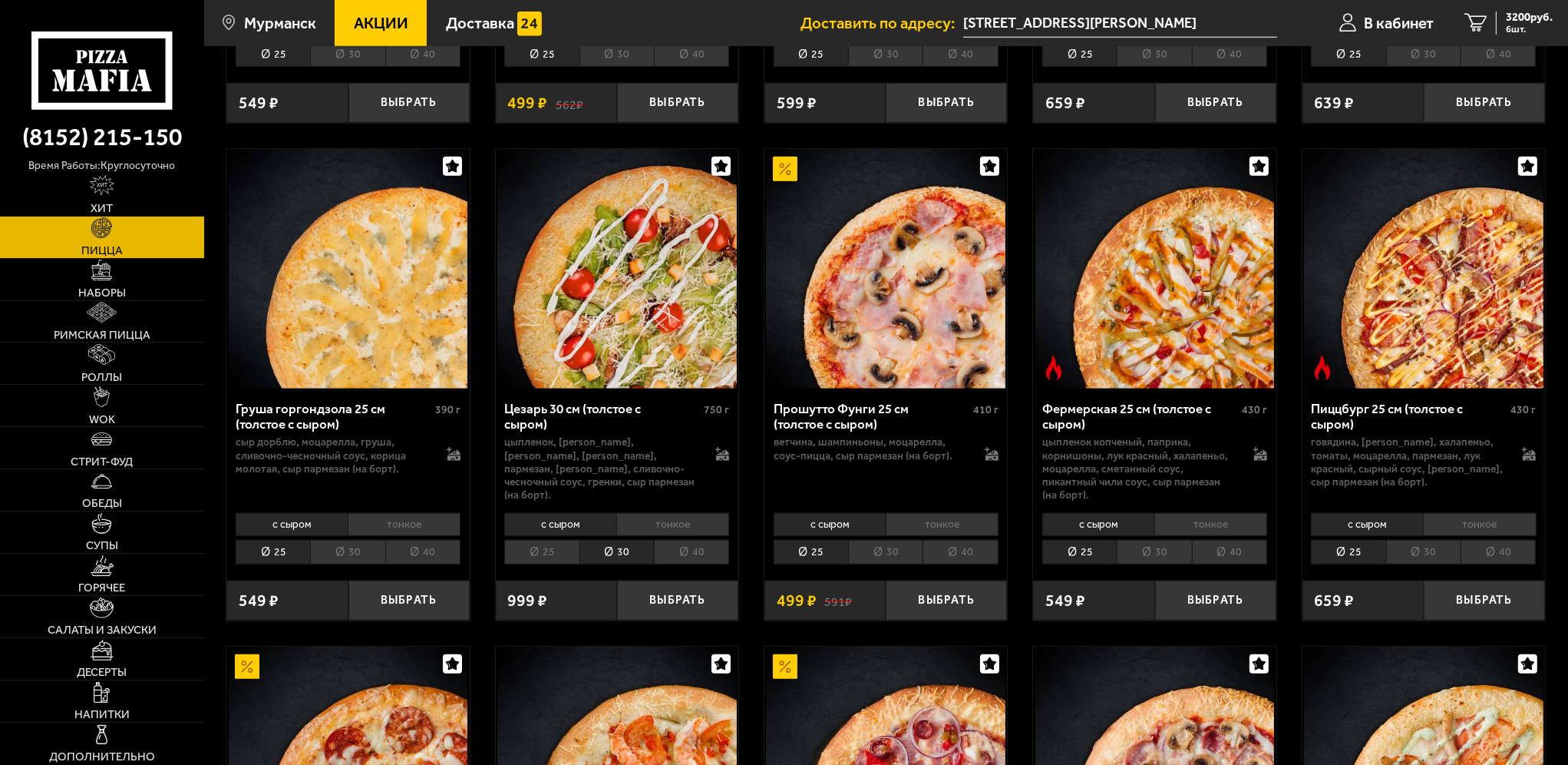
click at [680, 521] on li "тонкое" at bounding box center [673, 525] width 112 height 23
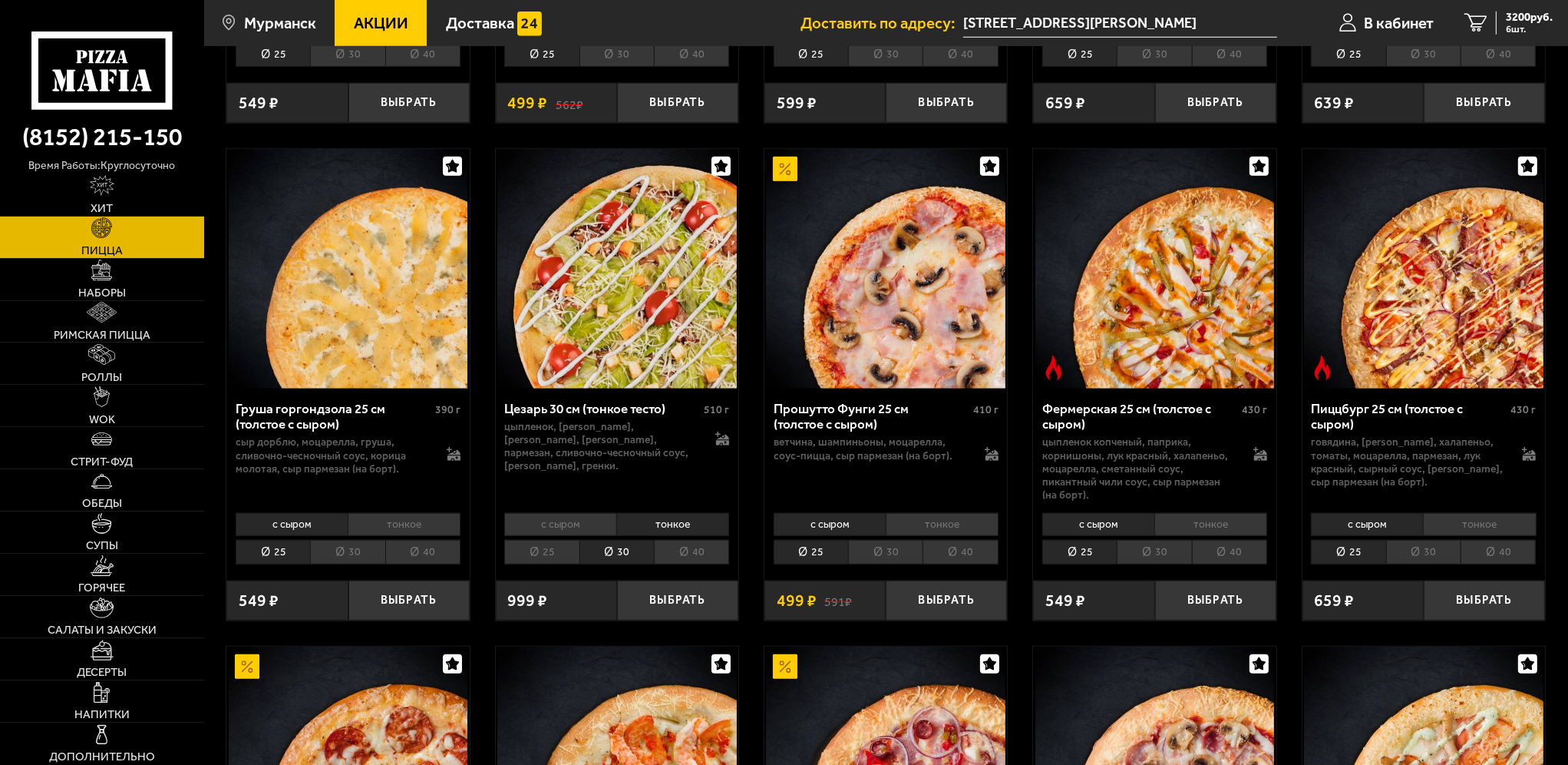
click at [940, 513] on li "тонкое" at bounding box center [942, 525] width 112 height 23
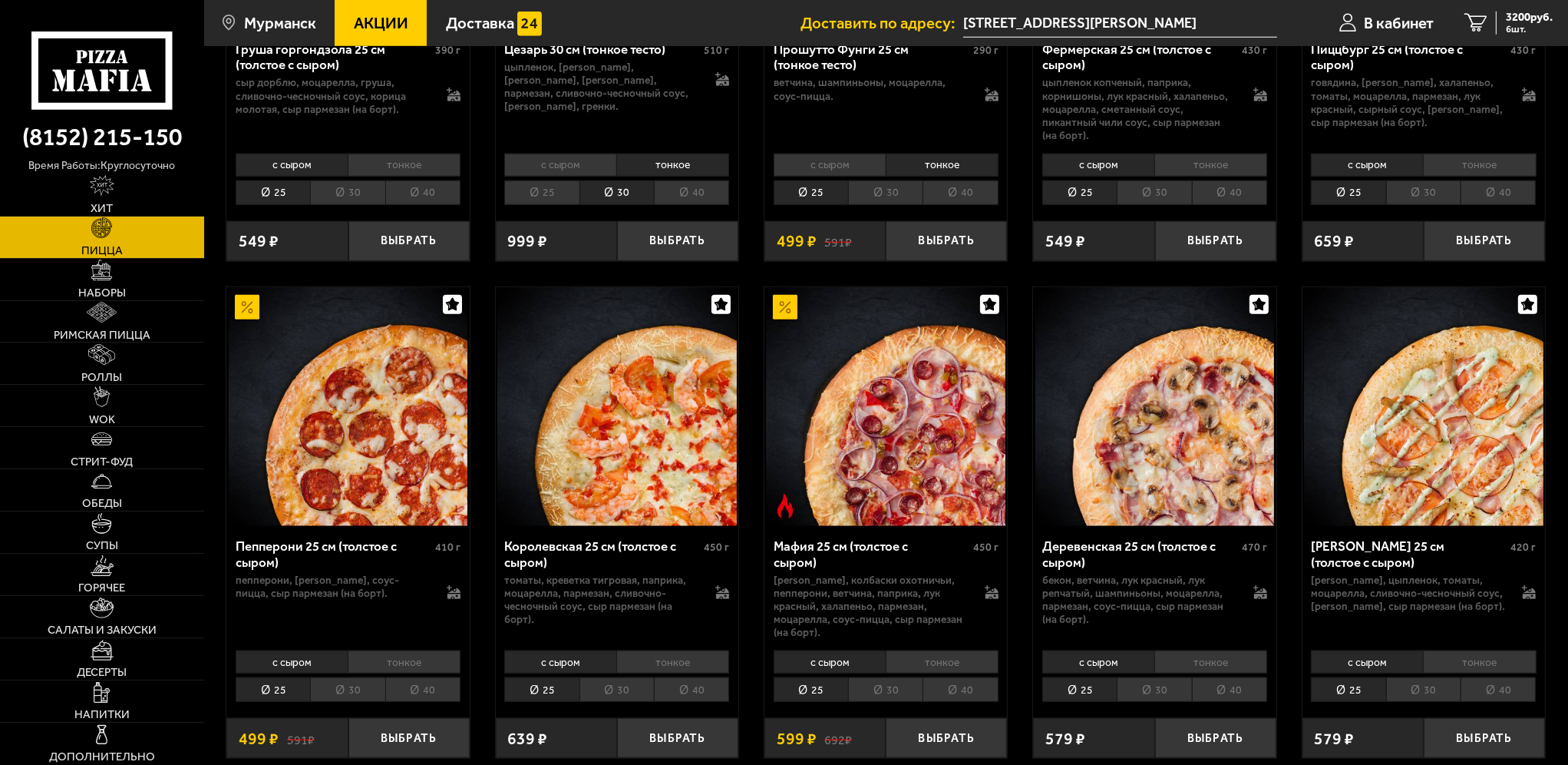
scroll to position [1919, 0]
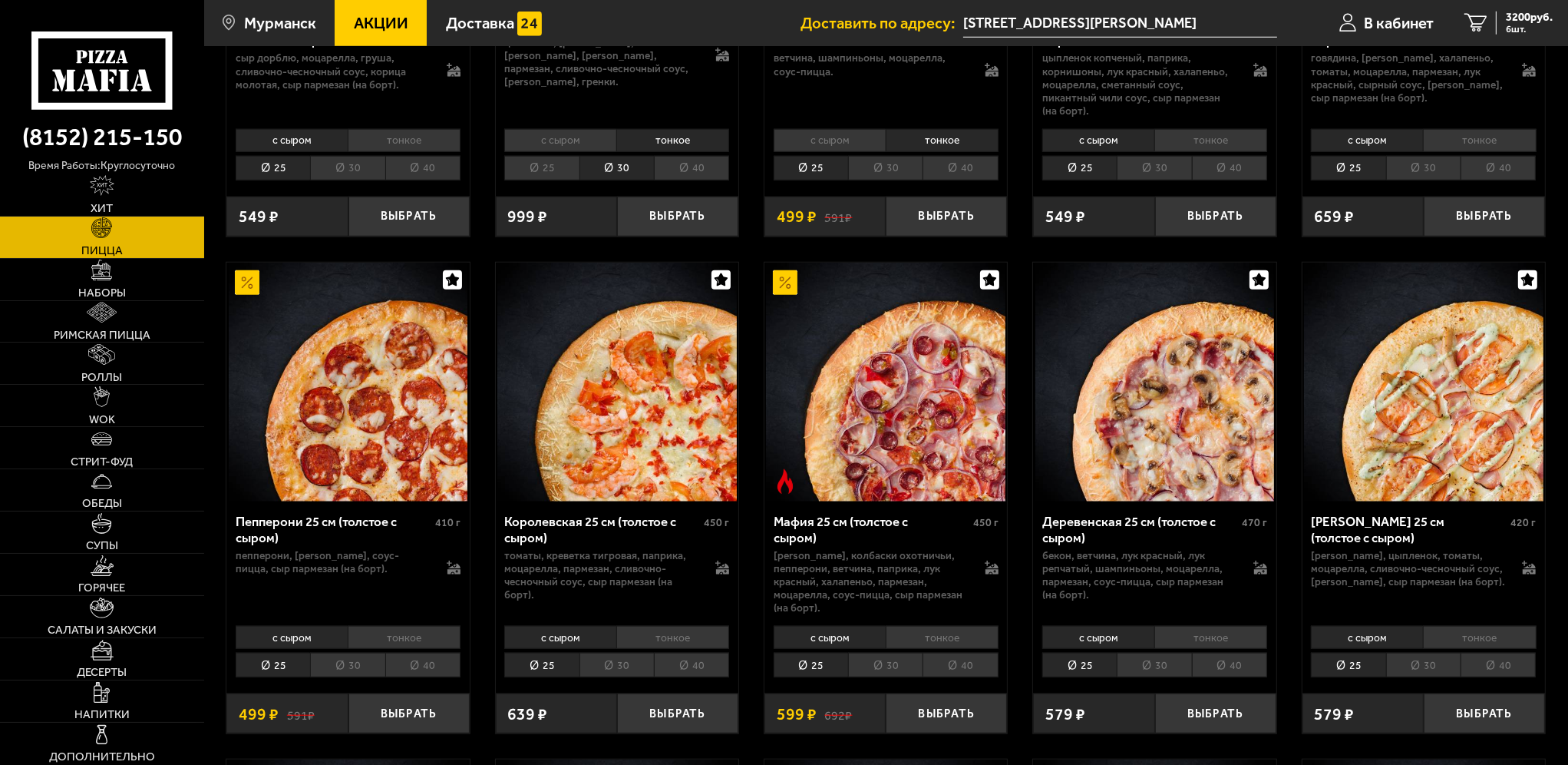
click at [918, 626] on li "тонкое" at bounding box center [942, 637] width 112 height 23
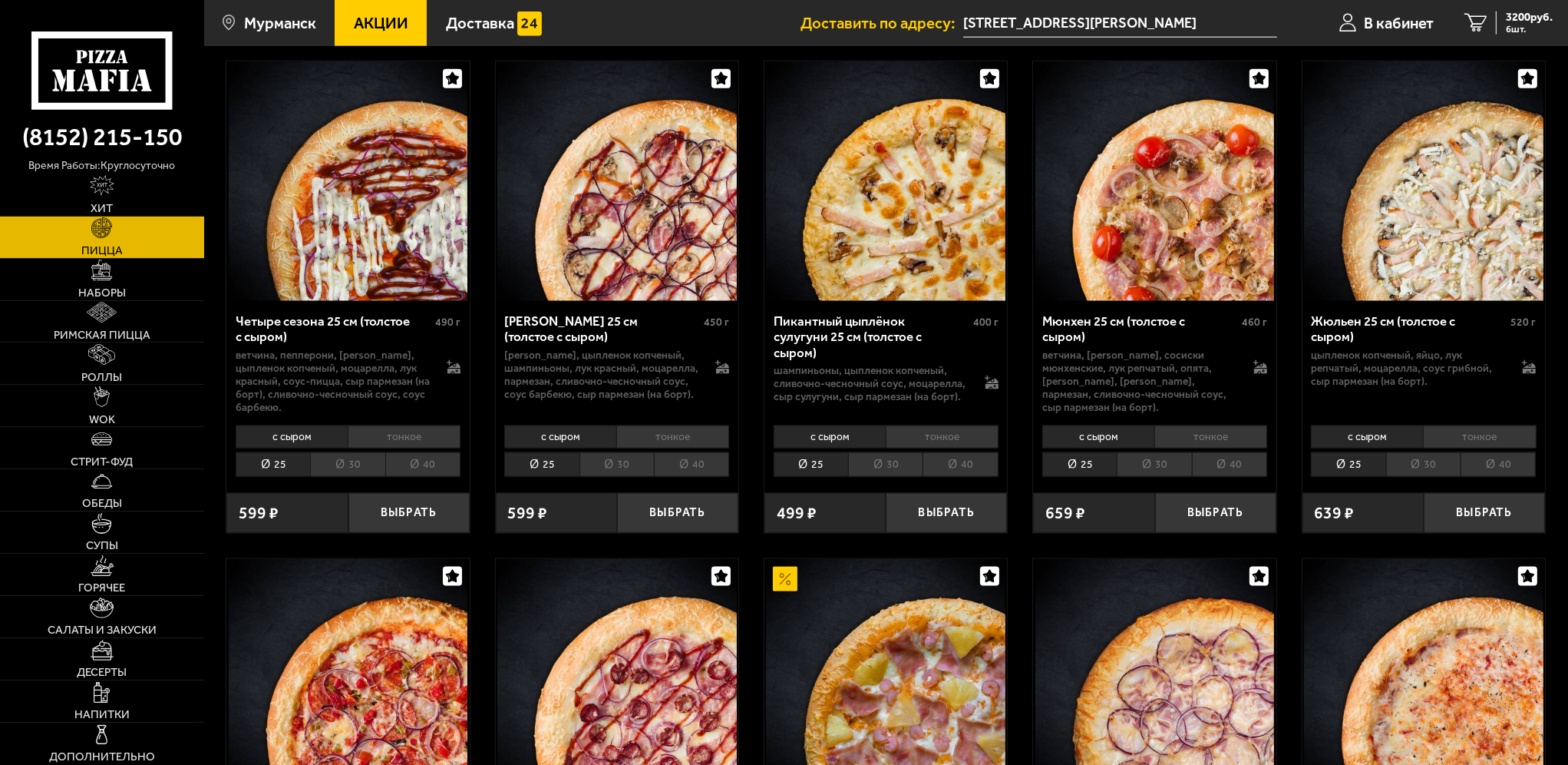
scroll to position [2610, 0]
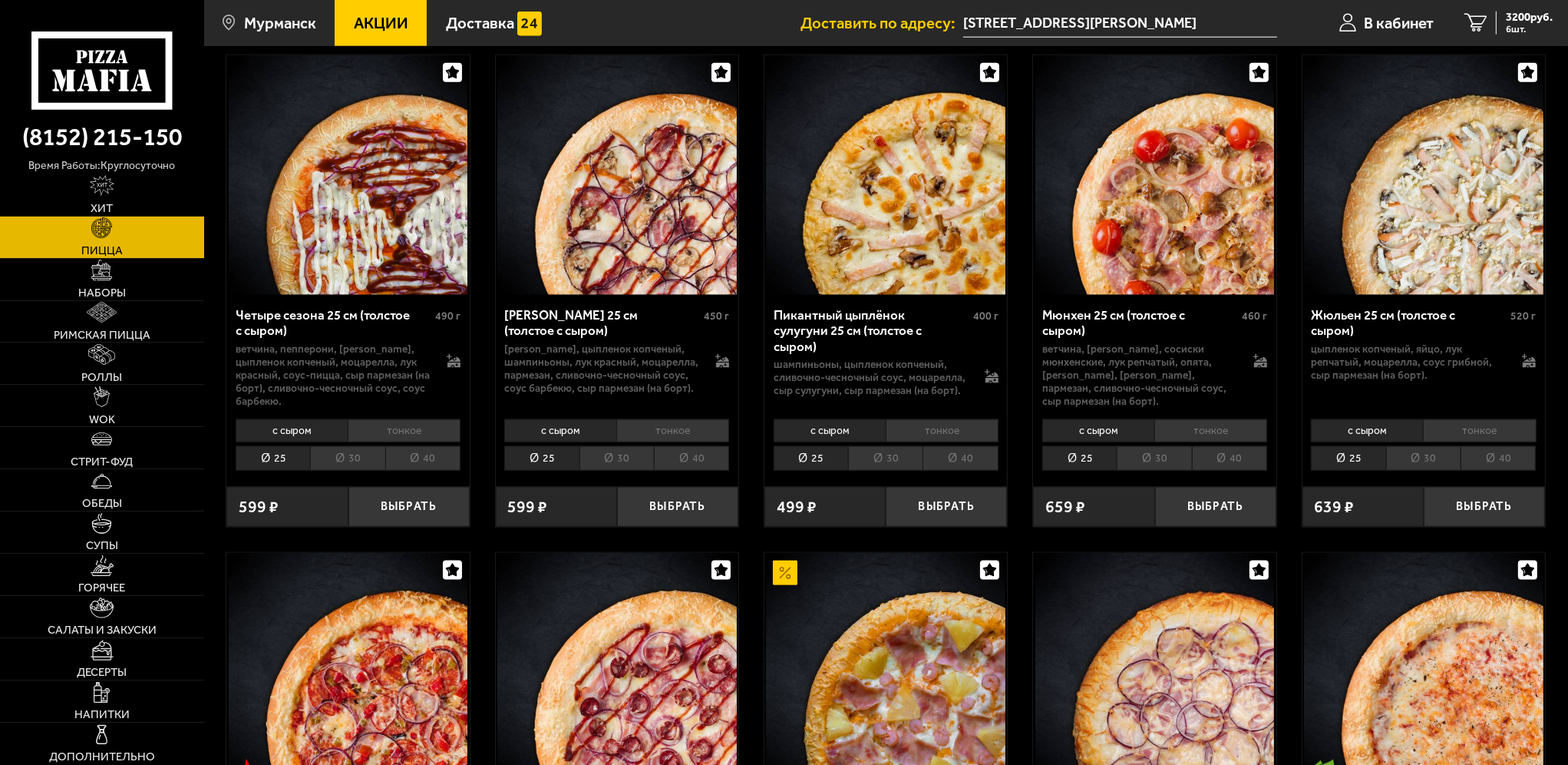
click at [684, 419] on li "тонкое" at bounding box center [673, 431] width 112 height 23
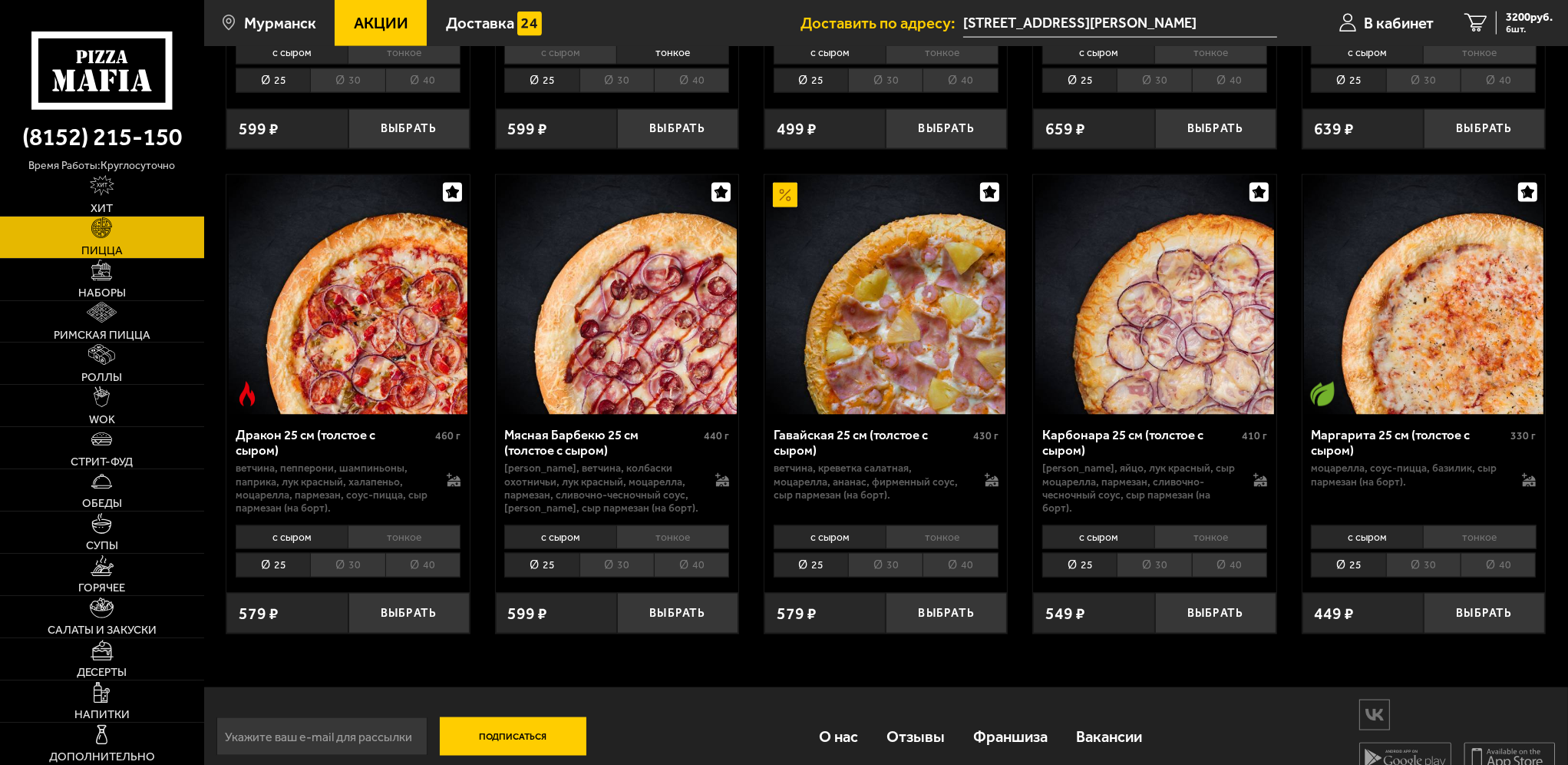
scroll to position [2995, 0]
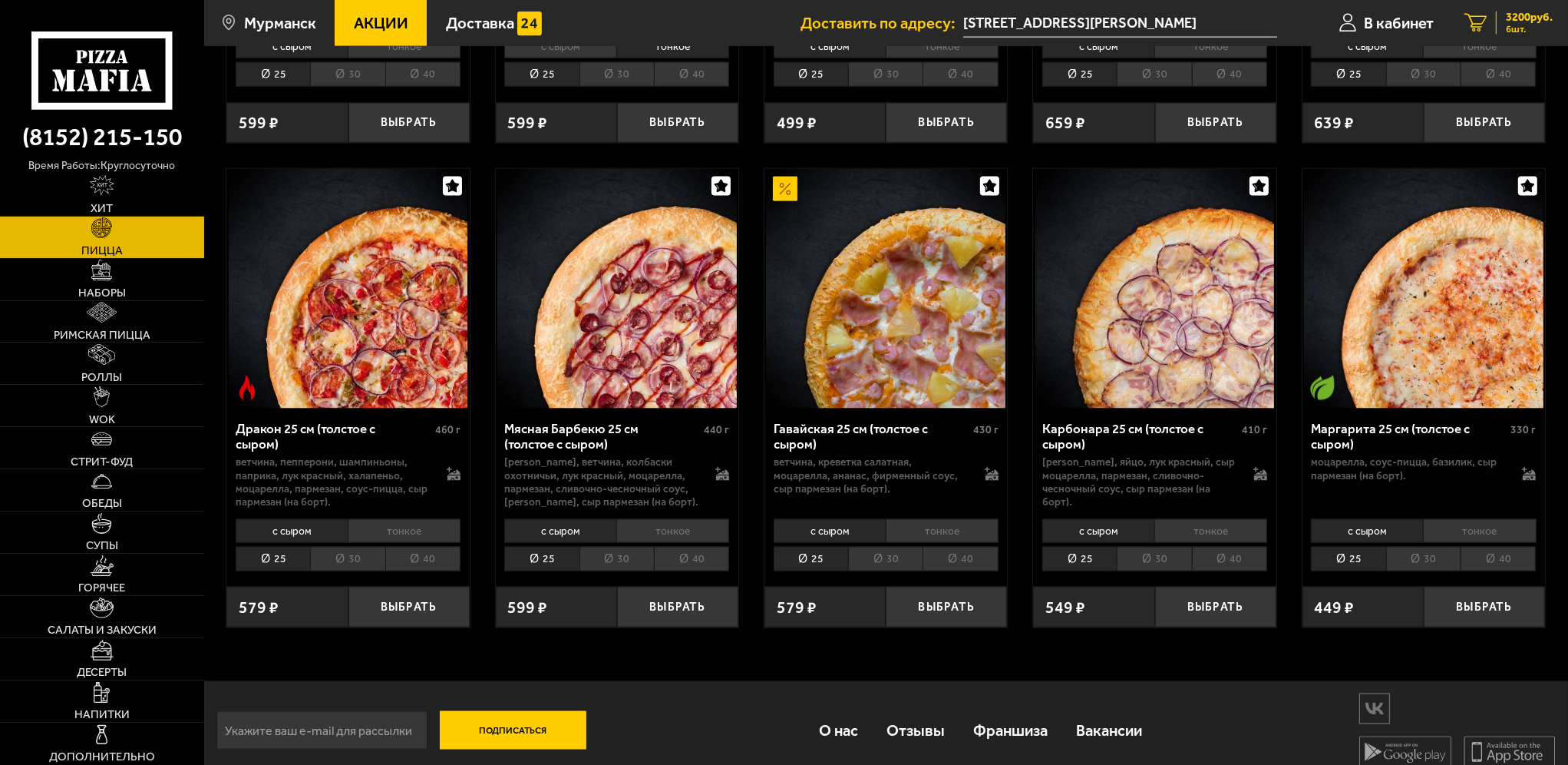
click at [1529, 12] on span "3200 руб." at bounding box center [1530, 17] width 47 height 12
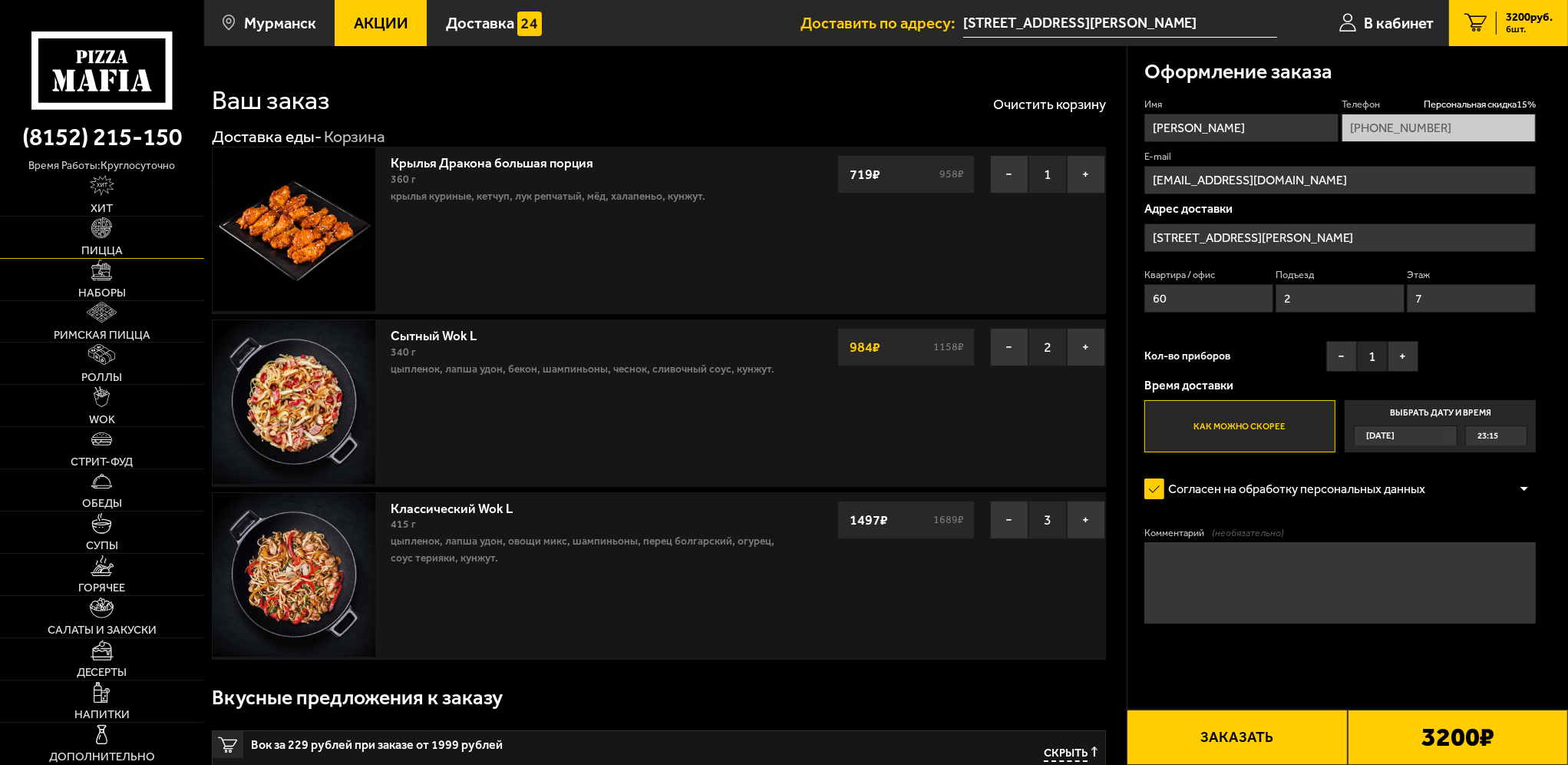
click at [117, 235] on link "Пицца" at bounding box center [102, 236] width 205 height 41
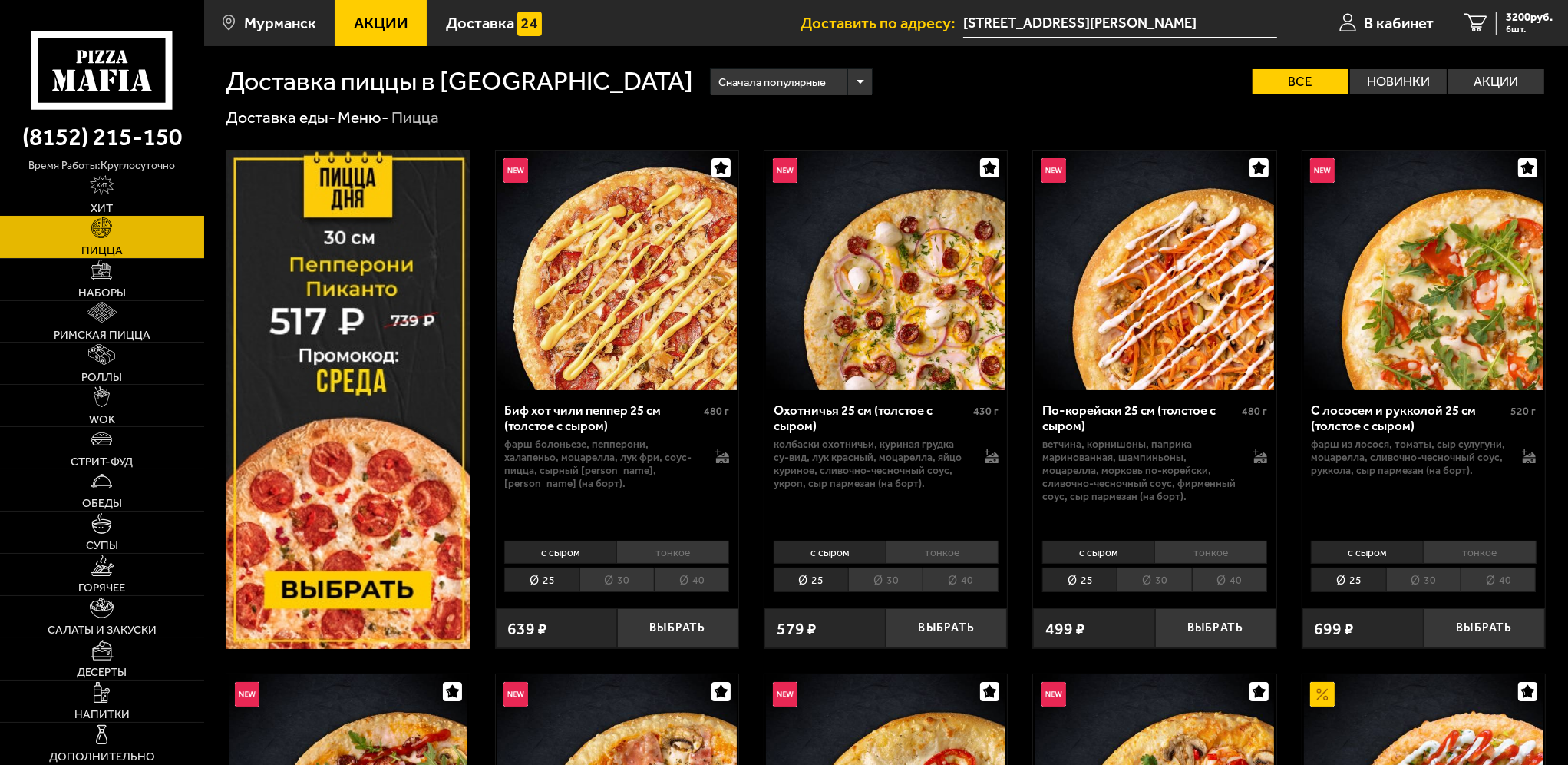
click at [126, 189] on link "Хит" at bounding box center [102, 194] width 205 height 41
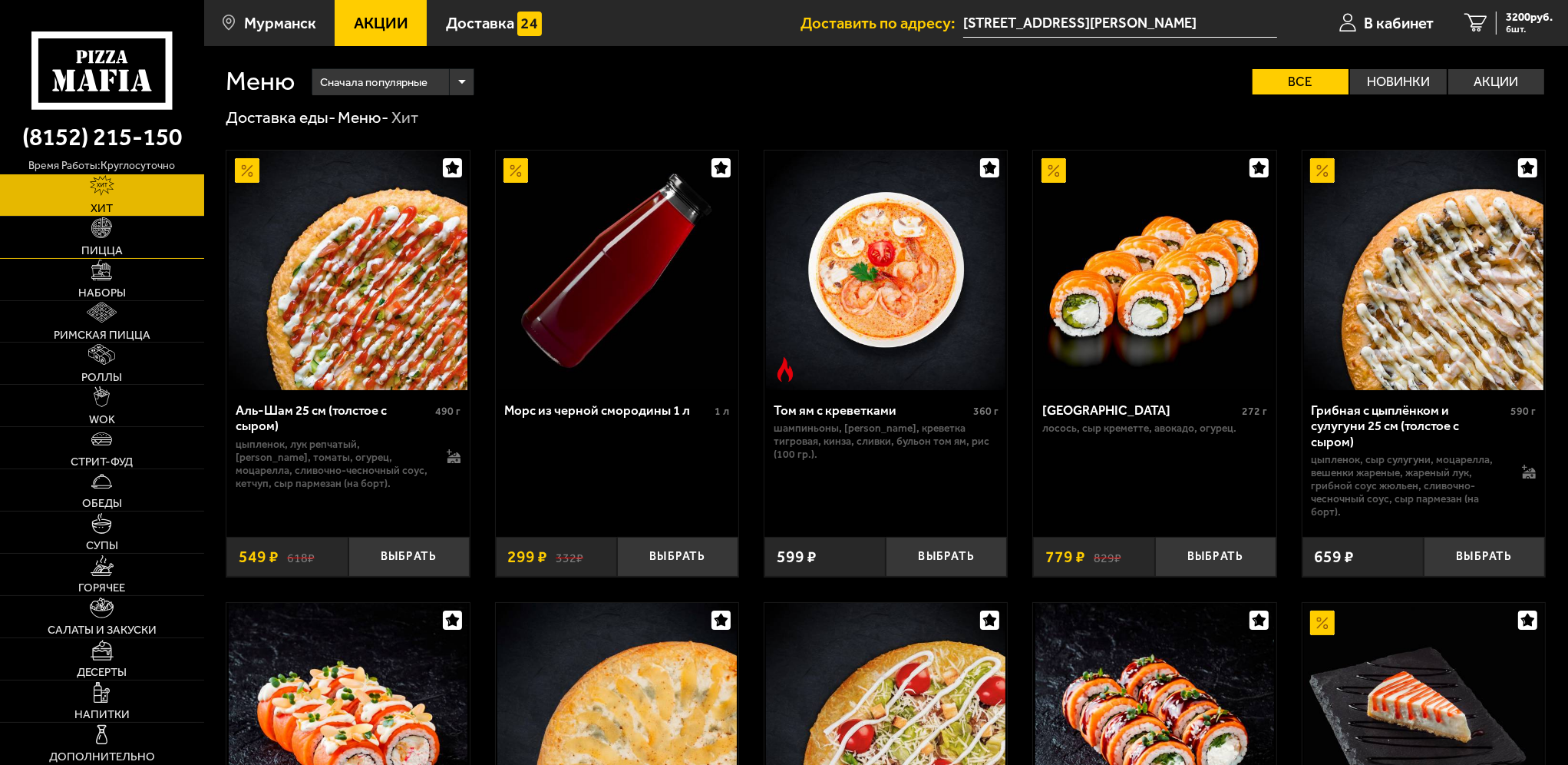
click at [112, 253] on span "Пицца" at bounding box center [102, 251] width 41 height 12
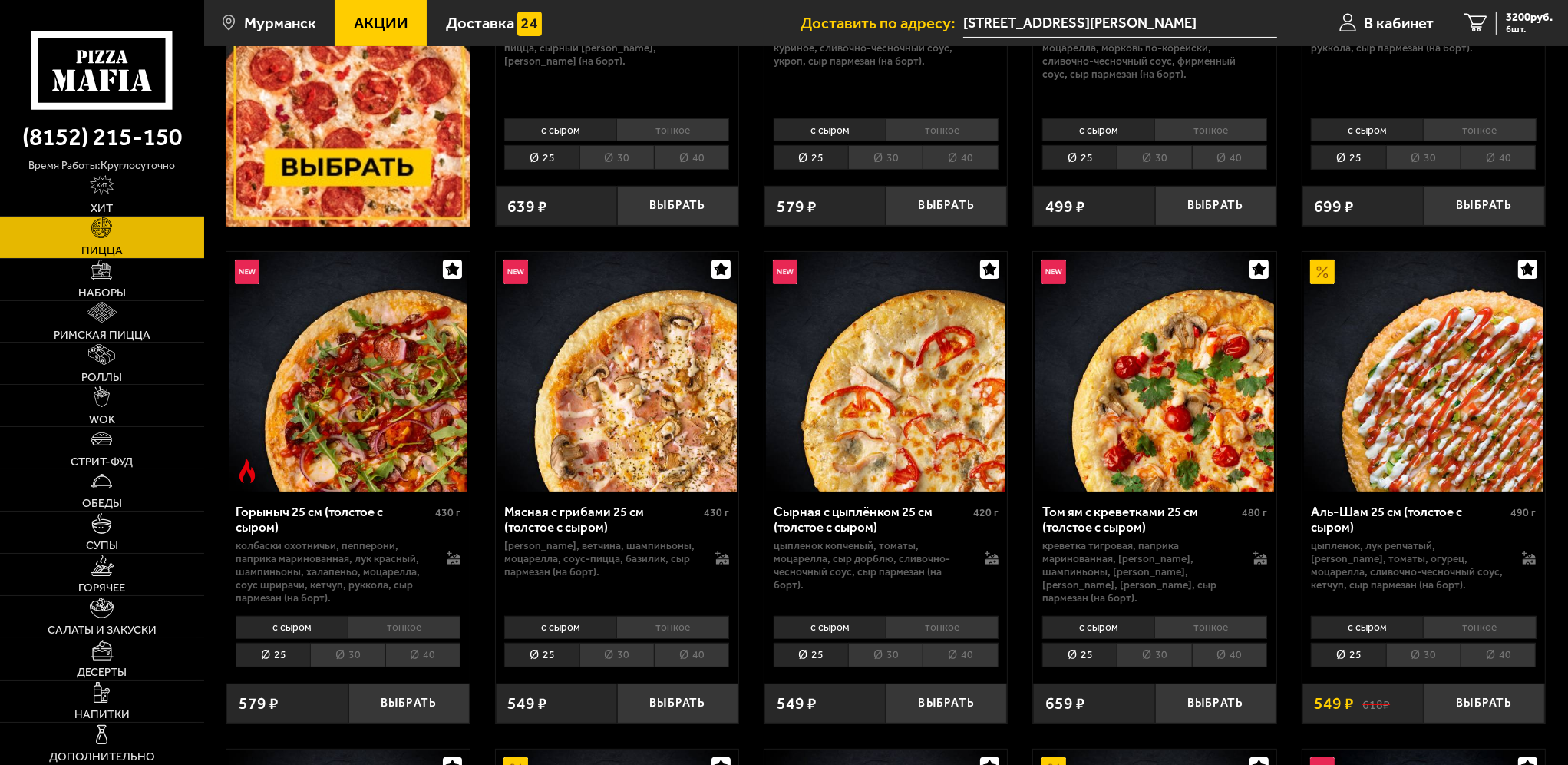
scroll to position [460, 0]
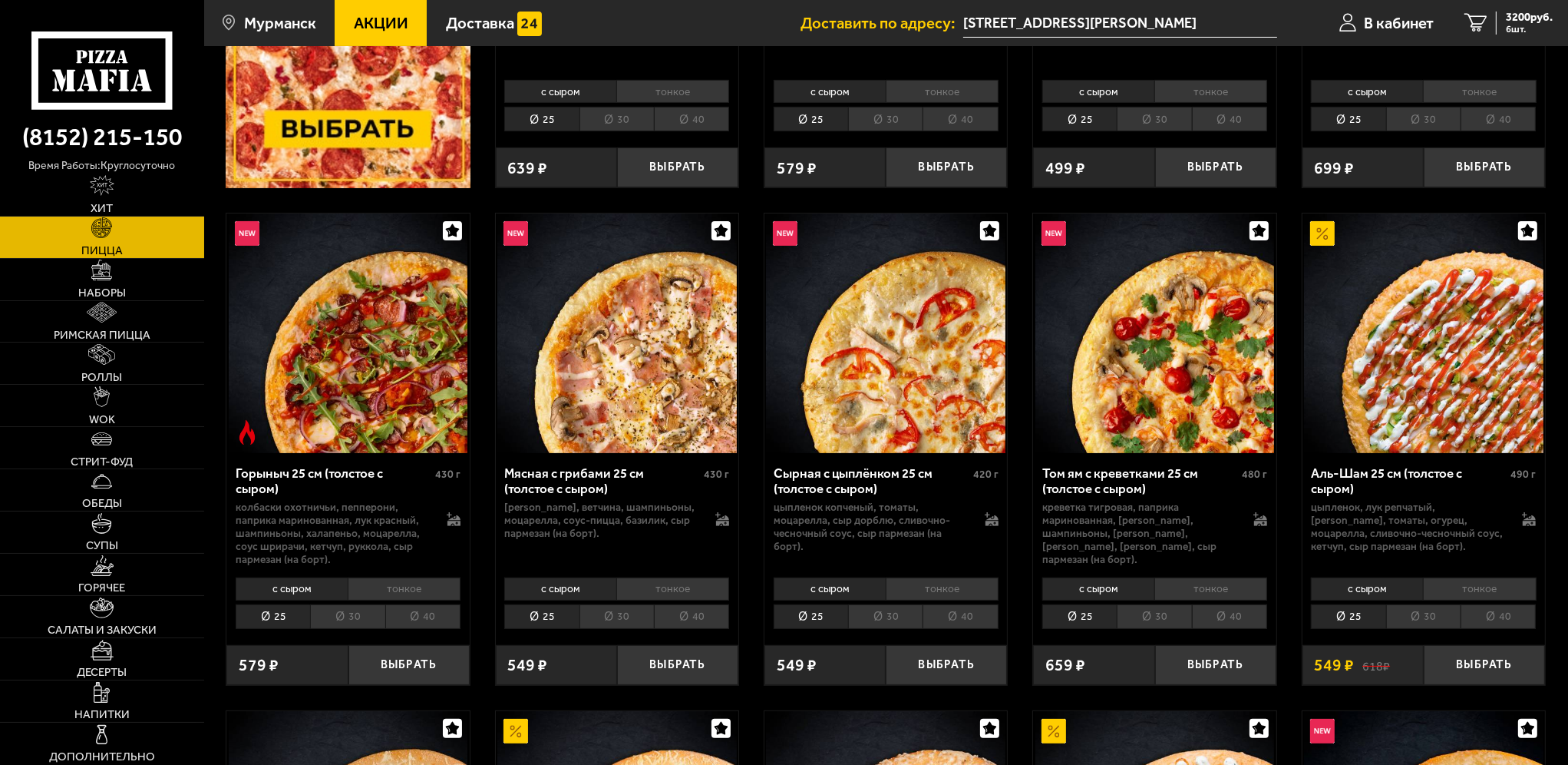
click at [1395, 621] on li "30" at bounding box center [1423, 617] width 74 height 25
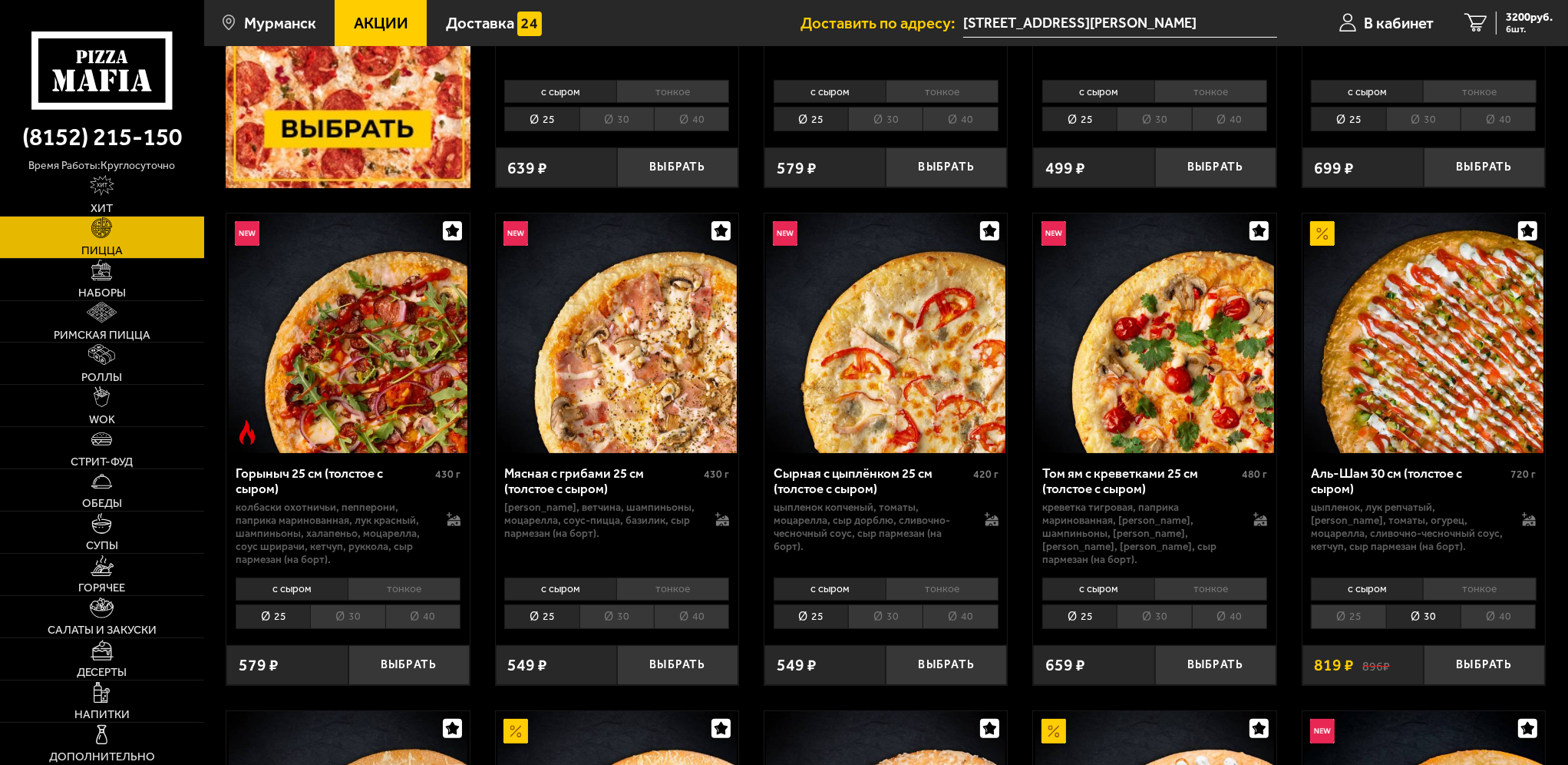
click at [1458, 592] on li "тонкое" at bounding box center [1479, 589] width 112 height 23
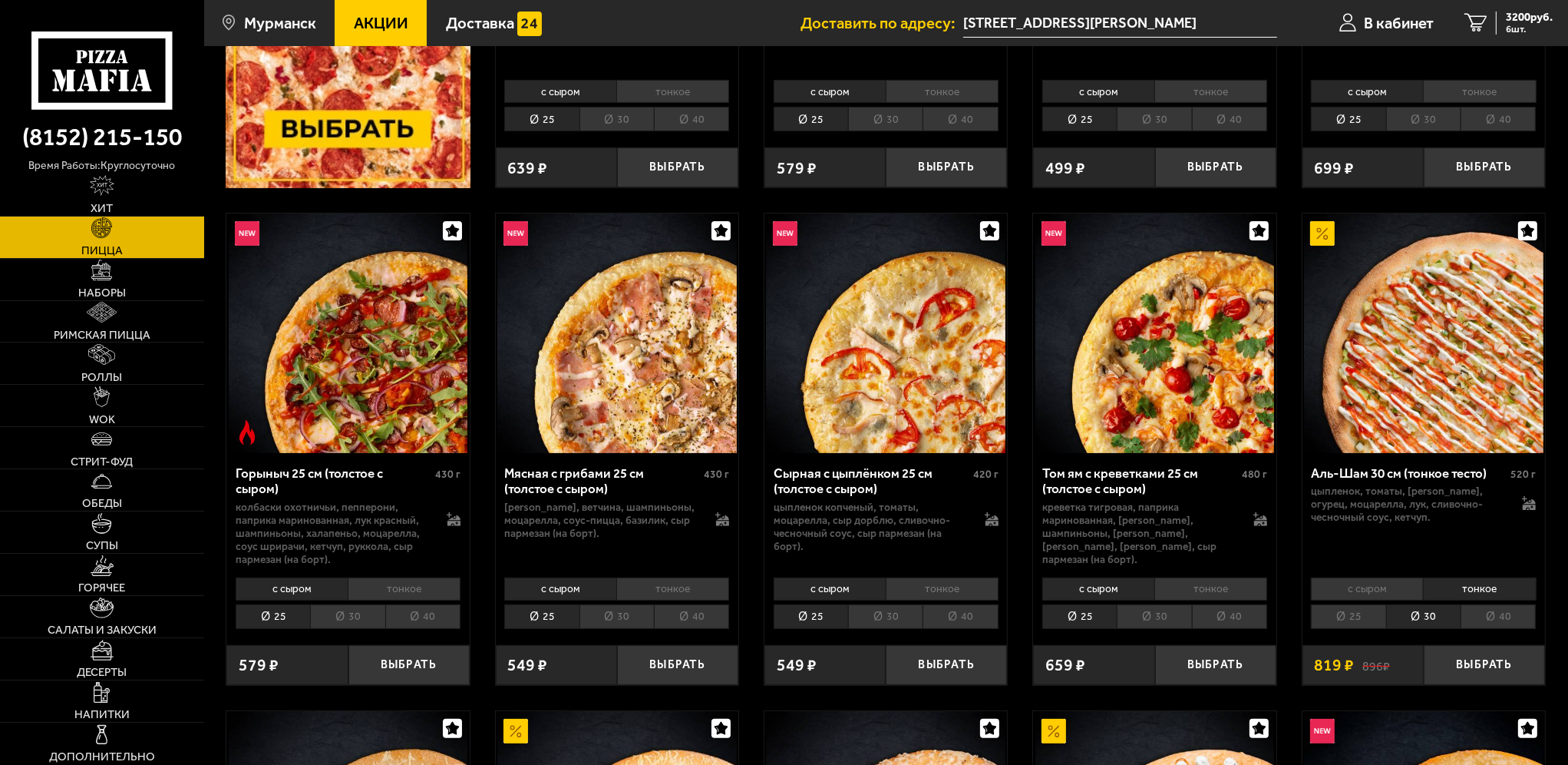
click at [1346, 619] on li "25" at bounding box center [1348, 617] width 74 height 25
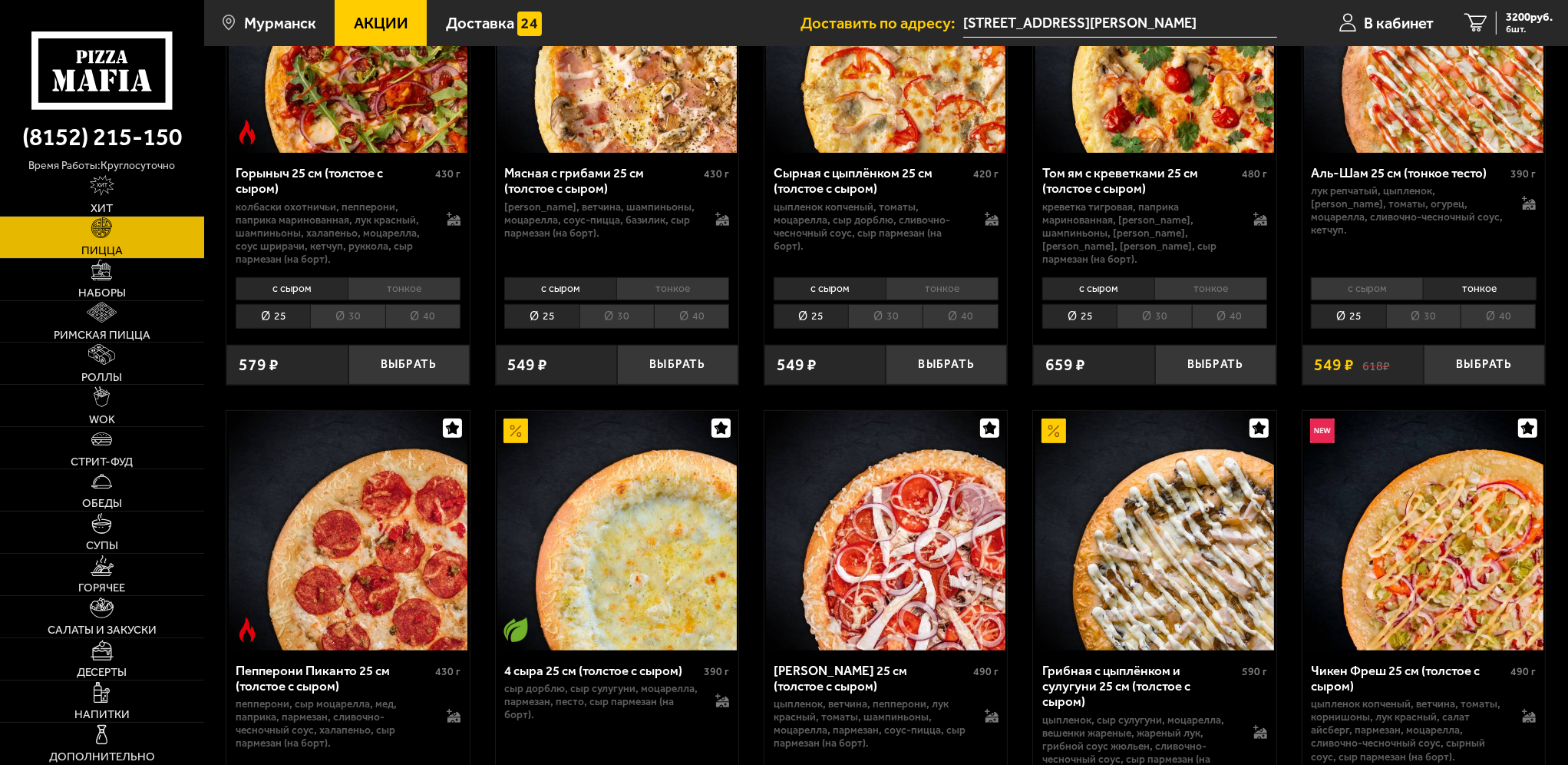
scroll to position [768, 0]
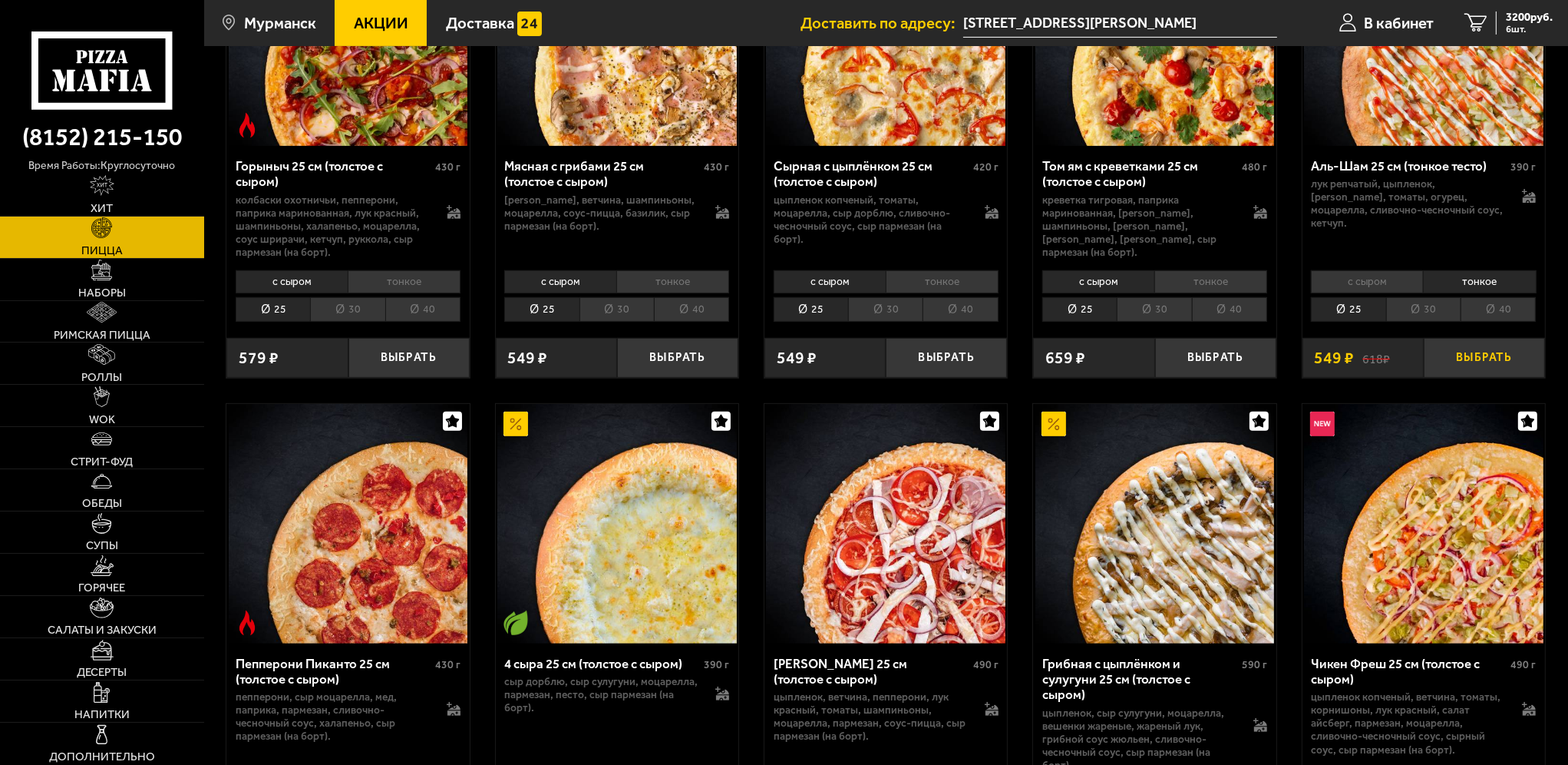
click at [1495, 361] on button "Выбрать" at bounding box center [1484, 358] width 121 height 40
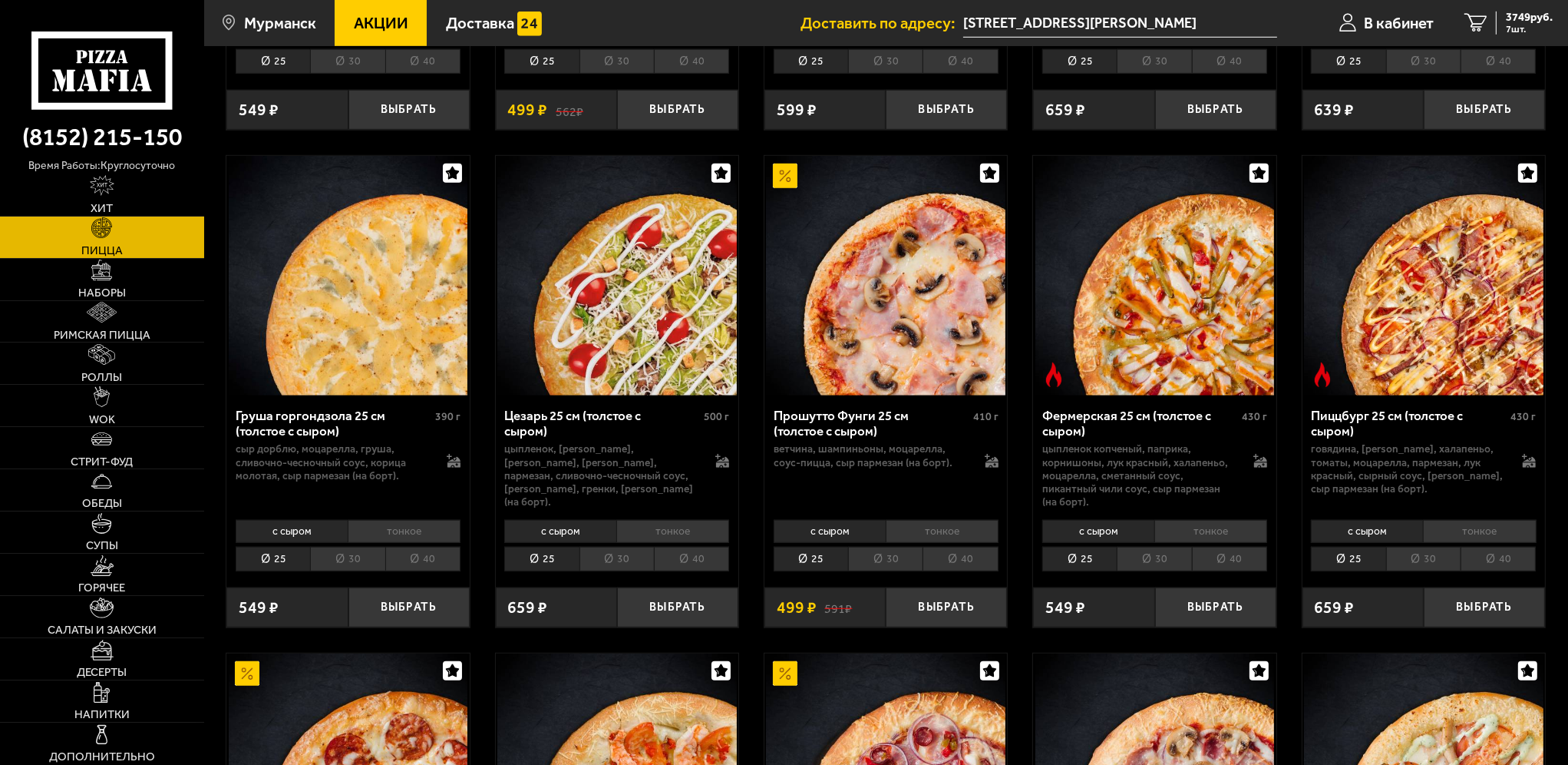
scroll to position [1536, 0]
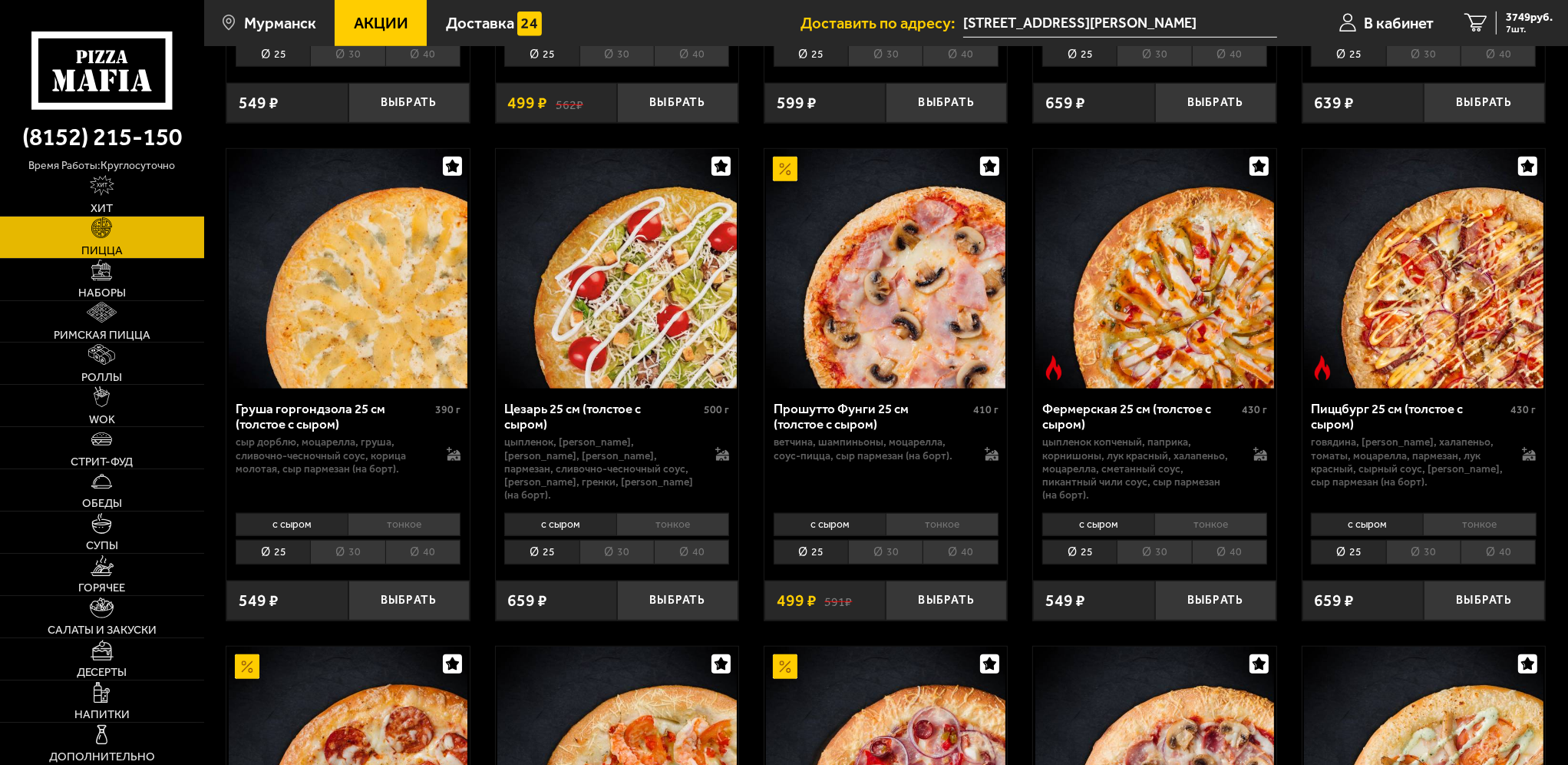
click at [917, 516] on li "тонкое" at bounding box center [942, 525] width 112 height 23
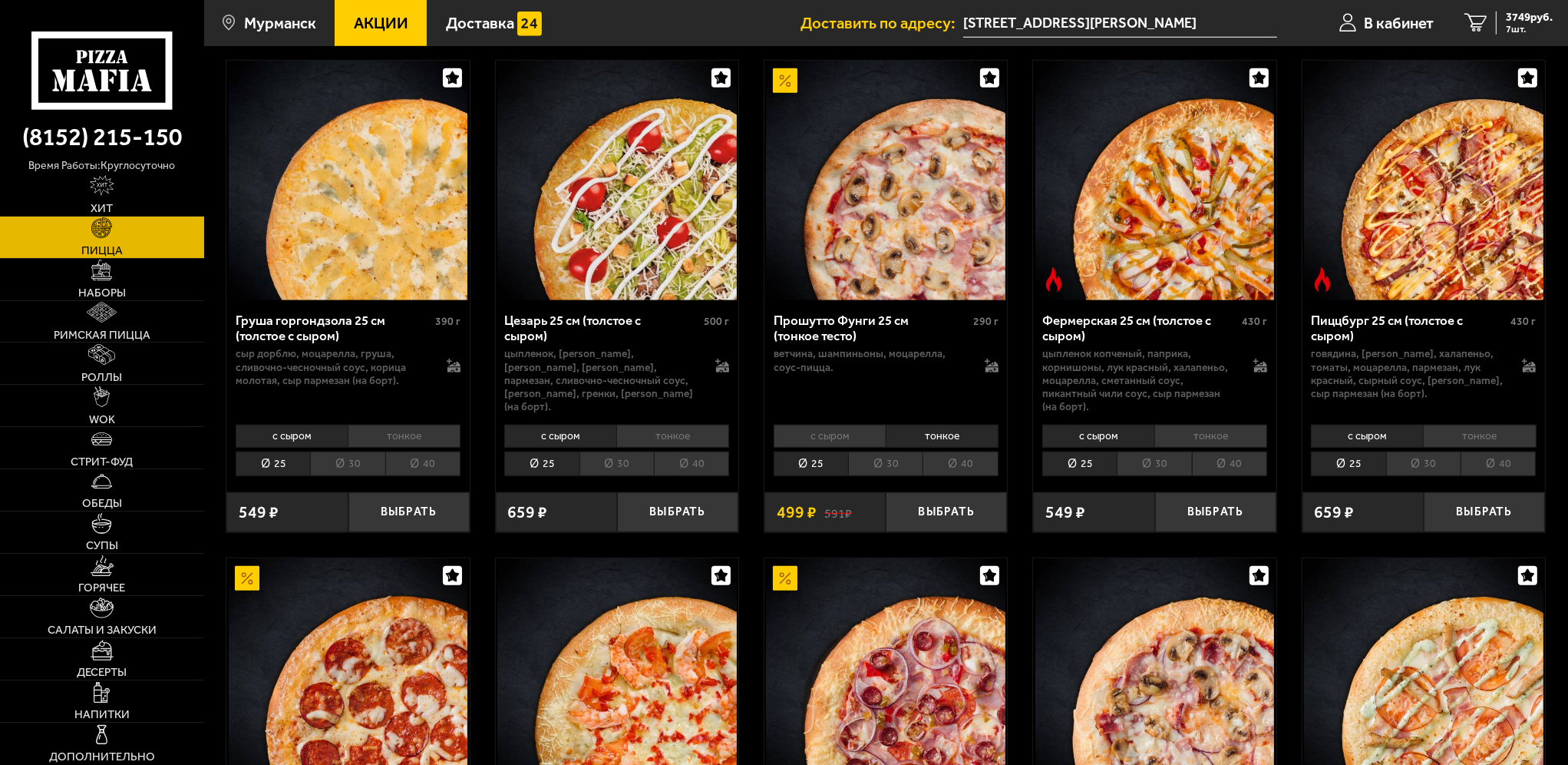
scroll to position [1690, 0]
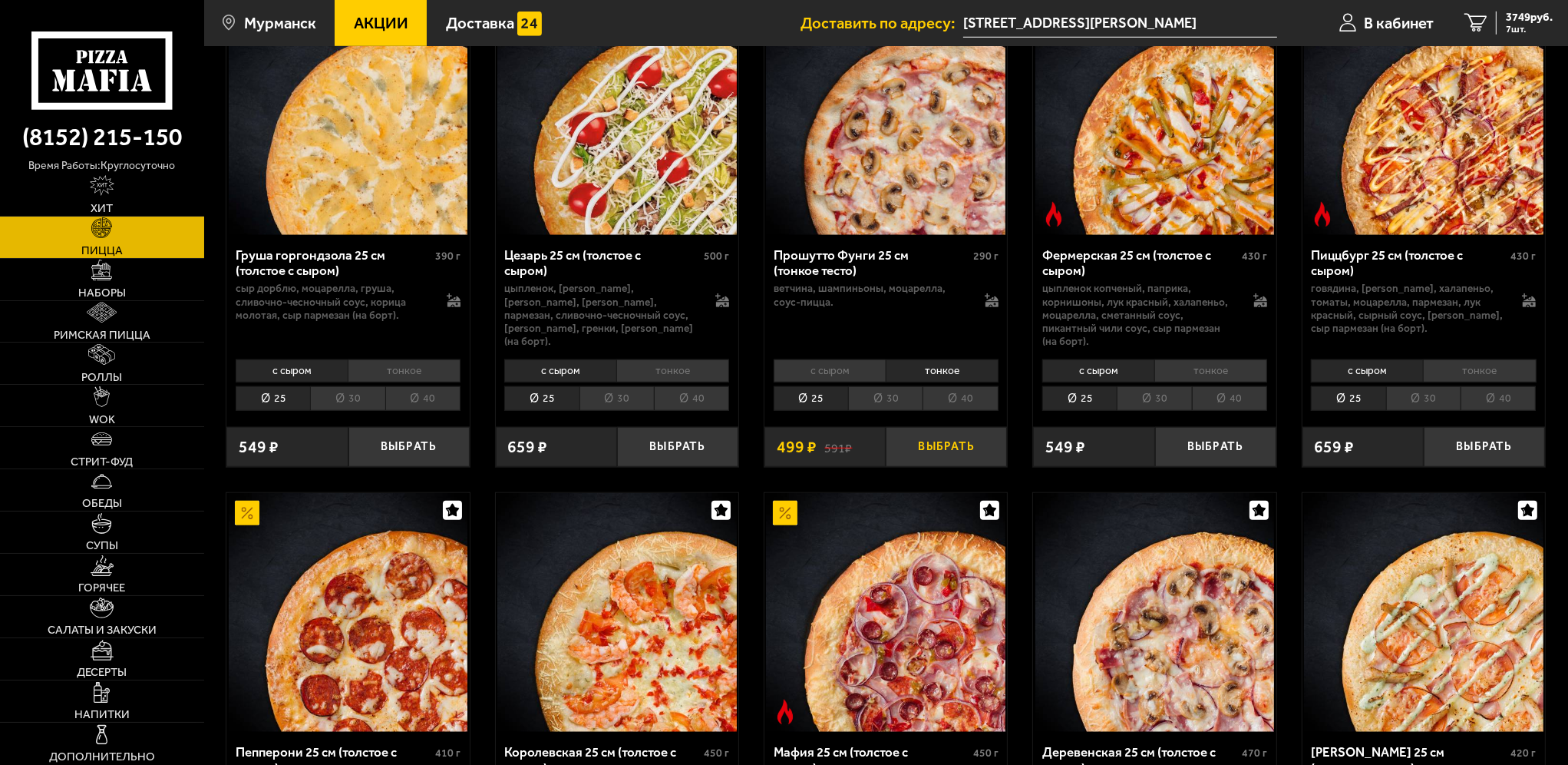
click at [921, 437] on button "Выбрать" at bounding box center [946, 447] width 121 height 40
click at [1515, 15] on span "4248 руб." at bounding box center [1530, 17] width 47 height 12
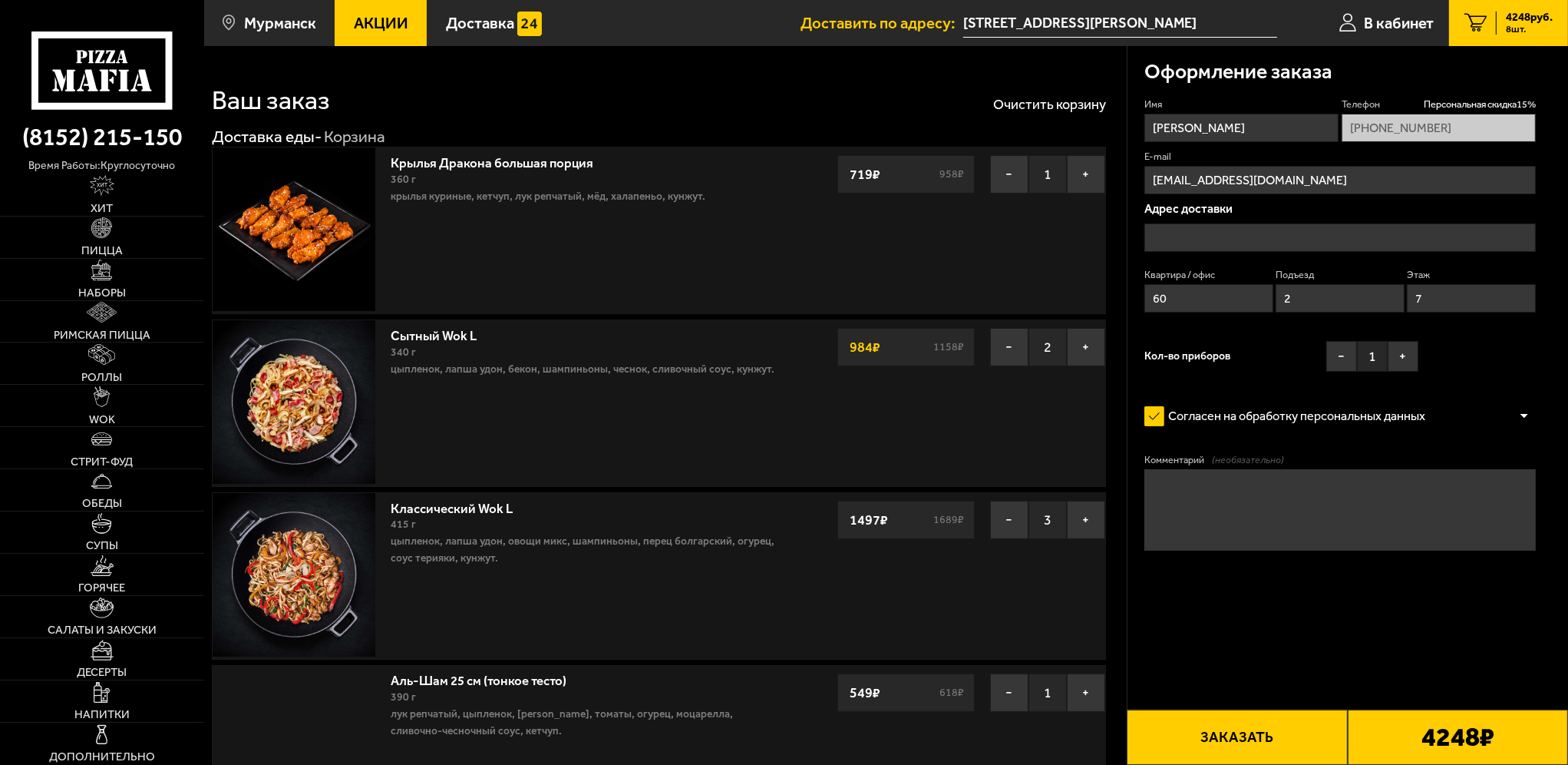
type input "[STREET_ADDRESS][PERSON_NAME]"
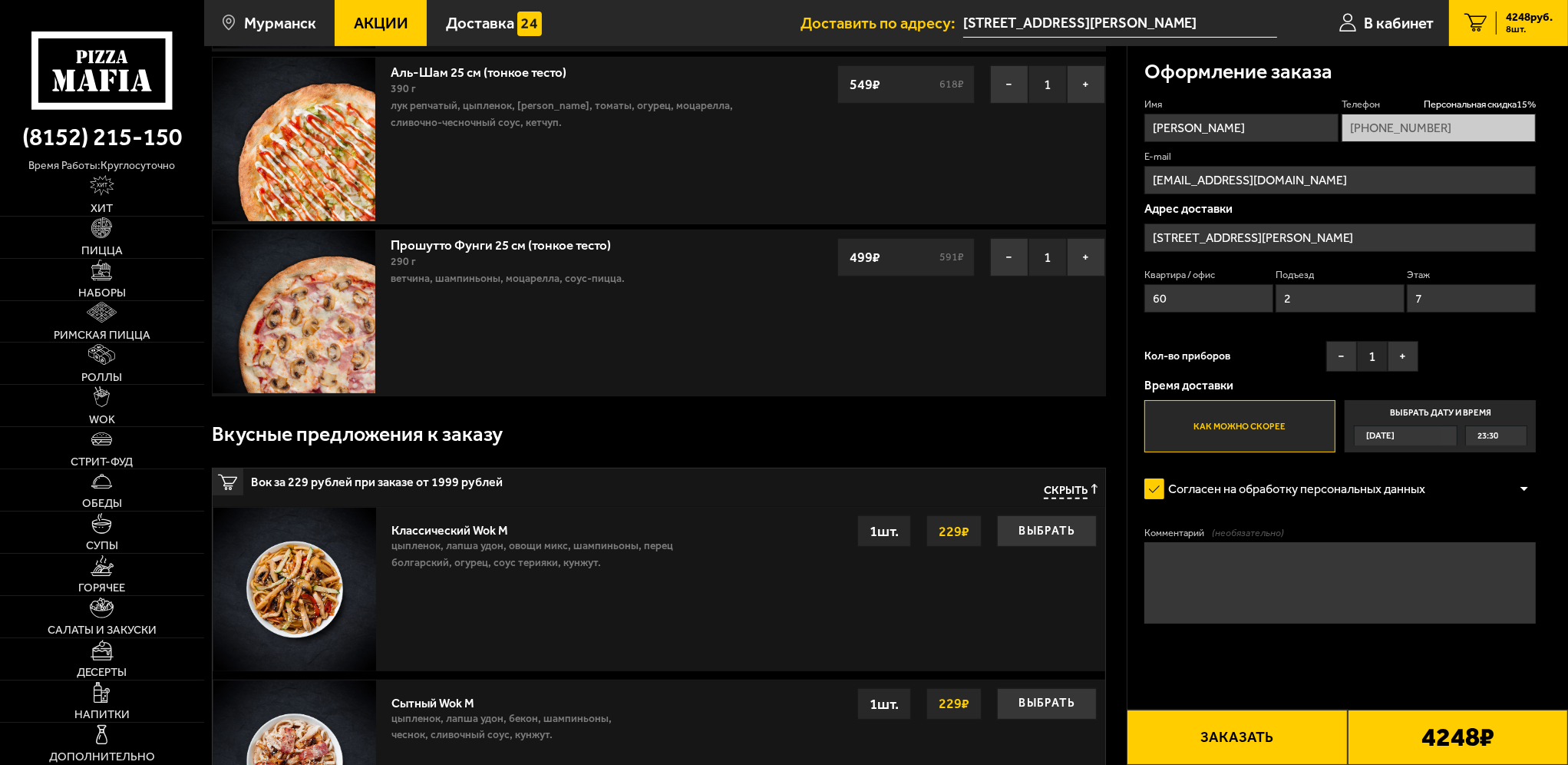
scroll to position [614, 0]
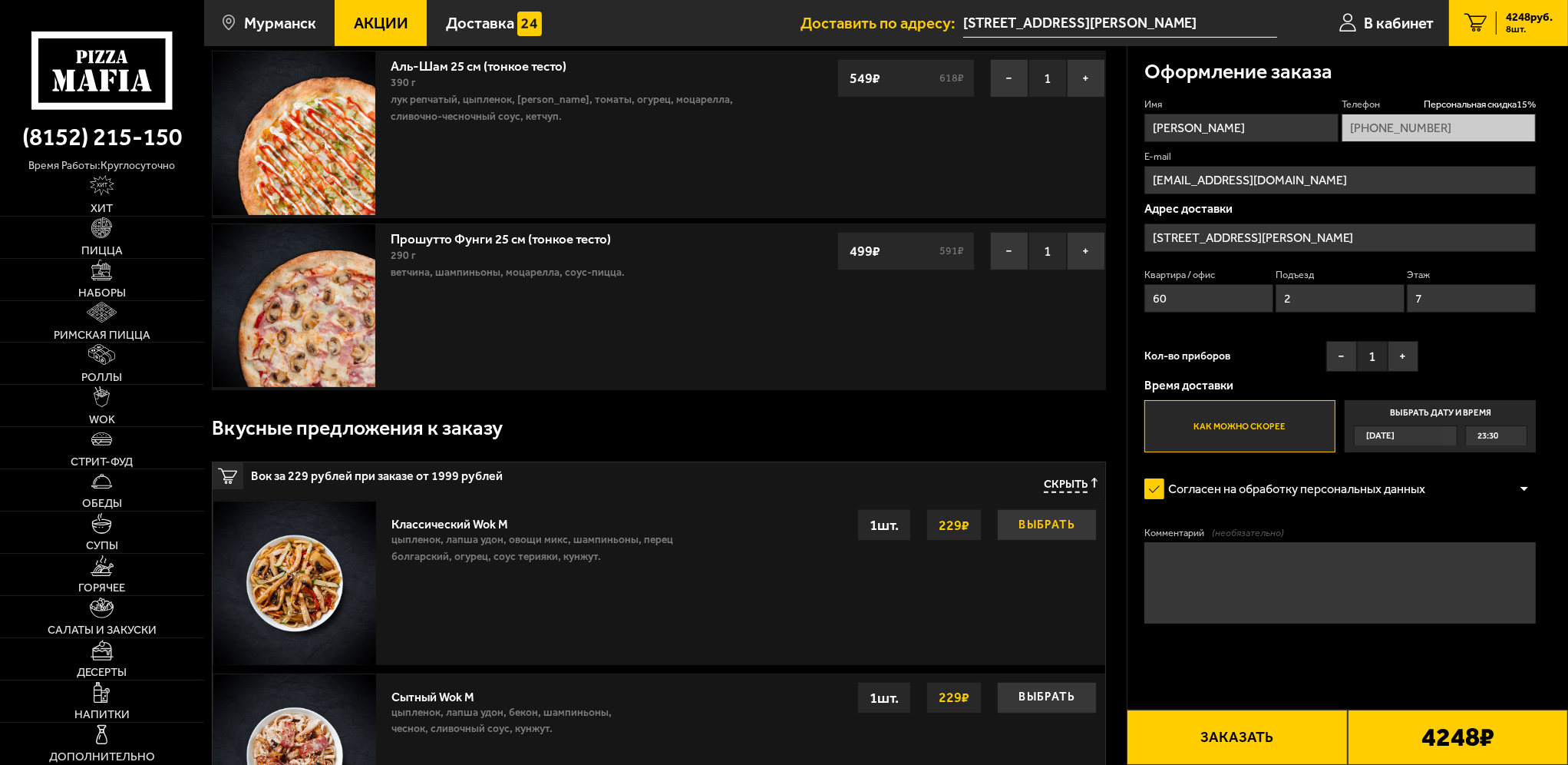
click at [1035, 531] on button "Выбрать" at bounding box center [1047, 525] width 100 height 32
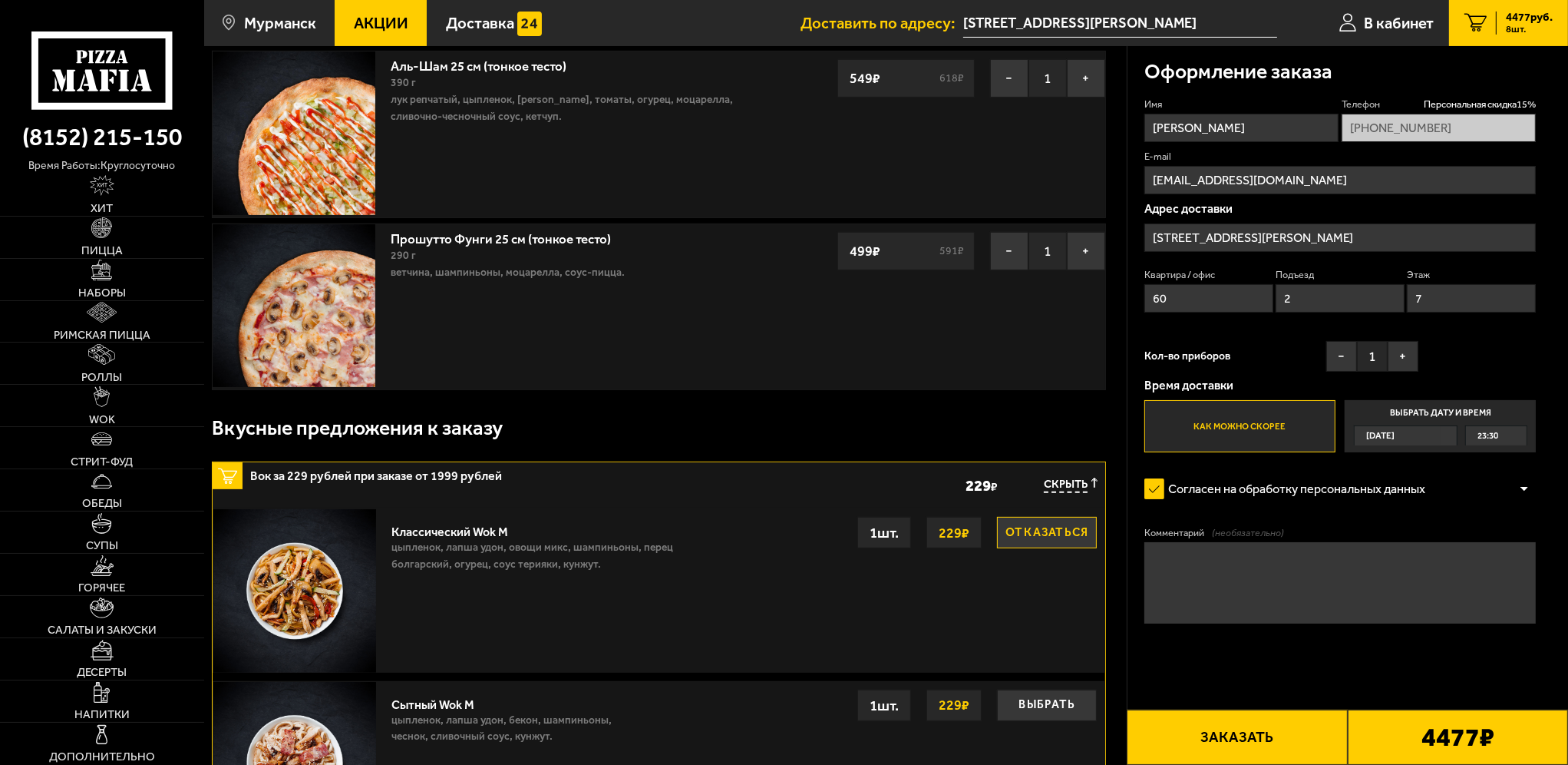
click at [1037, 544] on button "Отказаться" at bounding box center [1047, 532] width 100 height 32
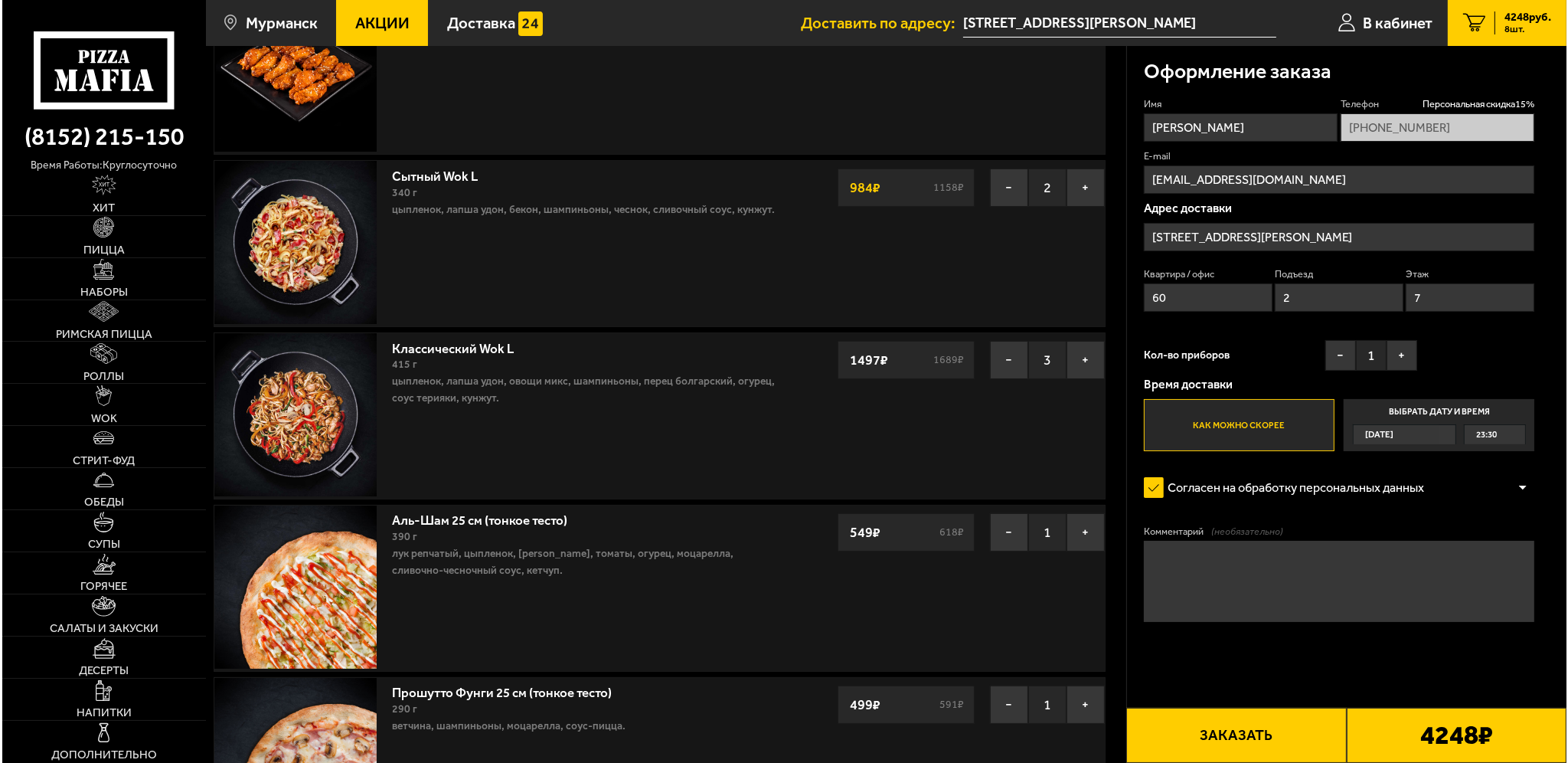
scroll to position [153, 0]
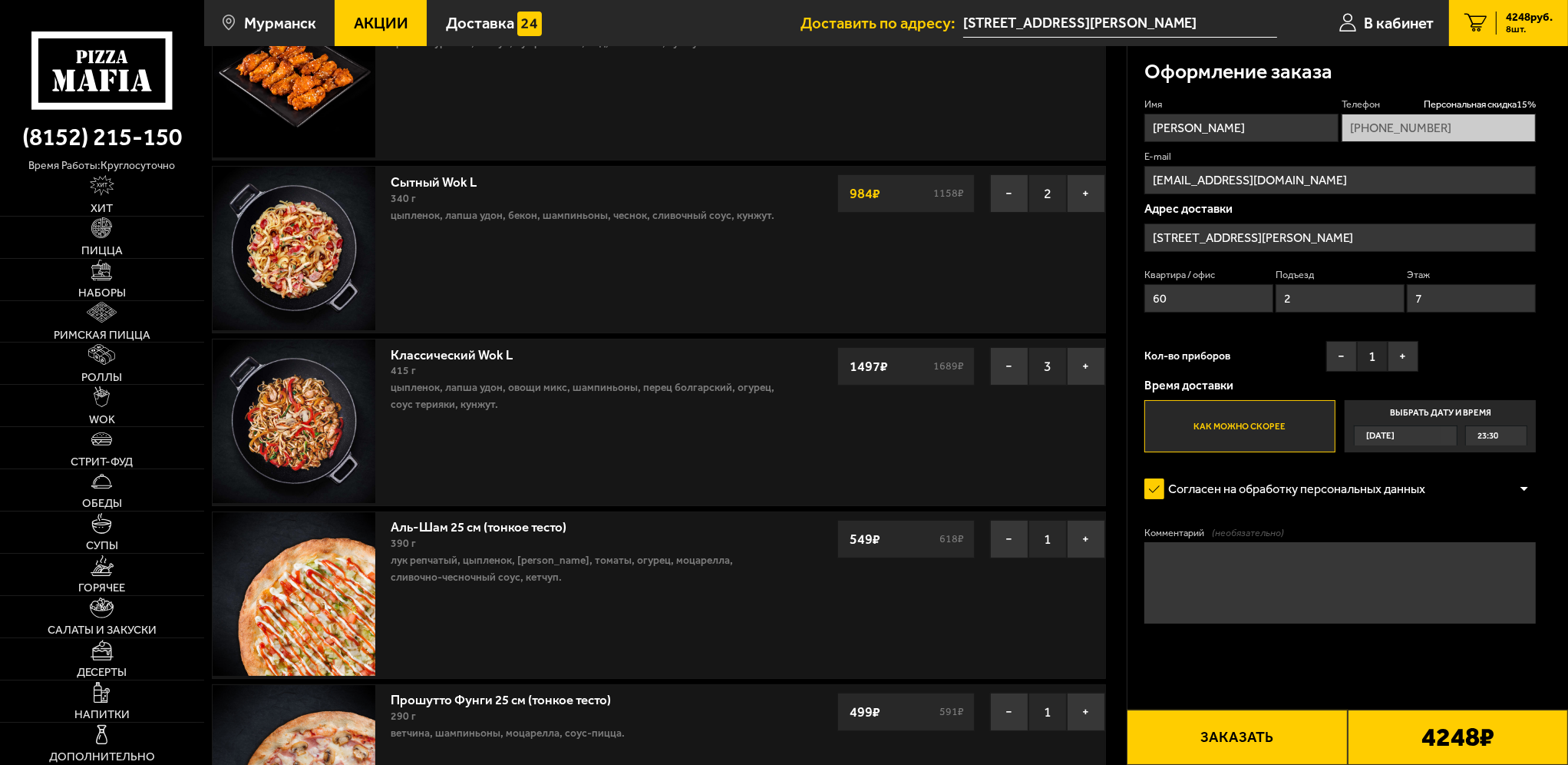
click at [1268, 730] on button "Заказать" at bounding box center [1237, 737] width 220 height 56
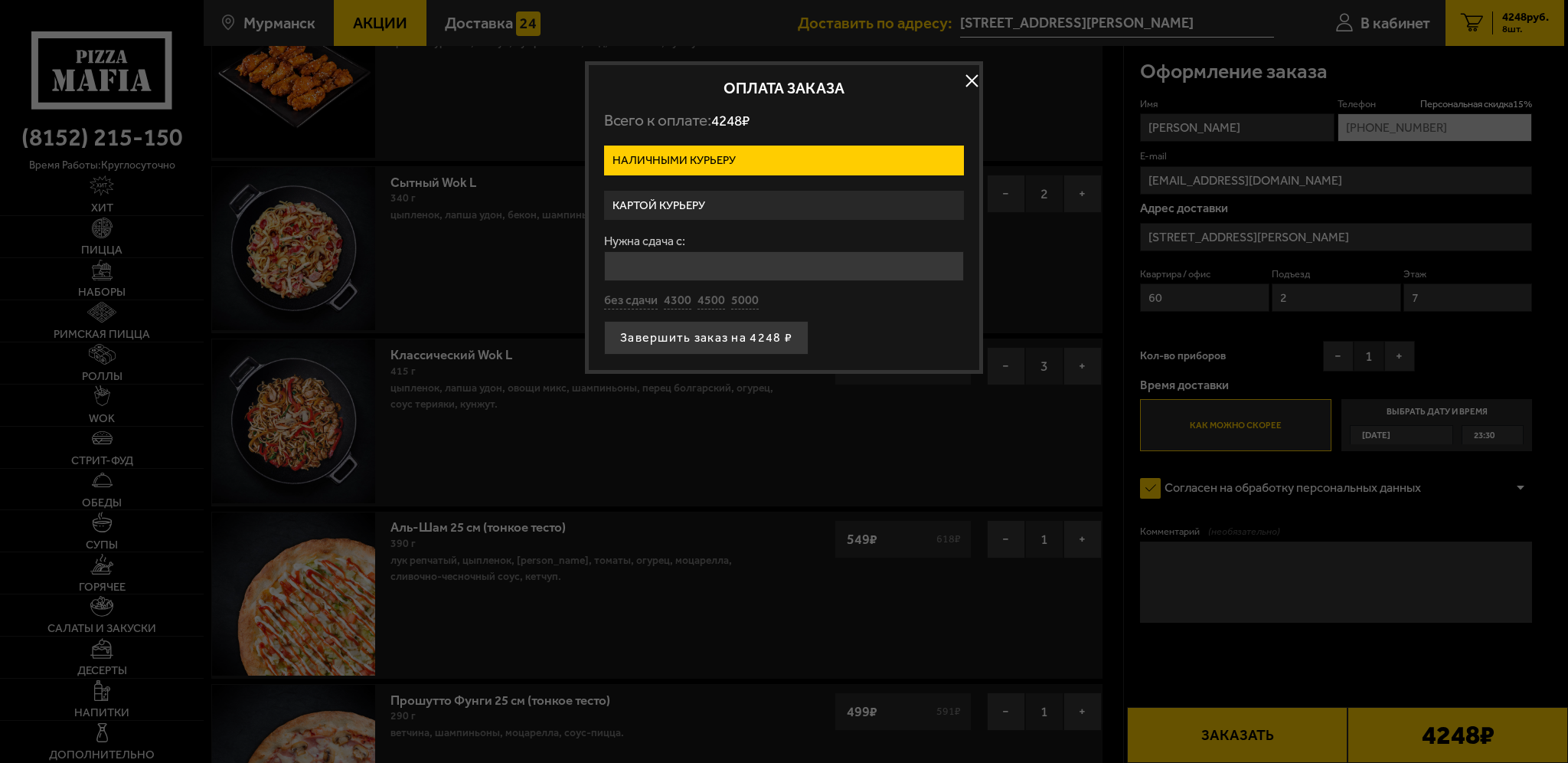
click at [689, 211] on label "Картой курьеру" at bounding box center [783, 205] width 359 height 30
click at [0, 0] on input "Картой курьеру" at bounding box center [0, 0] width 0 height 0
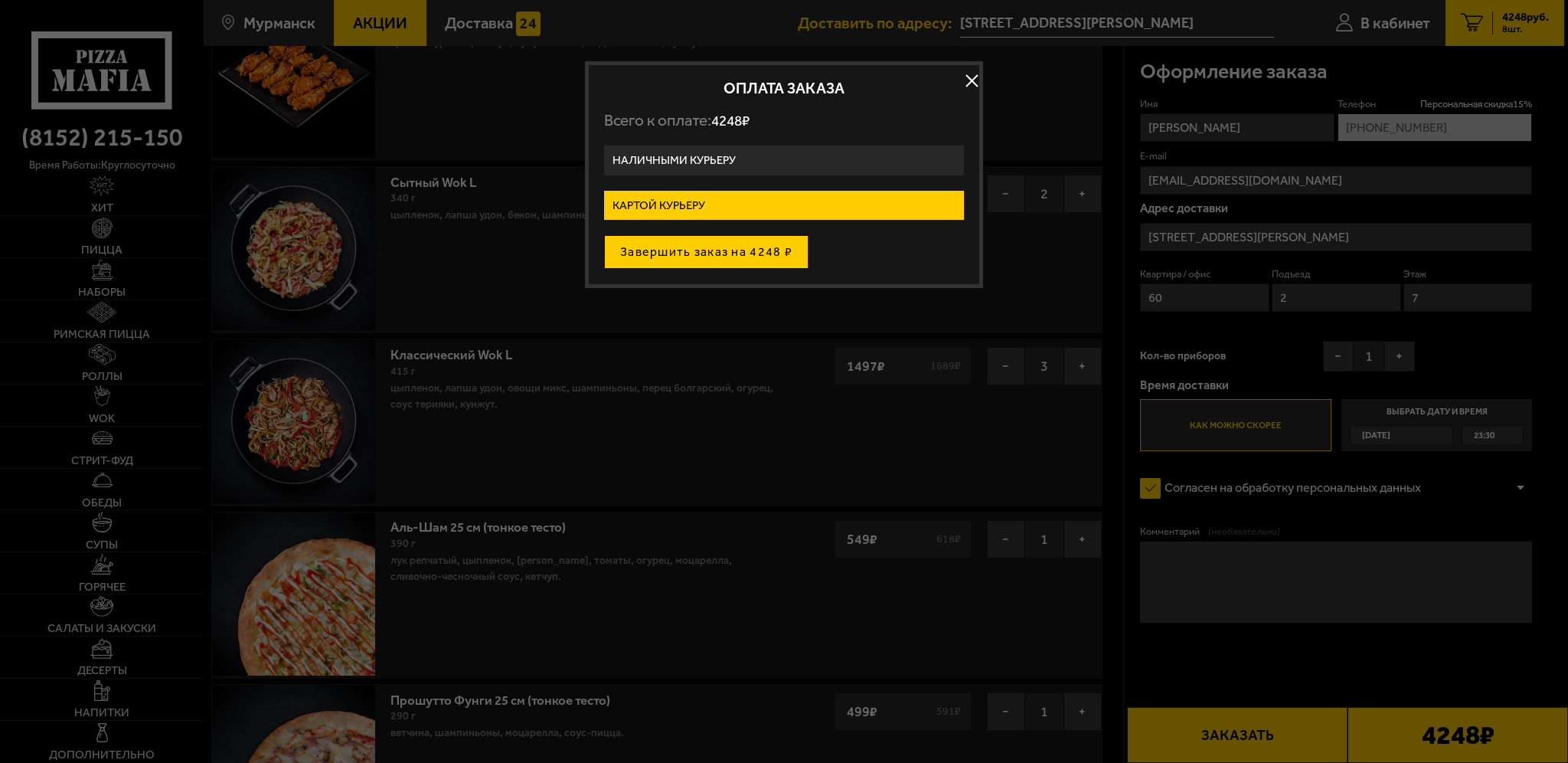
click at [745, 263] on button "Завершить заказ на 4248 ₽" at bounding box center [705, 251] width 204 height 34
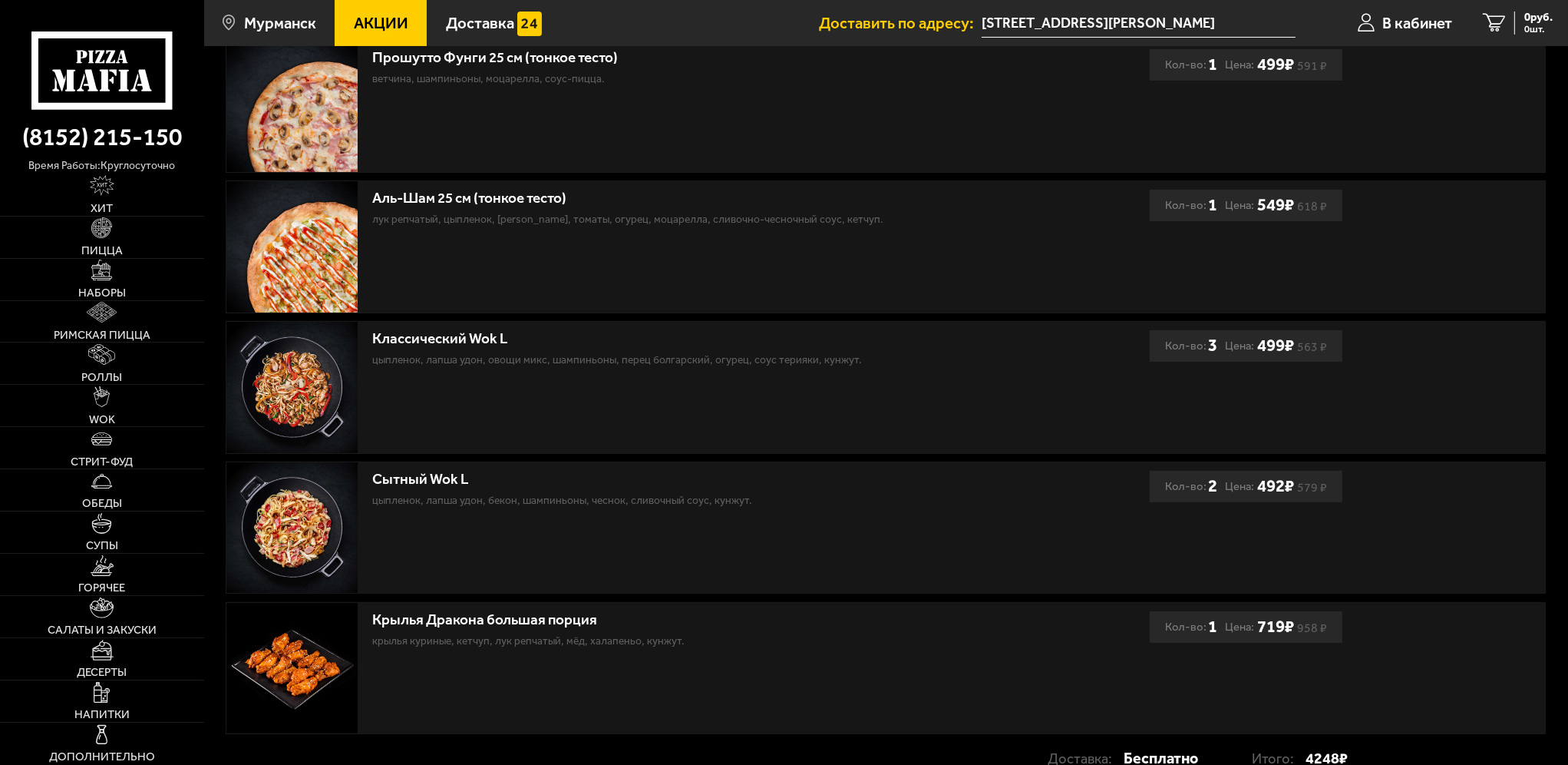
scroll to position [383, 0]
click at [1383, 681] on div "Крылья Дракона большая порция крылья куриные, кетчуп, лук репчатый, мёд, халапе…" at bounding box center [886, 667] width 1319 height 131
click at [1389, 692] on div "Крылья Дракона большая порция крылья куриные, кетчуп, лук репчатый, мёд, халапе…" at bounding box center [886, 667] width 1319 height 131
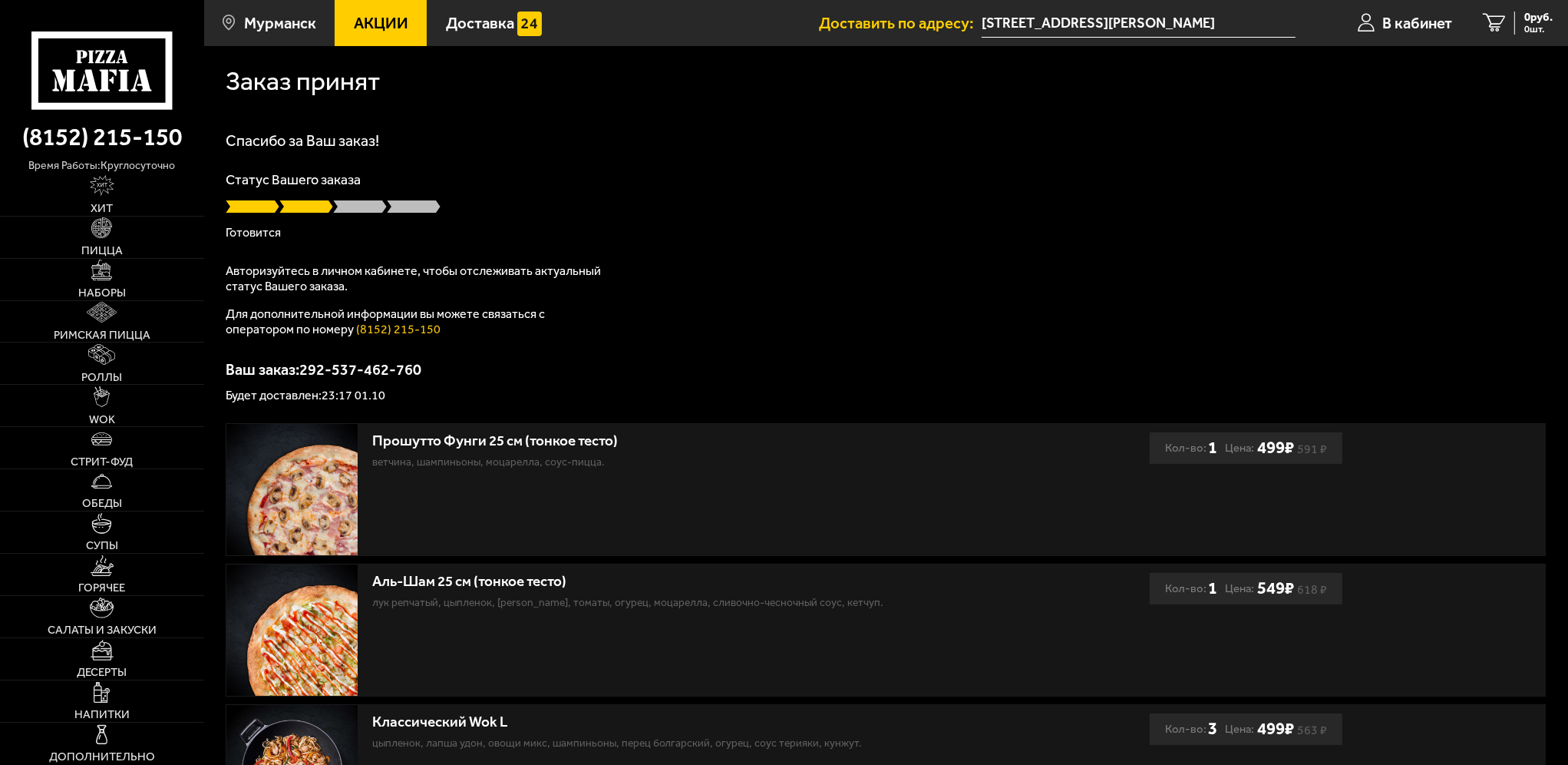
scroll to position [0, 0]
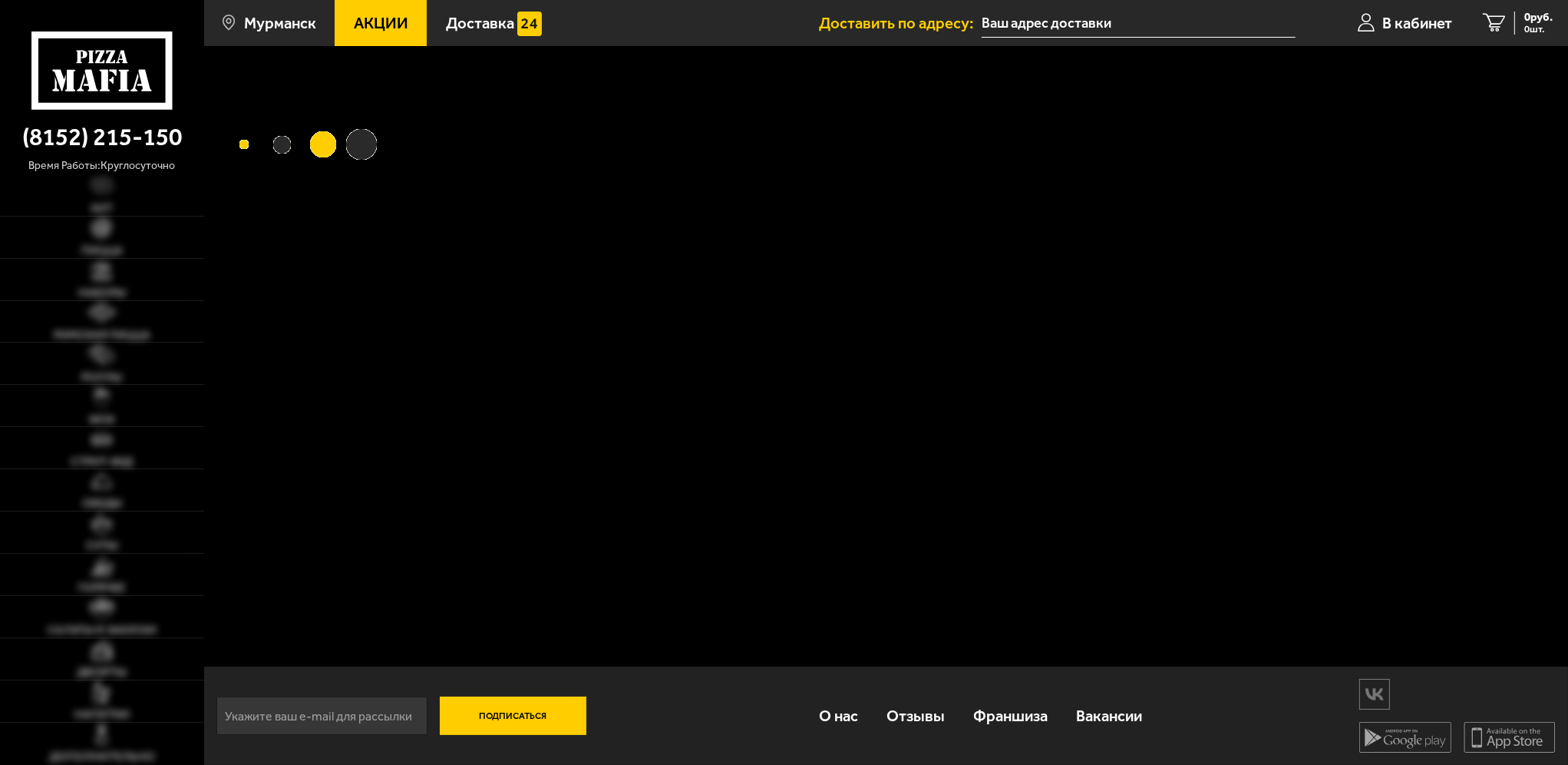
type input "[STREET_ADDRESS][PERSON_NAME]"
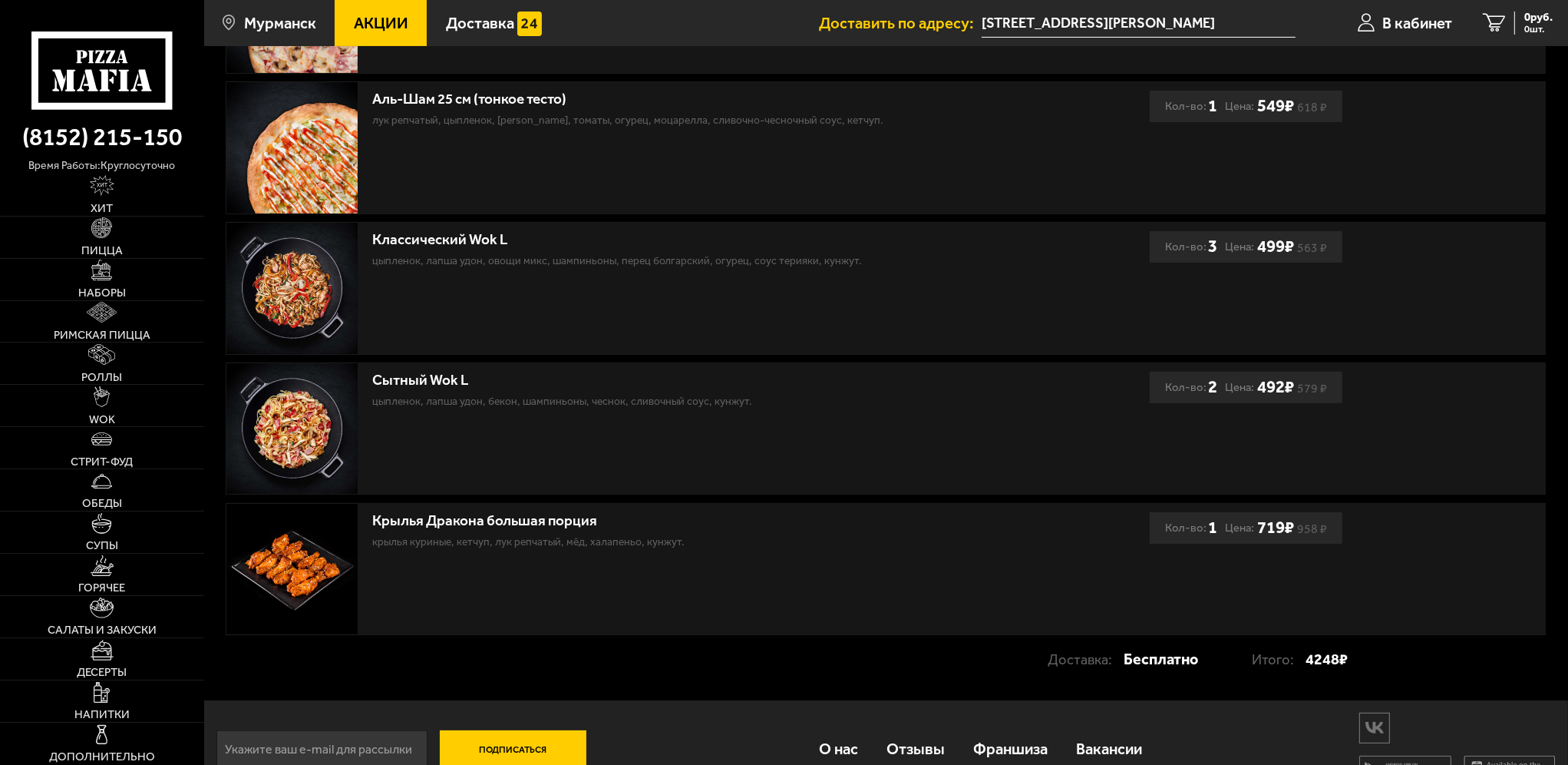
scroll to position [517, 0]
